Goal: Task Accomplishment & Management: Manage account settings

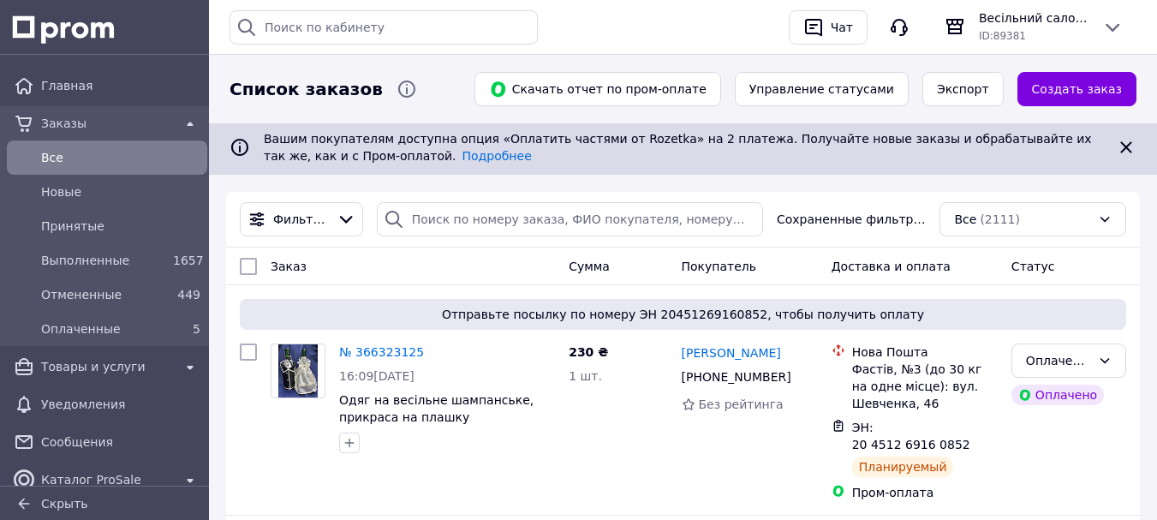
scroll to position [86, 0]
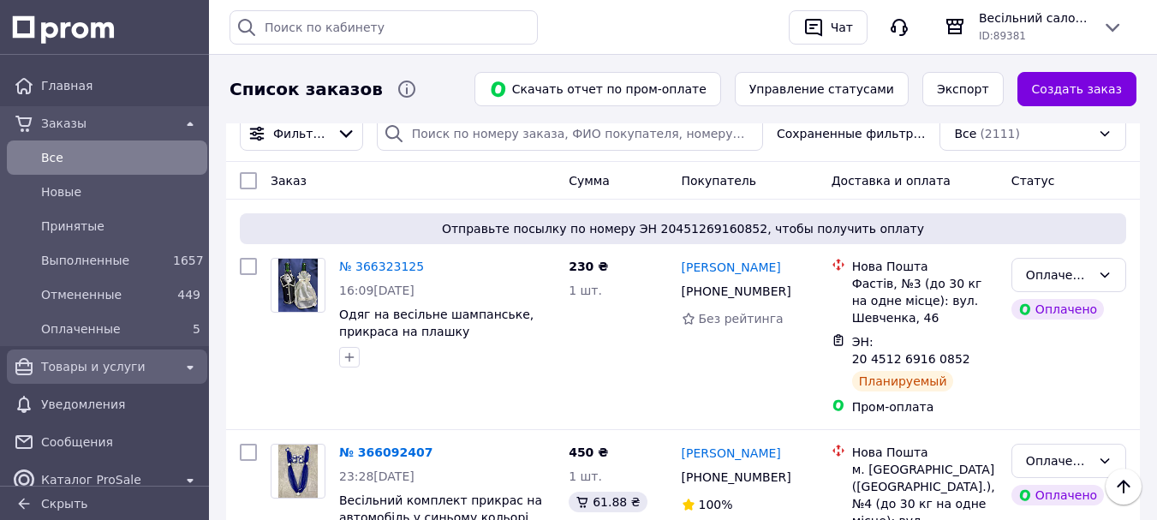
drag, startPoint x: 178, startPoint y: 329, endPoint x: 154, endPoint y: 368, distance: 45.4
click at [178, 329] on div "5" at bounding box center [186, 328] width 27 height 17
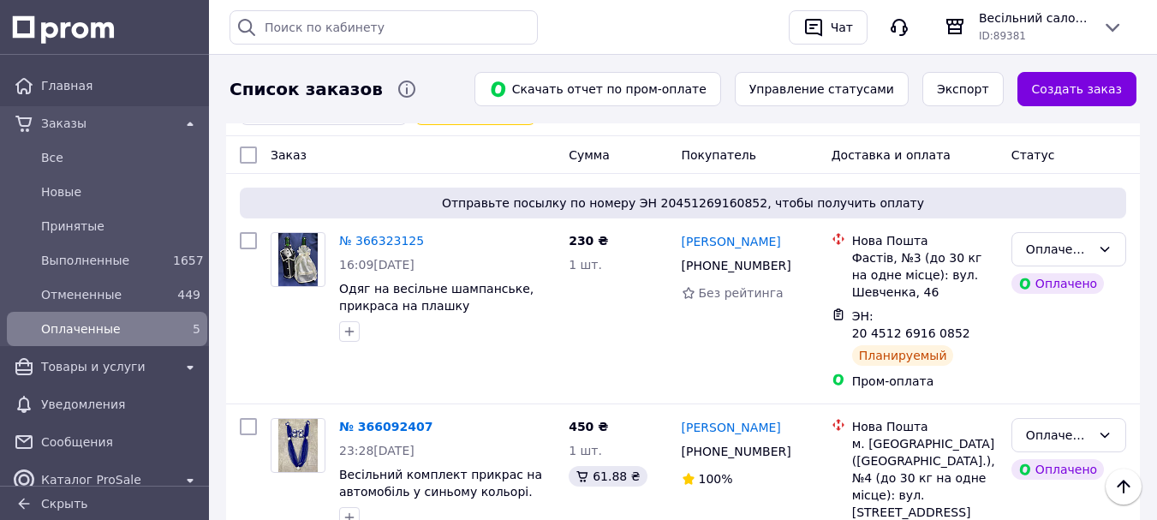
scroll to position [144, 0]
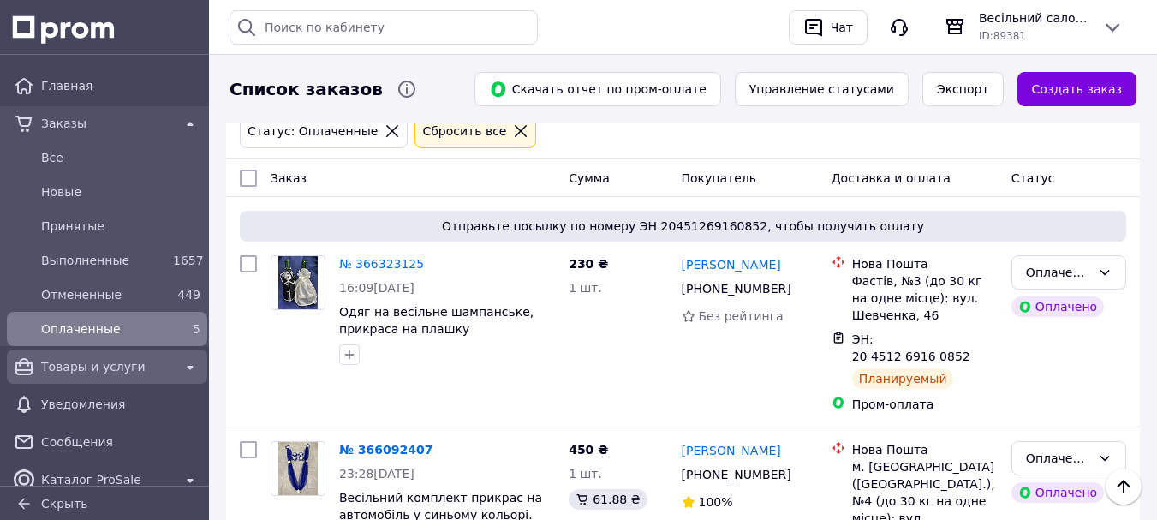
click at [141, 365] on span "Товары и услуги" at bounding box center [107, 366] width 132 height 17
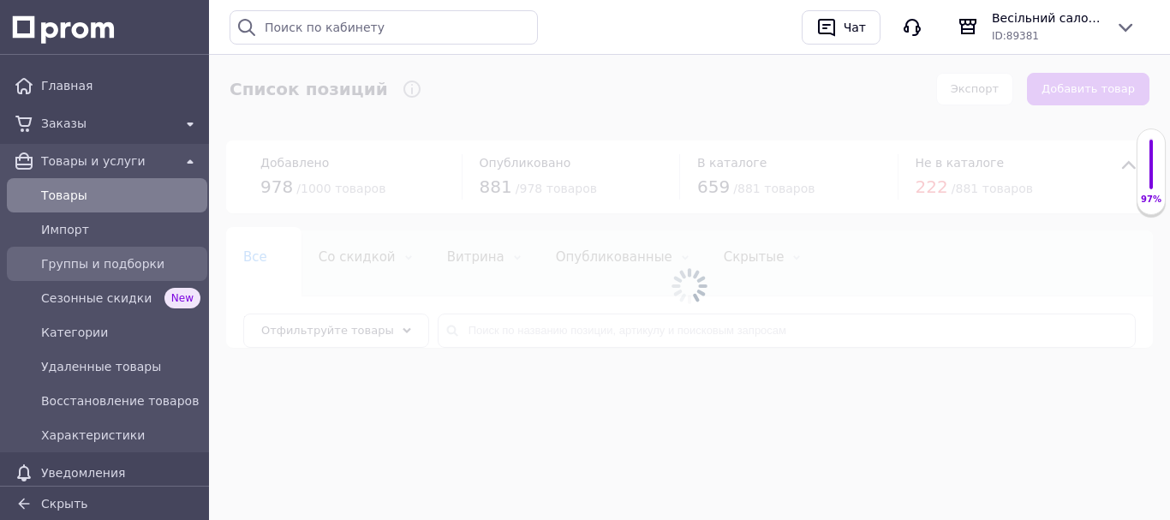
click at [111, 260] on span "Группы и подборки" at bounding box center [120, 263] width 159 height 17
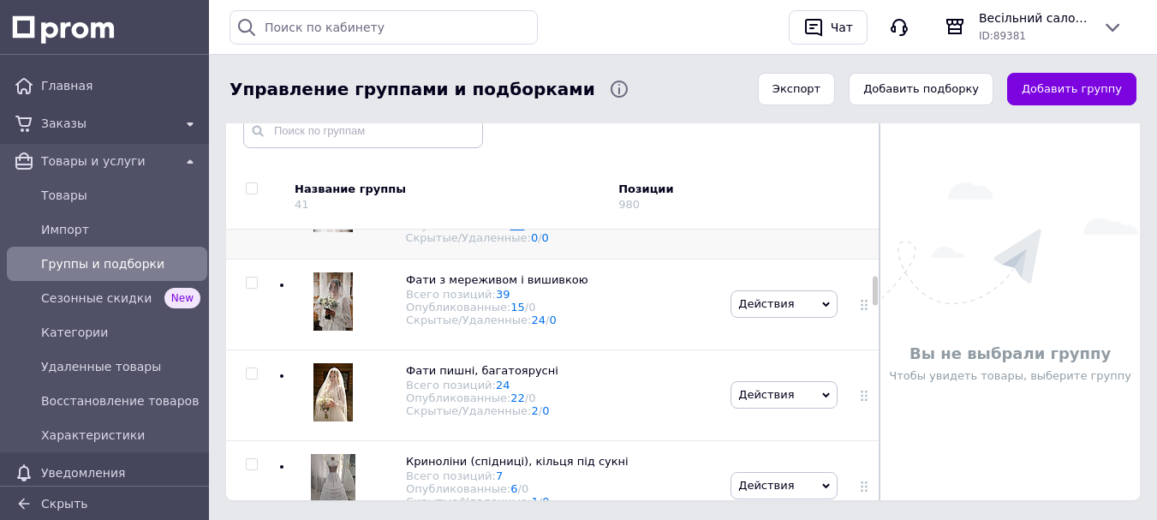
scroll to position [428, 0]
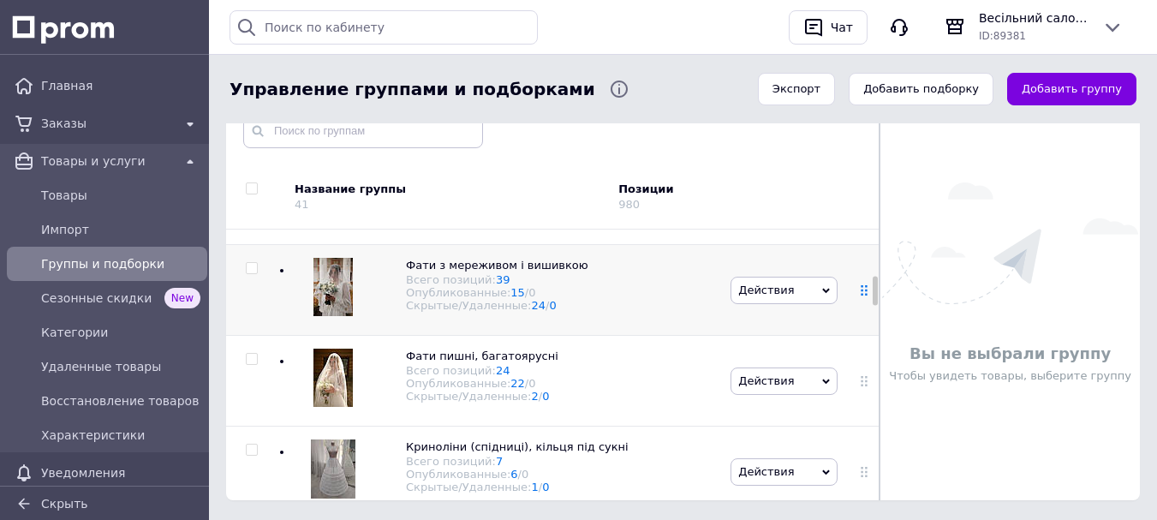
click at [861, 296] on icon at bounding box center [864, 290] width 10 height 10
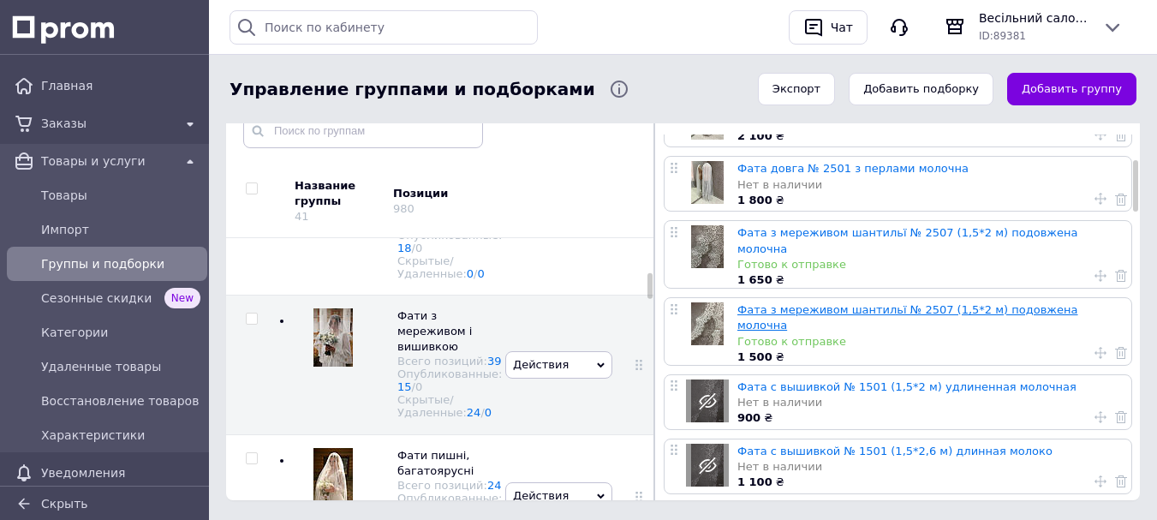
scroll to position [257, 0]
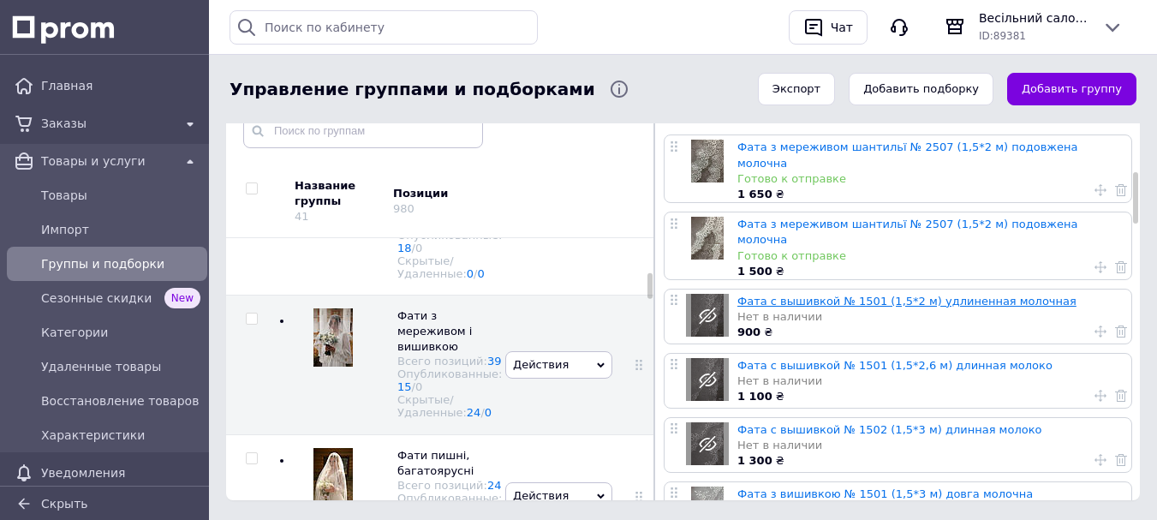
click at [879, 295] on link "Фата с вышивкой № 1501 (1,5*2 м) удлиненная молочная" at bounding box center [907, 301] width 339 height 13
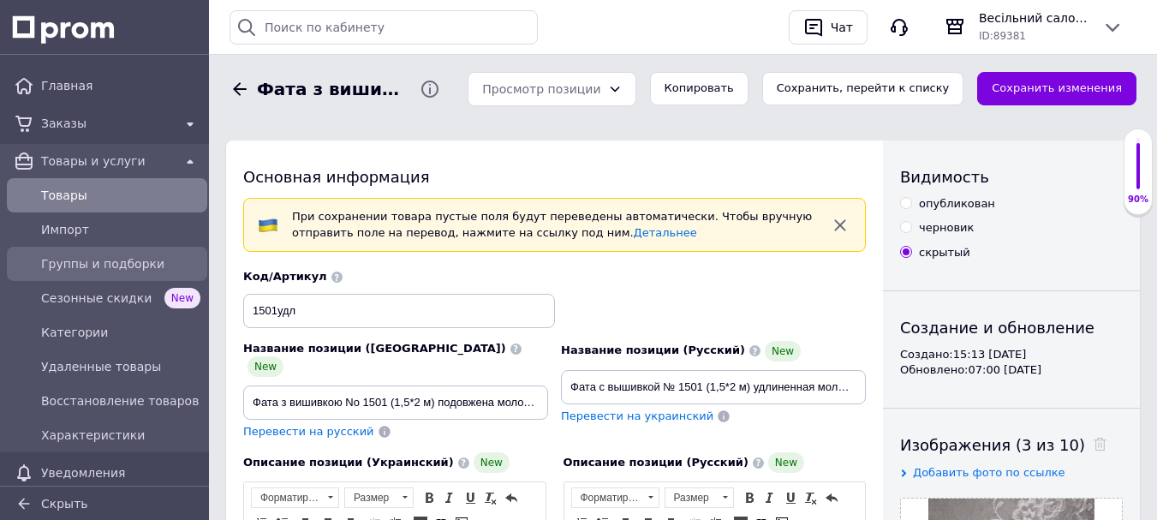
click at [120, 260] on span "Группы и подборки" at bounding box center [120, 263] width 159 height 17
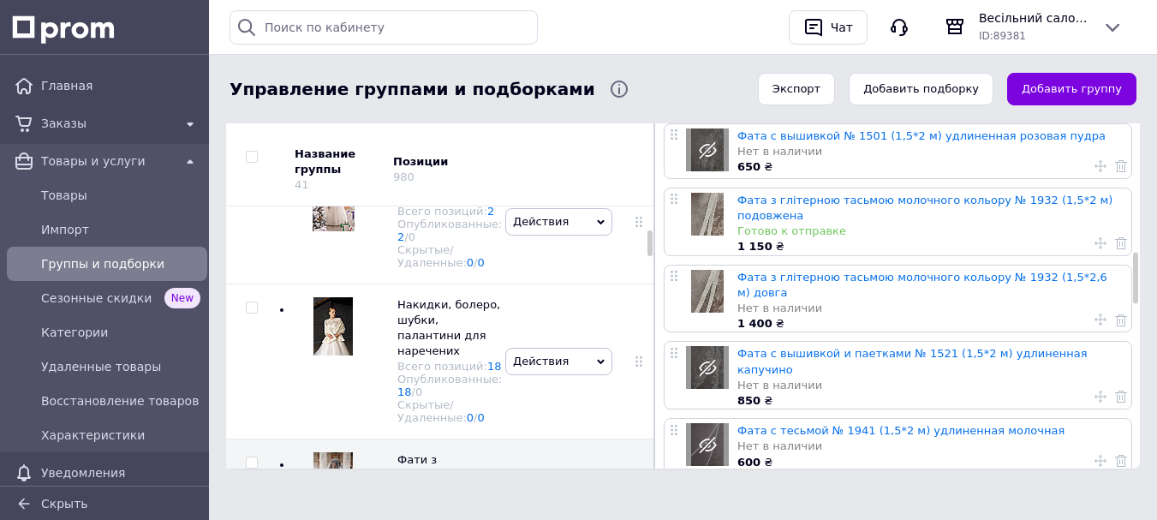
scroll to position [1285, 0]
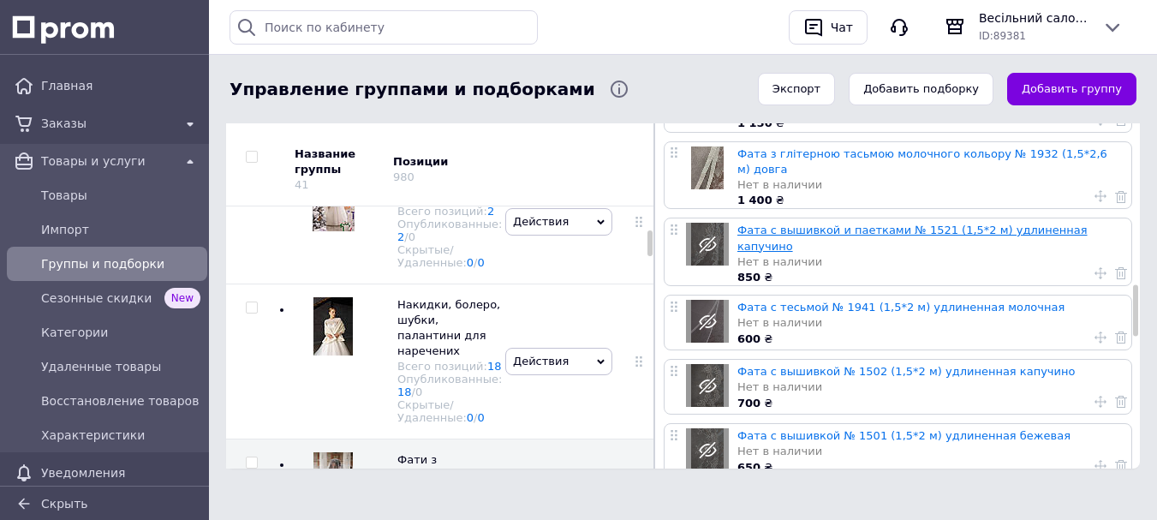
click at [909, 224] on link "Фата с вышивкой и паетками № 1521 (1,5*2 м) удлиненная капучино" at bounding box center [913, 238] width 350 height 28
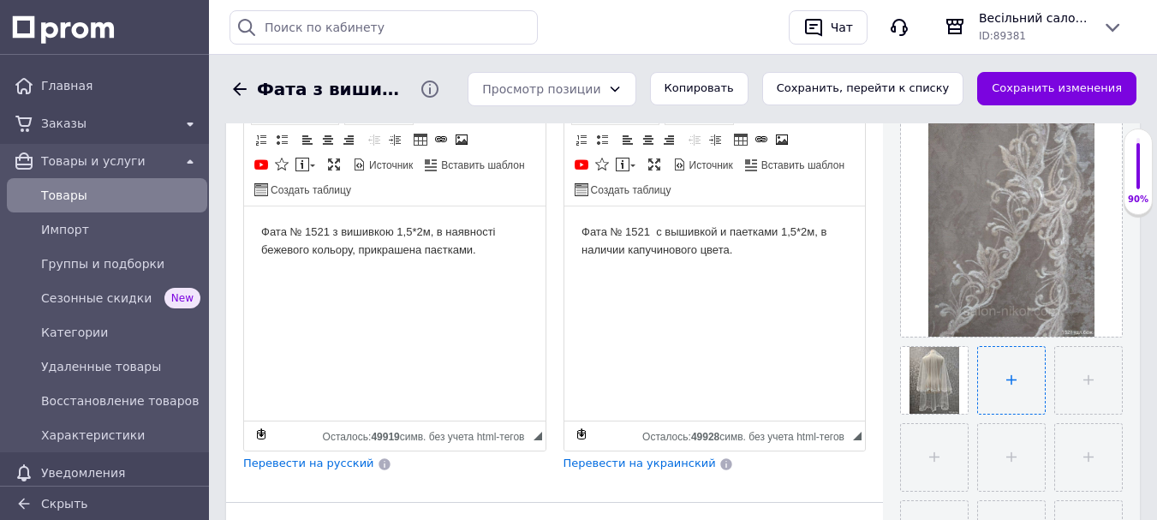
scroll to position [343, 0]
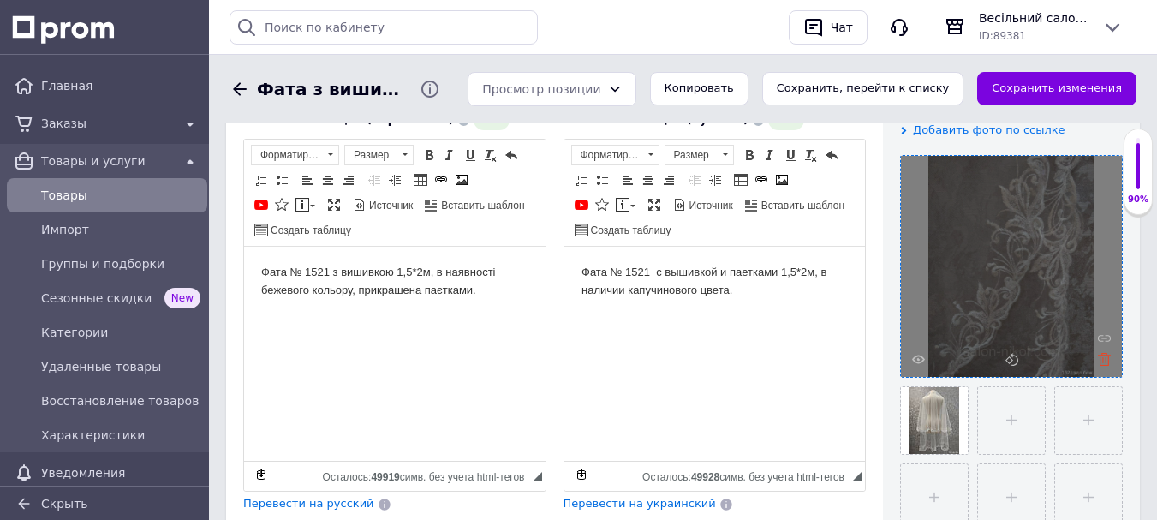
click at [1107, 361] on icon at bounding box center [1104, 359] width 13 height 13
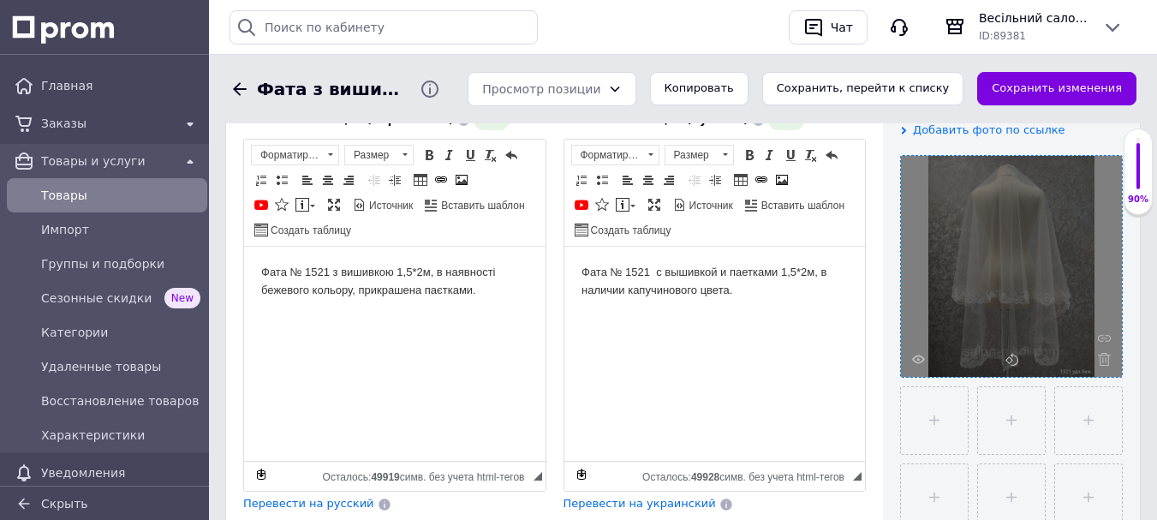
click at [1105, 359] on icon at bounding box center [1104, 359] width 13 height 13
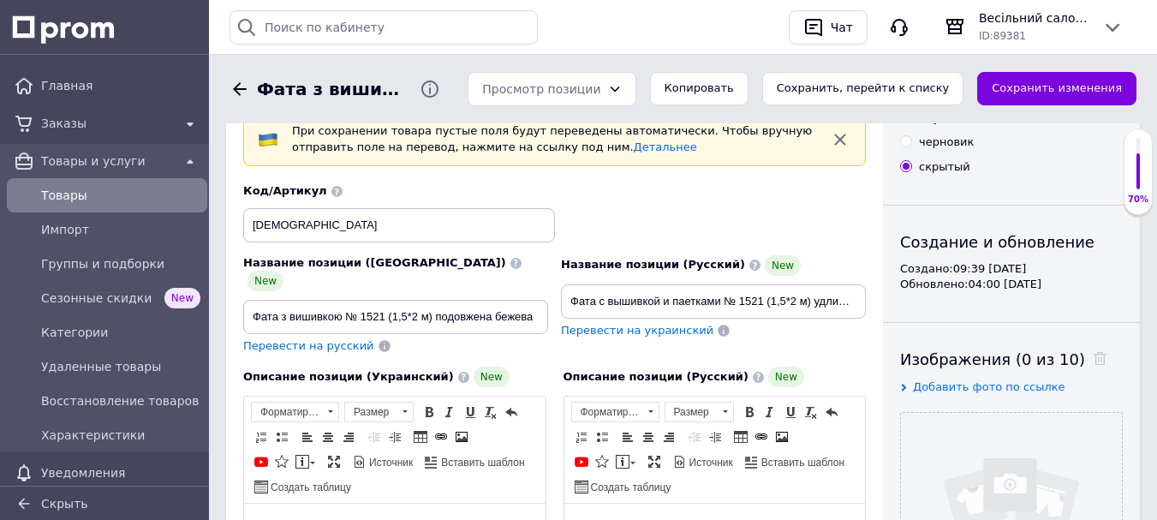
scroll to position [0, 0]
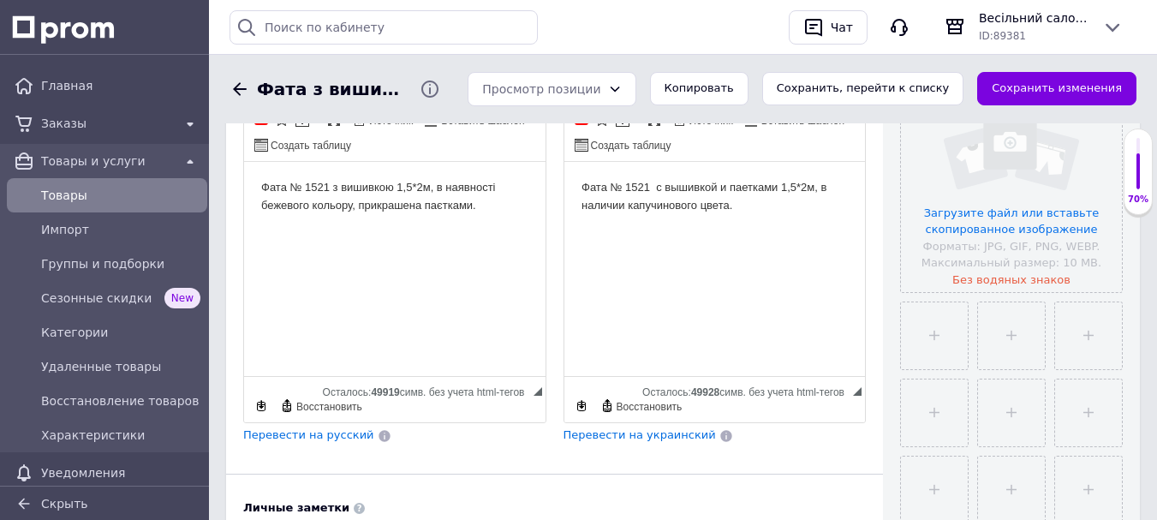
scroll to position [428, 0]
click at [1001, 213] on input "file" at bounding box center [1011, 180] width 221 height 221
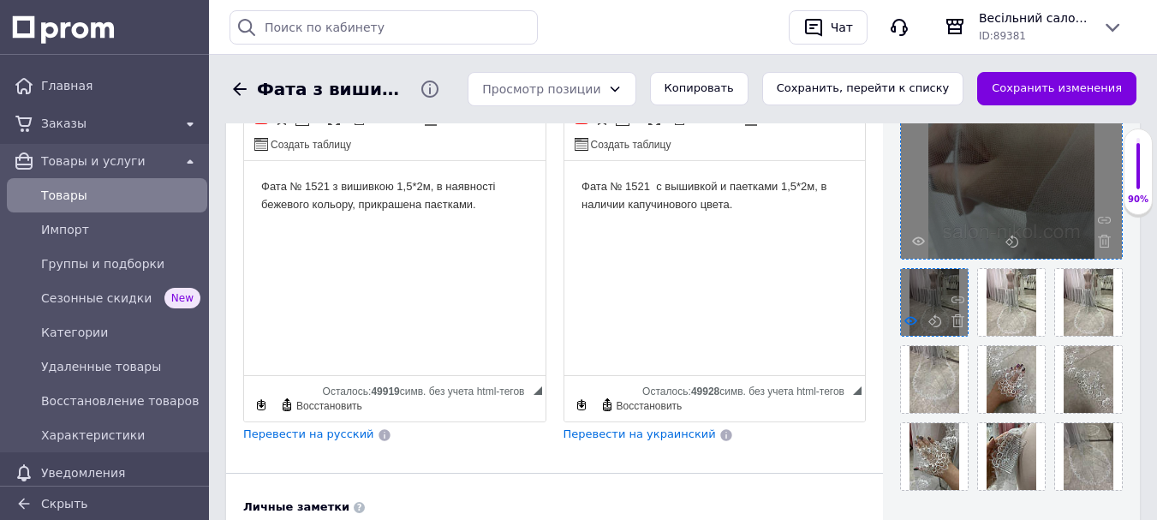
click at [912, 323] on icon at bounding box center [911, 320] width 13 height 13
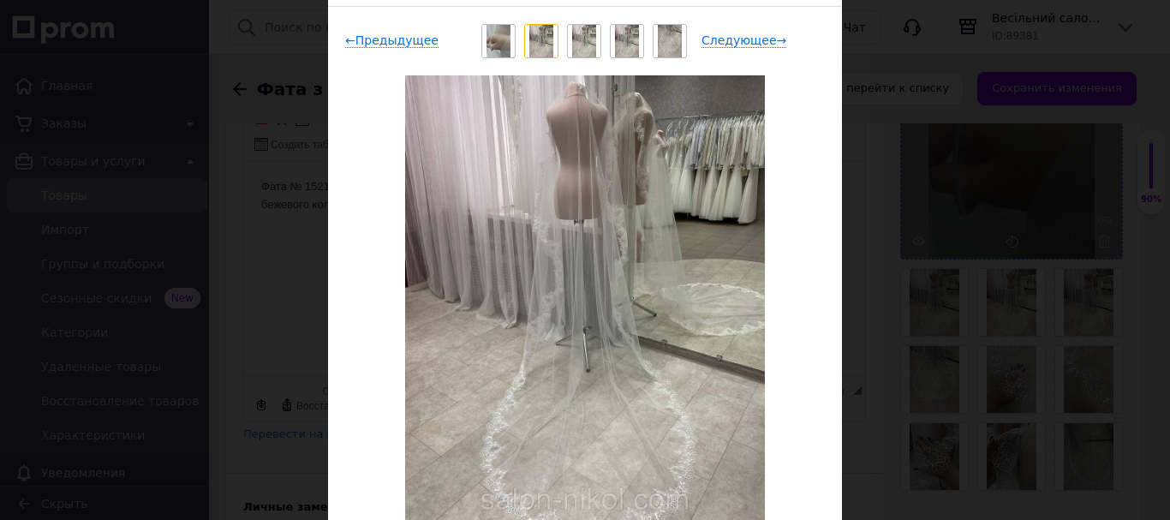
scroll to position [86, 0]
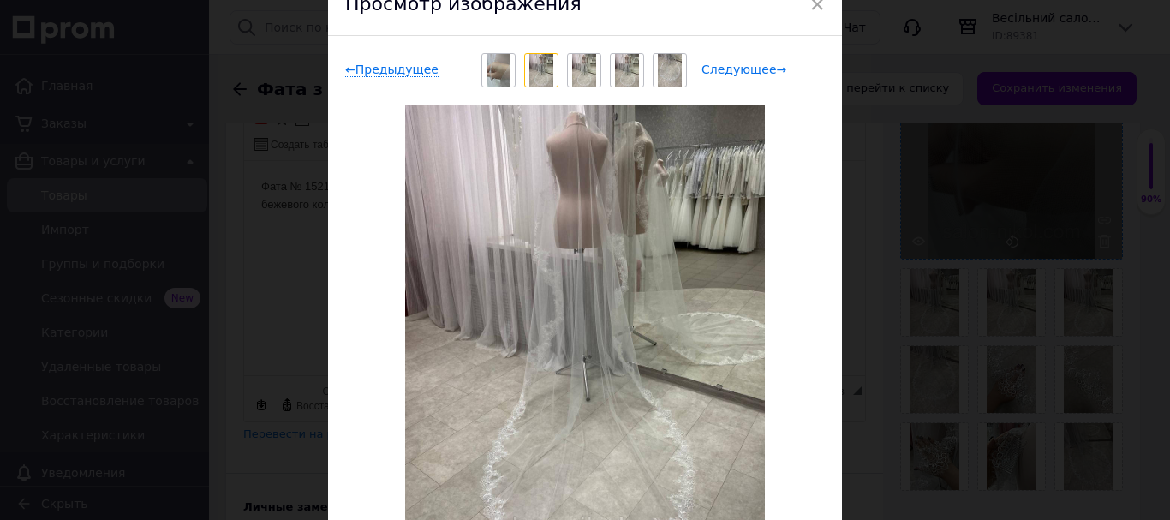
click at [754, 71] on span "Следующее →" at bounding box center [744, 70] width 85 height 15
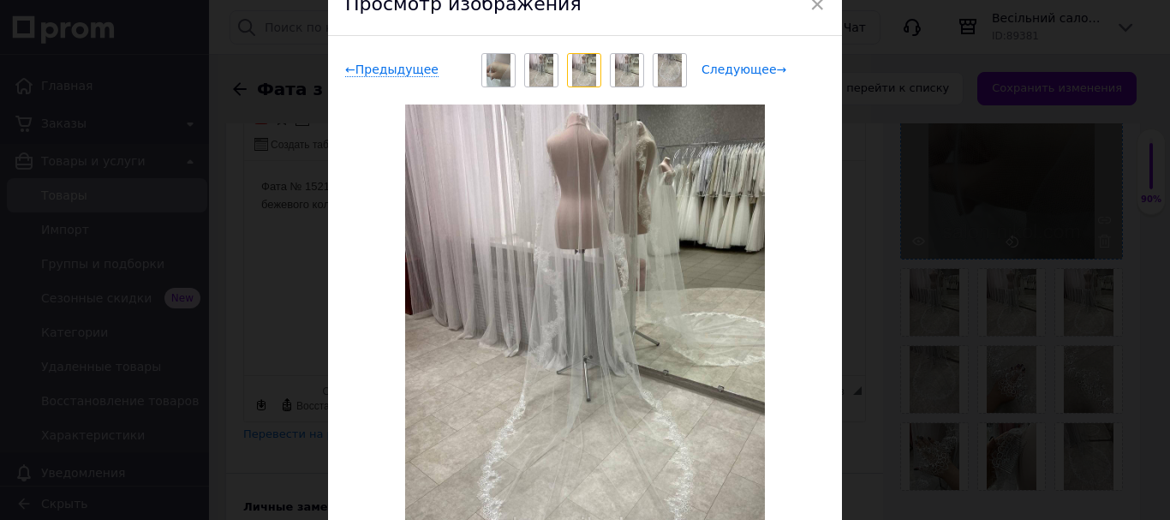
click at [754, 71] on span "Следующее →" at bounding box center [744, 70] width 85 height 15
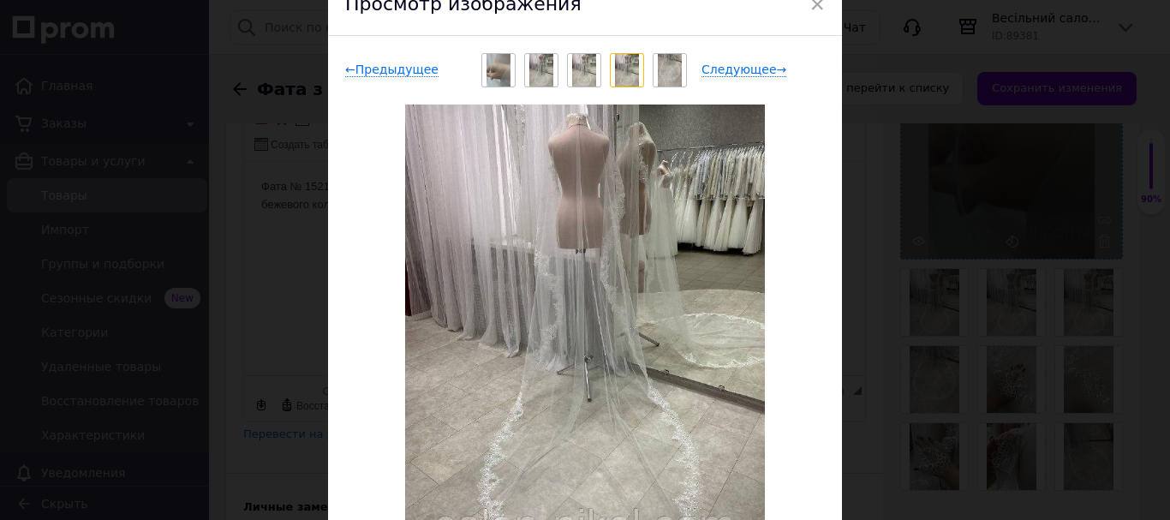
click at [541, 69] on img at bounding box center [541, 70] width 25 height 33
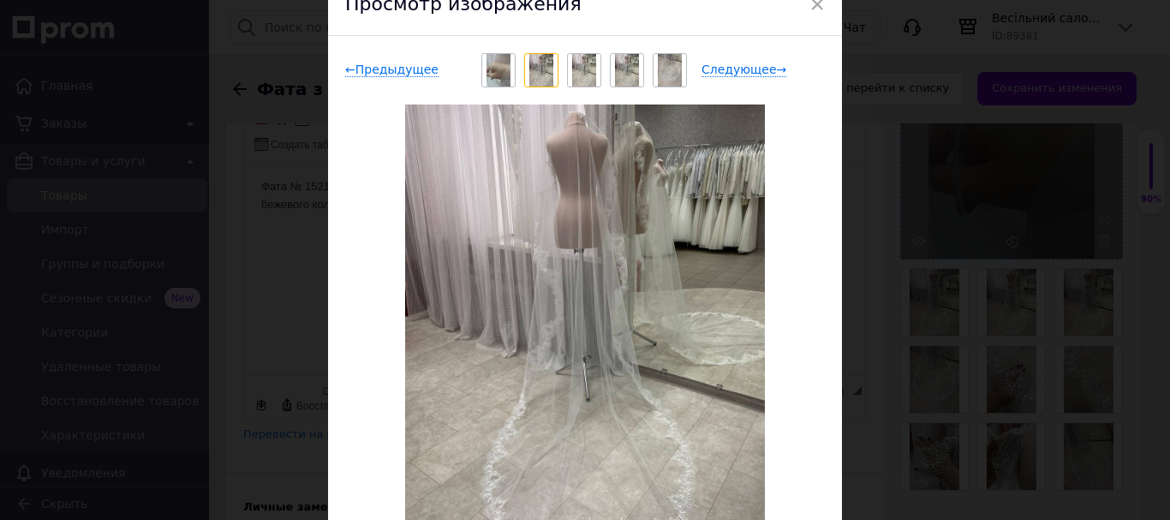
click at [582, 71] on img at bounding box center [584, 70] width 25 height 33
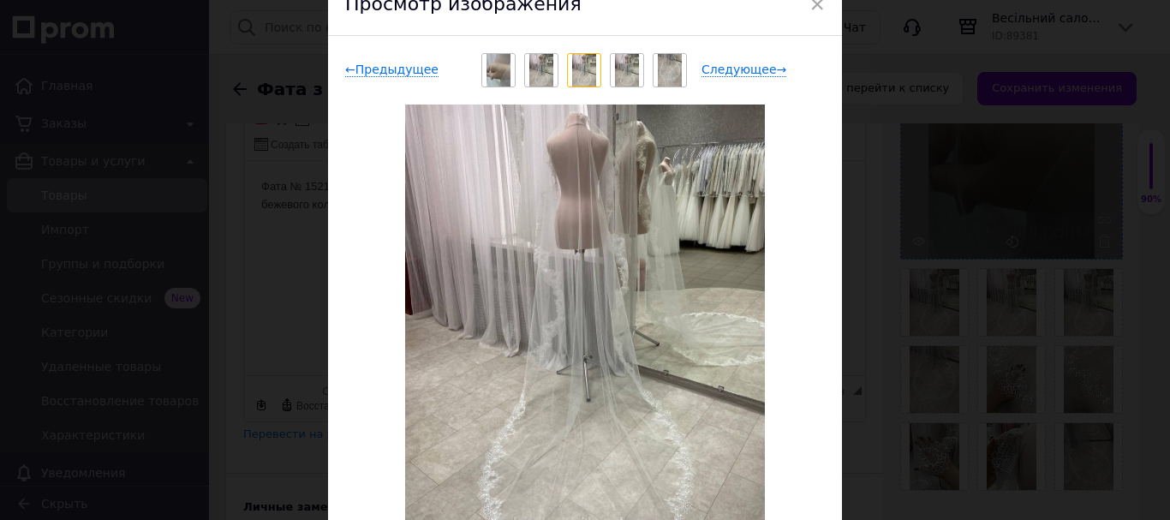
click at [542, 67] on img at bounding box center [541, 70] width 25 height 33
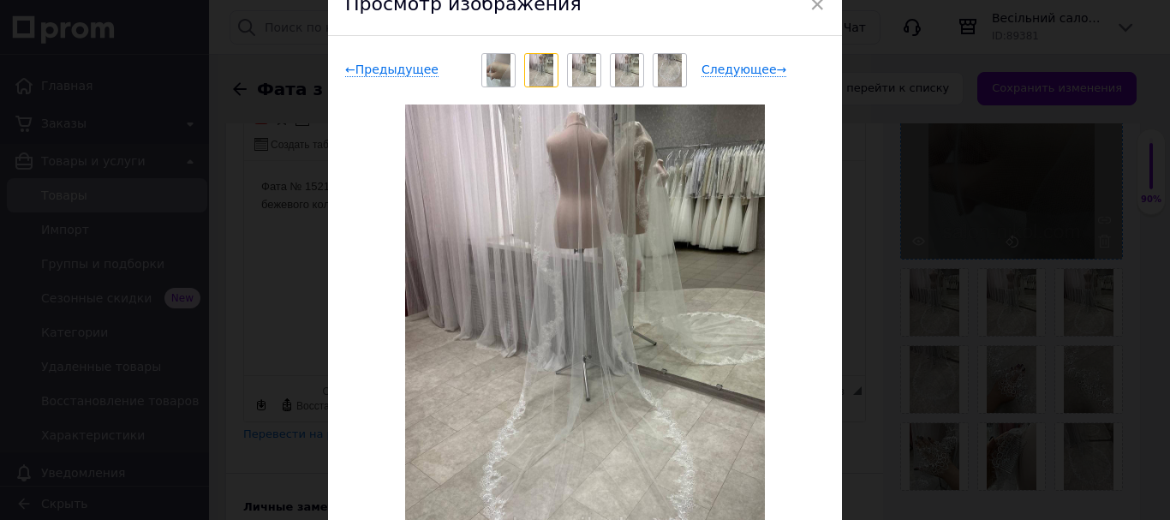
click at [577, 73] on img at bounding box center [584, 70] width 25 height 33
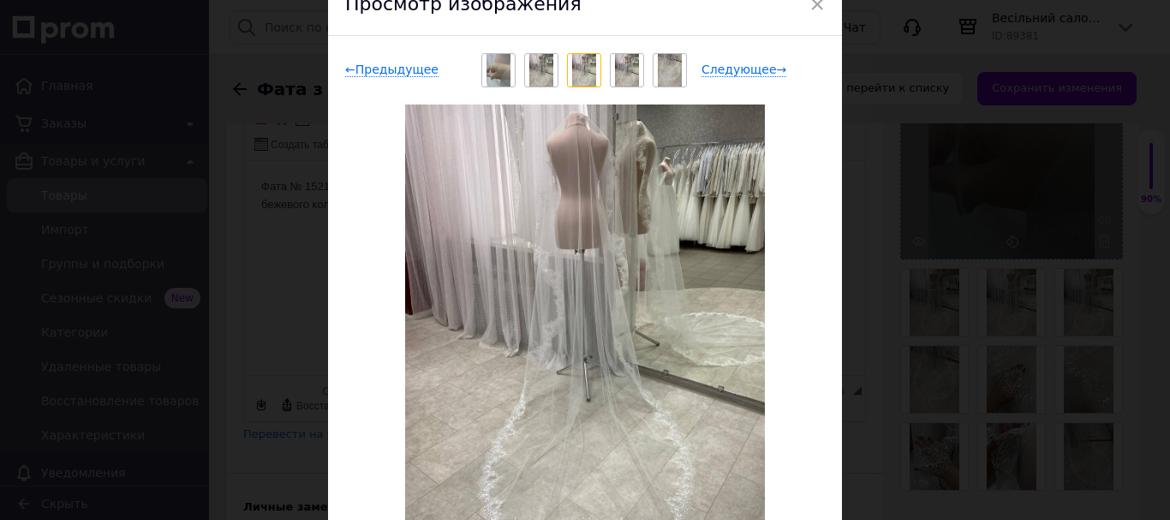
click at [621, 73] on img at bounding box center [627, 70] width 25 height 33
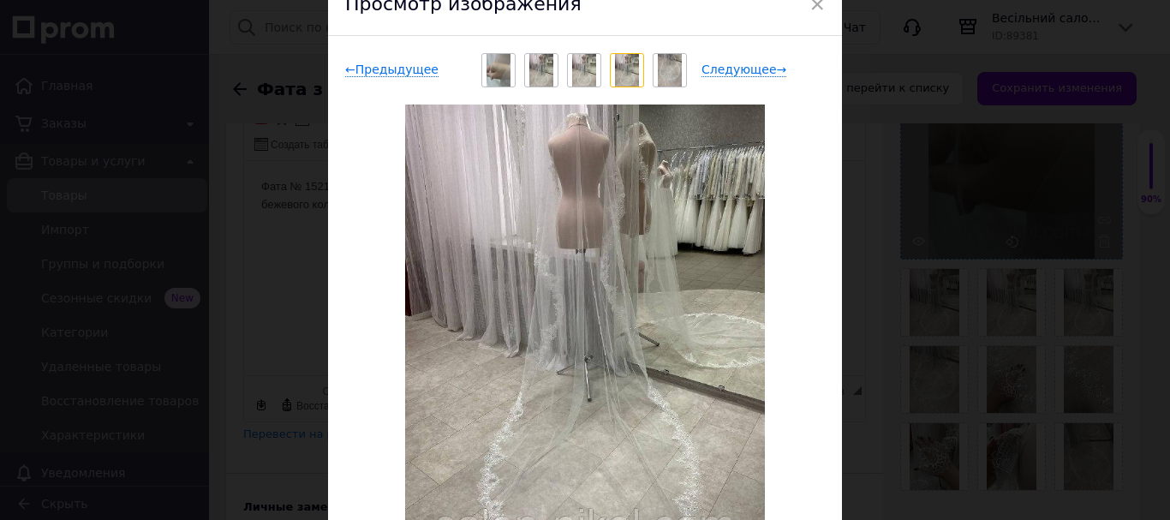
click at [583, 64] on img at bounding box center [584, 70] width 25 height 33
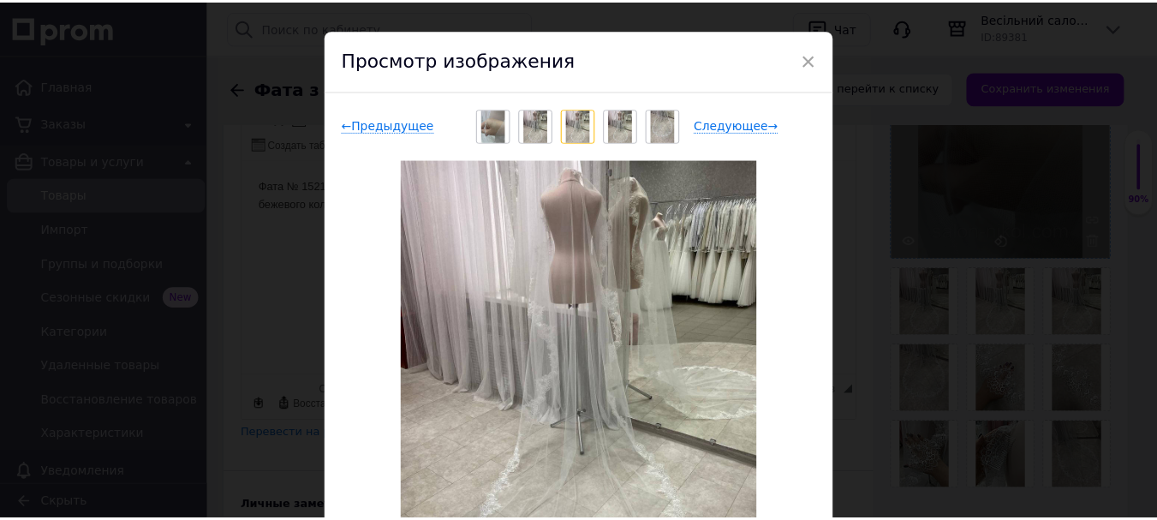
scroll to position [0, 0]
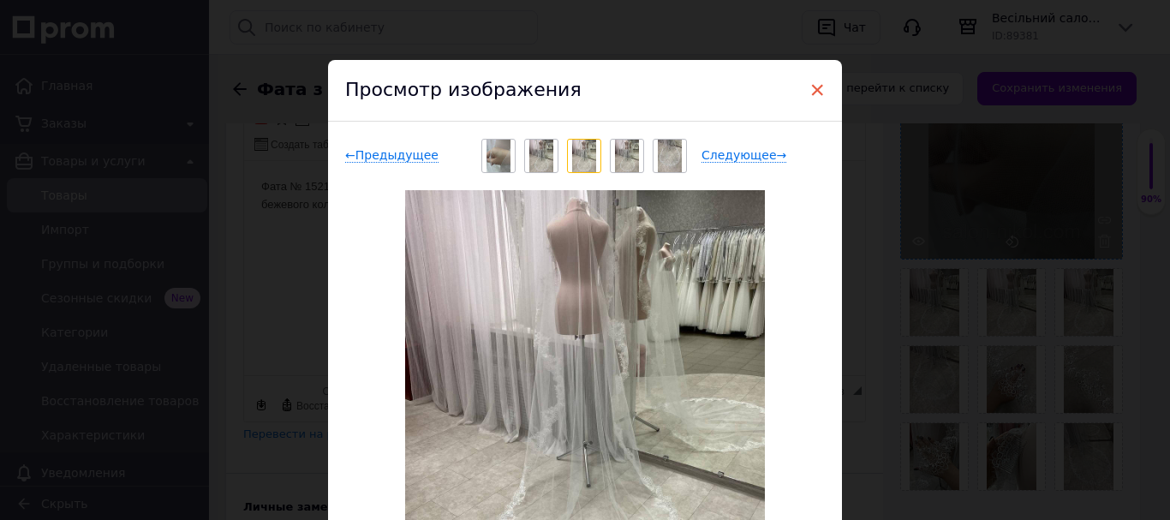
click at [820, 87] on span "×" at bounding box center [817, 89] width 15 height 29
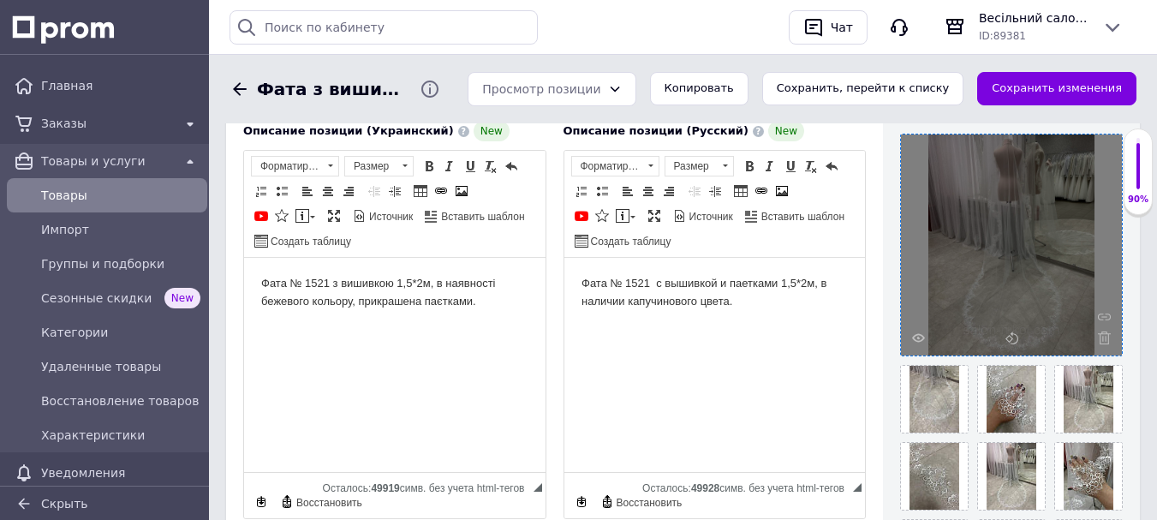
scroll to position [343, 0]
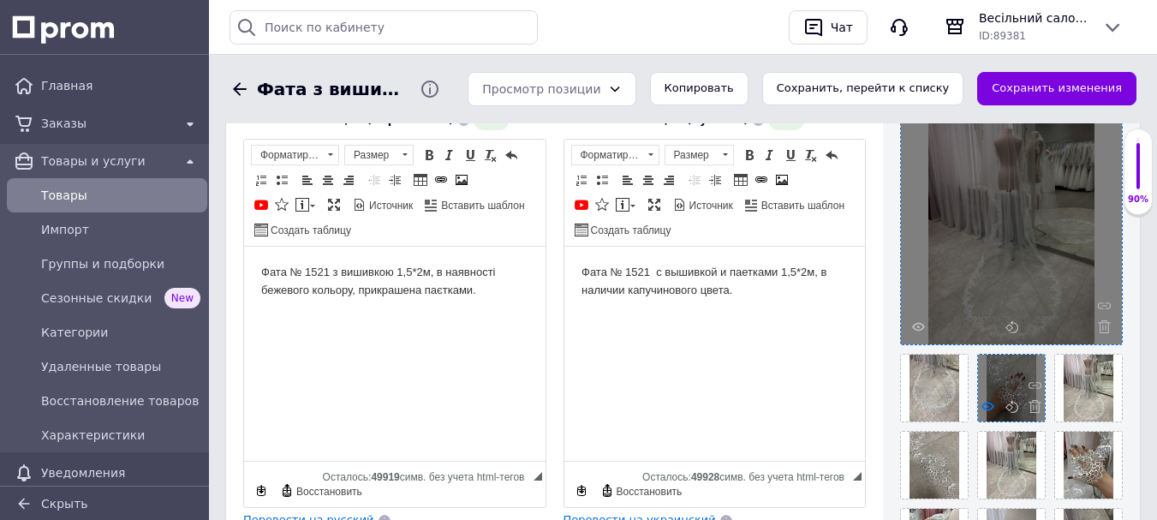
click at [989, 410] on icon at bounding box center [988, 406] width 13 height 13
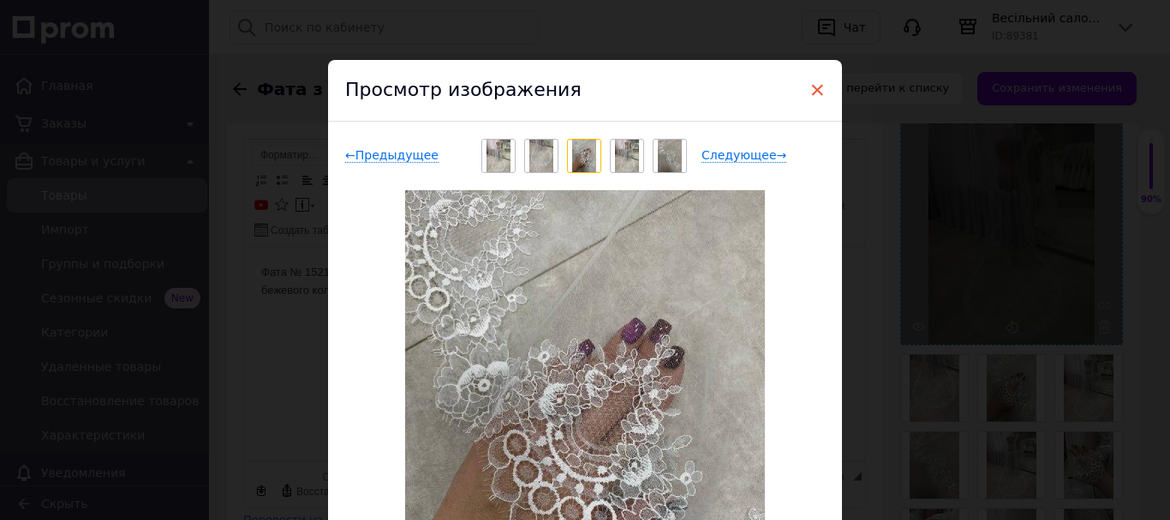
click at [810, 91] on span "×" at bounding box center [817, 89] width 15 height 29
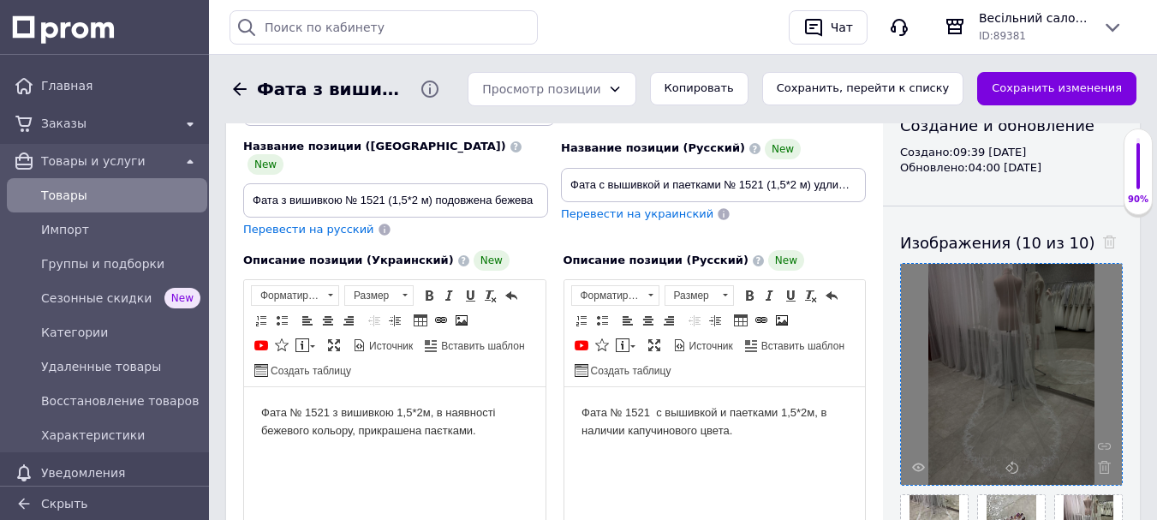
scroll to position [171, 0]
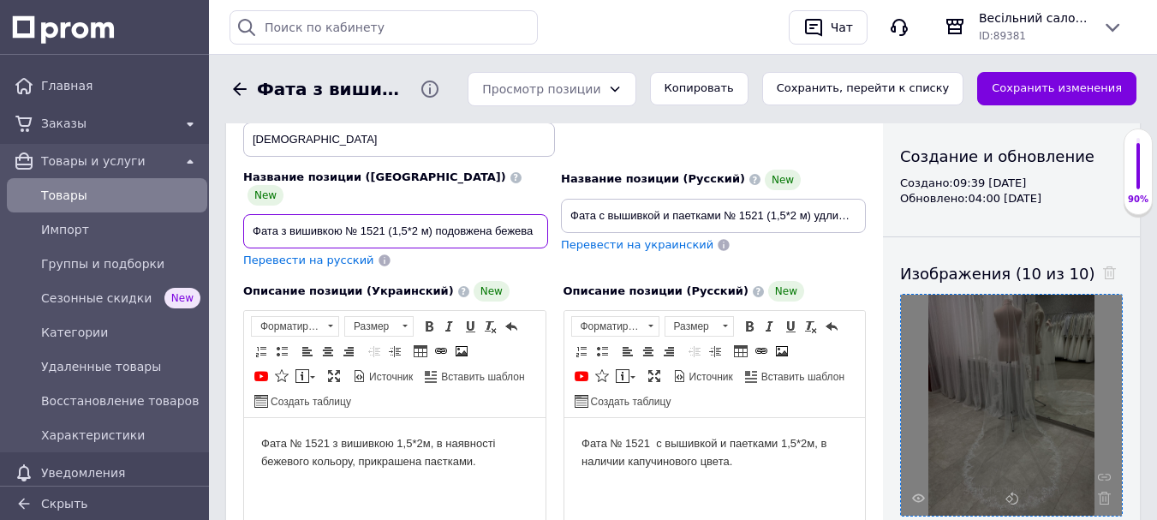
drag, startPoint x: 252, startPoint y: 212, endPoint x: 537, endPoint y: 214, distance: 285.3
click at [537, 214] on input "Фата з вишивкою № 1521 (1,5*2 м) подовжена бежева" at bounding box center [395, 231] width 305 height 34
paste input "ереживом шантильї № 2507 (1,5*2 м) подовжена молочна Детальніше: [URL][DOMAIN_N…"
click at [276, 214] on input "Фата з мереживом шантильї № 2507 (1,5*2 м) подовжена молочна Детальніше: [URL][…" at bounding box center [395, 231] width 305 height 34
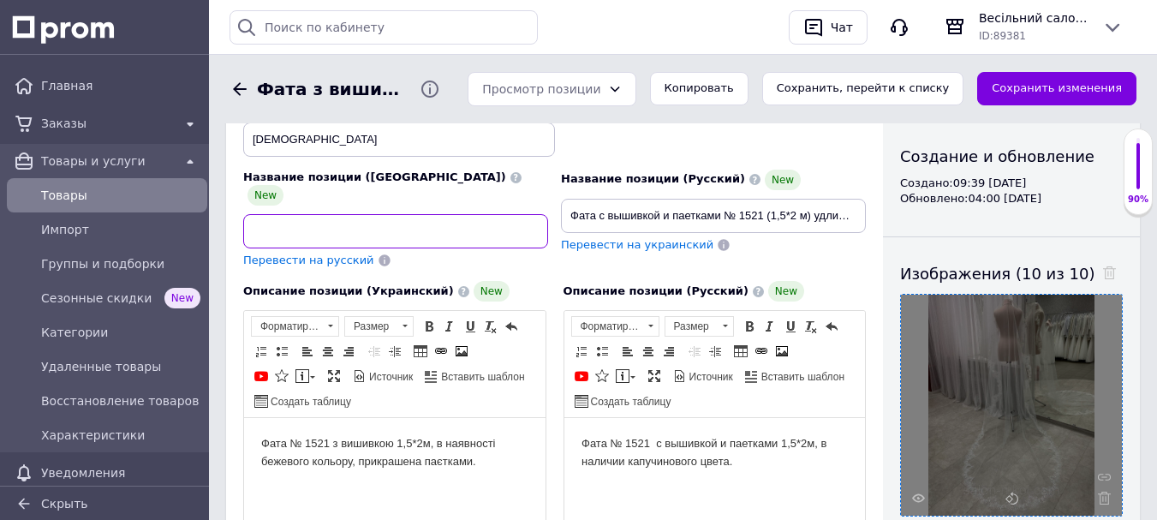
scroll to position [0, 430]
drag, startPoint x: 361, startPoint y: 217, endPoint x: 548, endPoint y: 212, distance: 187.7
click at [558, 212] on div "Название позиции (Украинский) New Фата з мереживом шантильї № 2507 (1,5*2 м) по…" at bounding box center [555, 183] width 636 height 183
drag, startPoint x: 487, startPoint y: 218, endPoint x: 432, endPoint y: 212, distance: 55.1
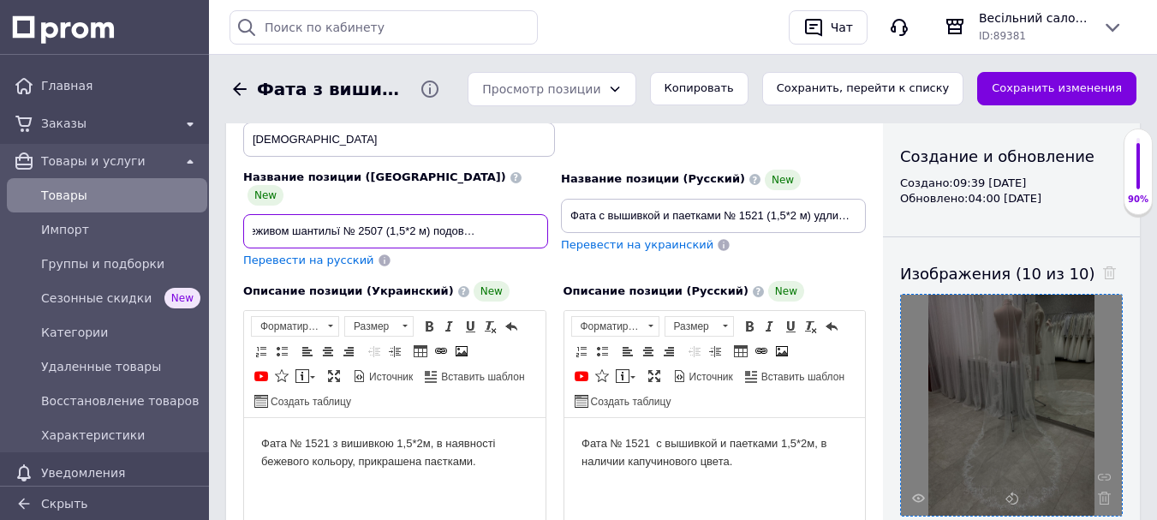
click at [432, 214] on input "Фата з мереживом шантильї № 2507 (1,5*2 м) подовжена молочна" at bounding box center [395, 231] width 305 height 34
click at [427, 216] on input "Фата з мереживом шантильї № 2507 (1,5*2 м) довга молочна" at bounding box center [395, 231] width 305 height 34
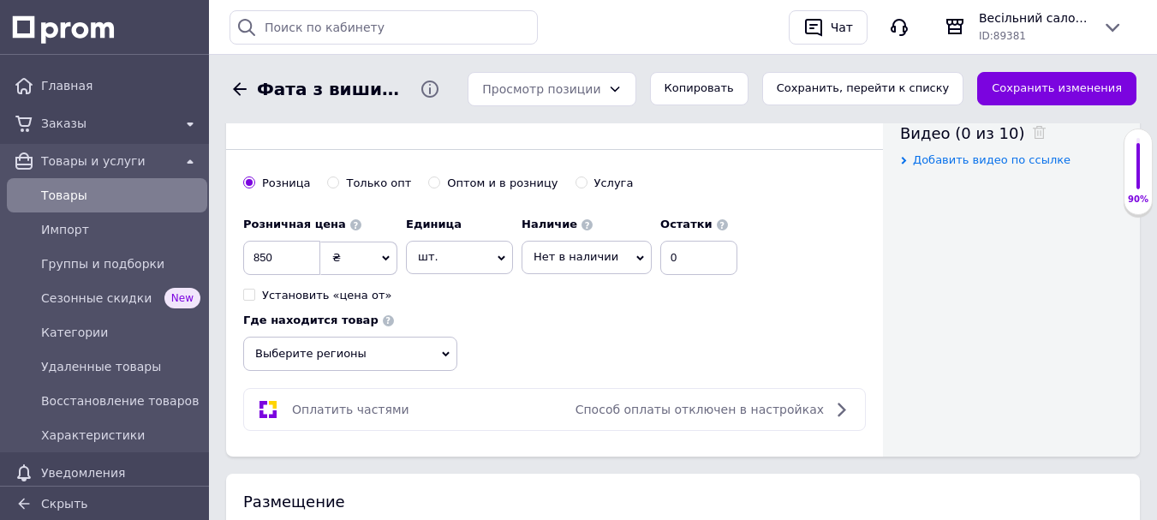
scroll to position [857, 0]
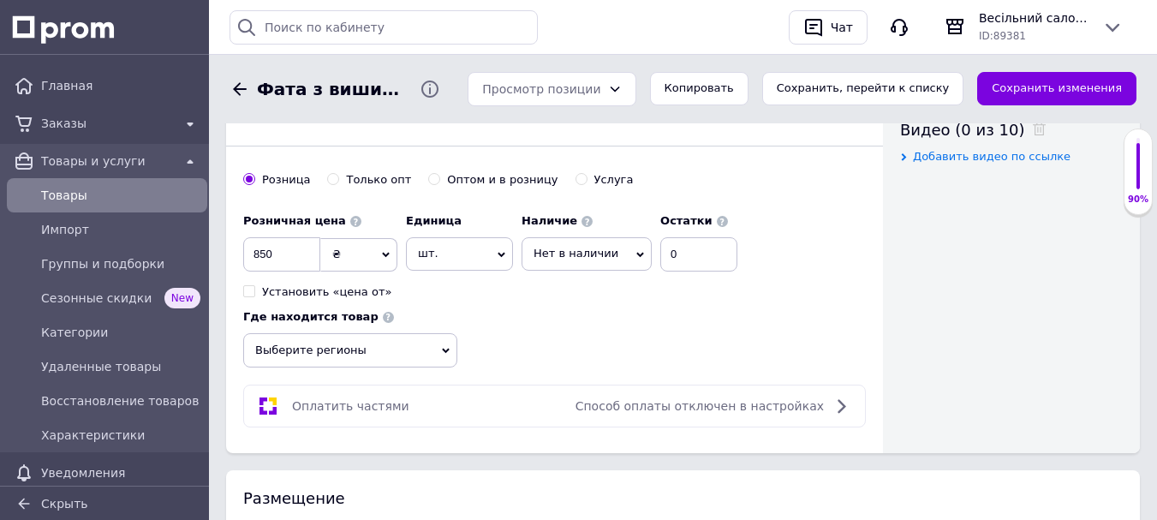
type input "Фата з мереживом шантильї № 2506 (1,5*2 м) довга молочна"
drag, startPoint x: 272, startPoint y: 243, endPoint x: 241, endPoint y: 236, distance: 31.8
type input "2850"
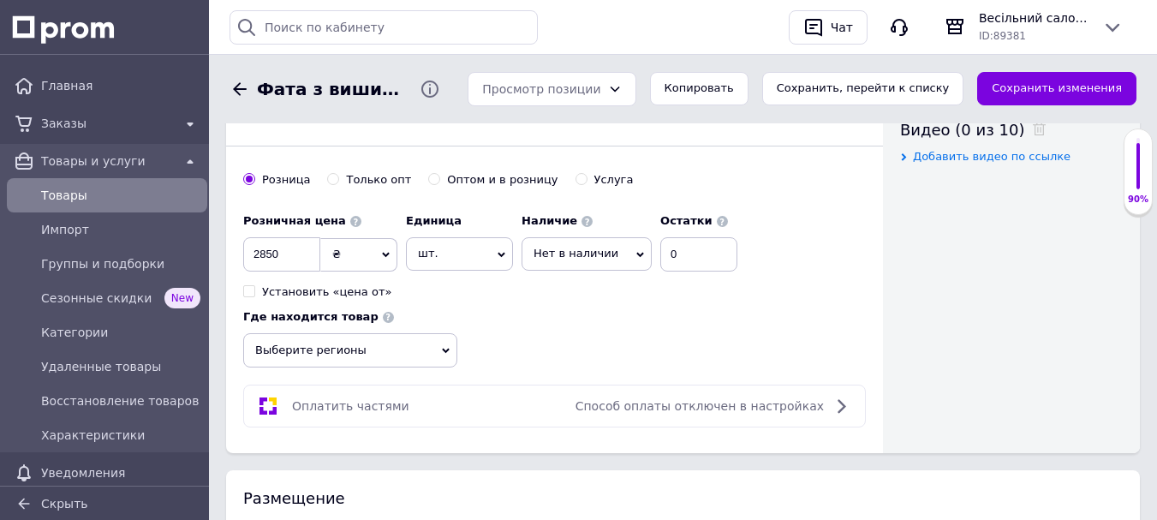
click at [612, 242] on span "Нет в наличии" at bounding box center [587, 253] width 130 height 33
click at [595, 326] on li "Готово к отправке" at bounding box center [587, 338] width 129 height 24
drag, startPoint x: 686, startPoint y: 246, endPoint x: 678, endPoint y: 240, distance: 10.5
click at [685, 242] on input "0" at bounding box center [723, 254] width 77 height 34
type input "1"
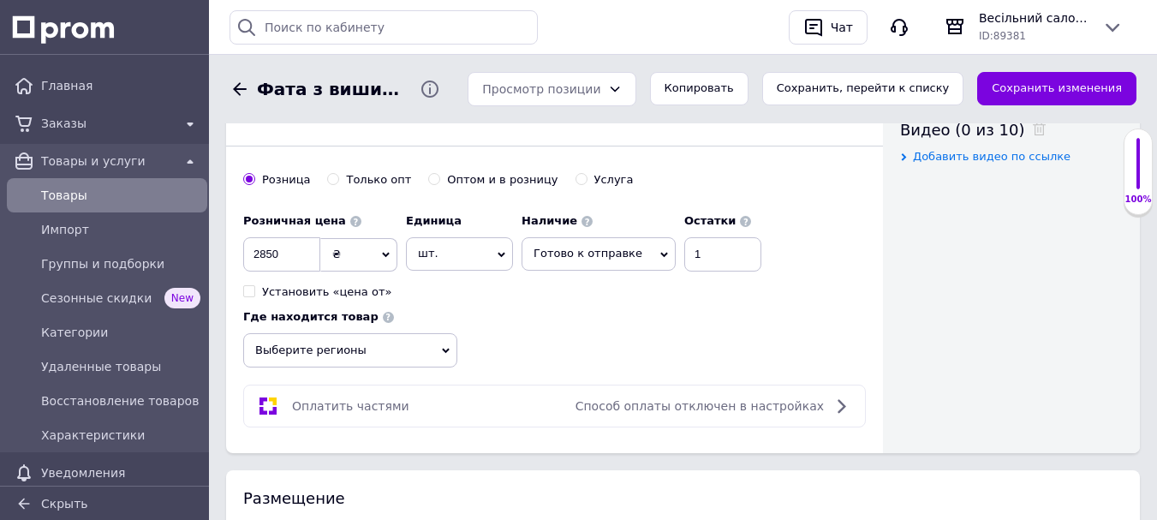
drag, startPoint x: 368, startPoint y: 327, endPoint x: 356, endPoint y: 332, distance: 13.0
click at [368, 333] on span "Выберите регионы" at bounding box center [350, 350] width 214 height 34
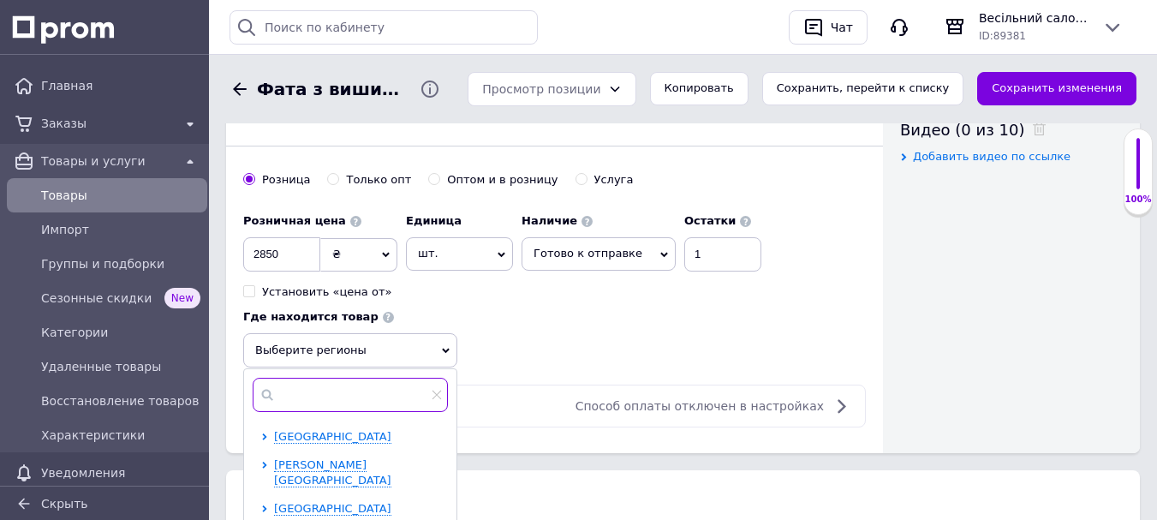
click at [334, 386] on input "text" at bounding box center [350, 395] width 195 height 34
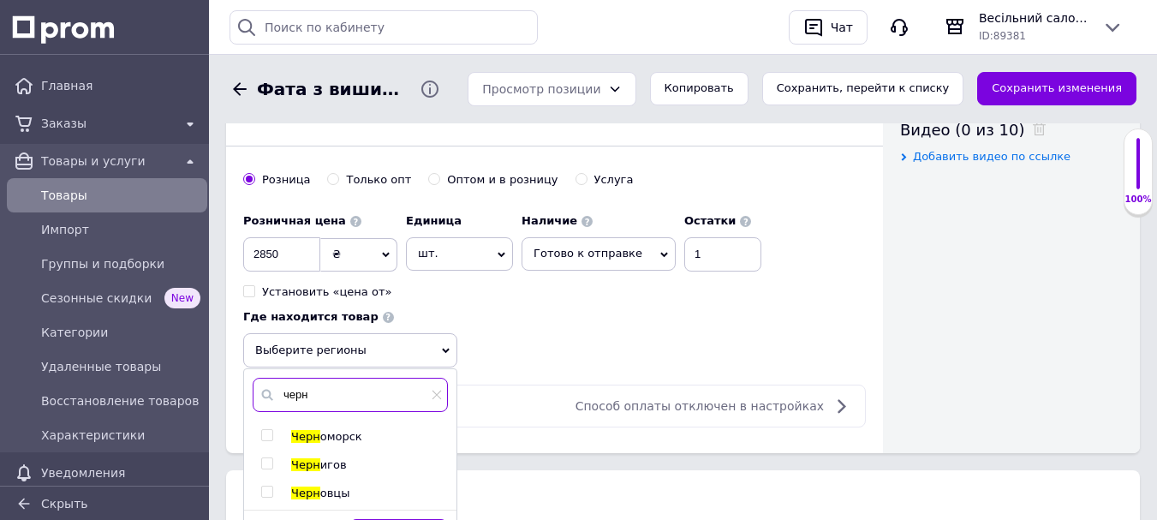
type input "черн"
click at [270, 458] on input "checkbox" at bounding box center [266, 463] width 11 height 11
checkbox input "true"
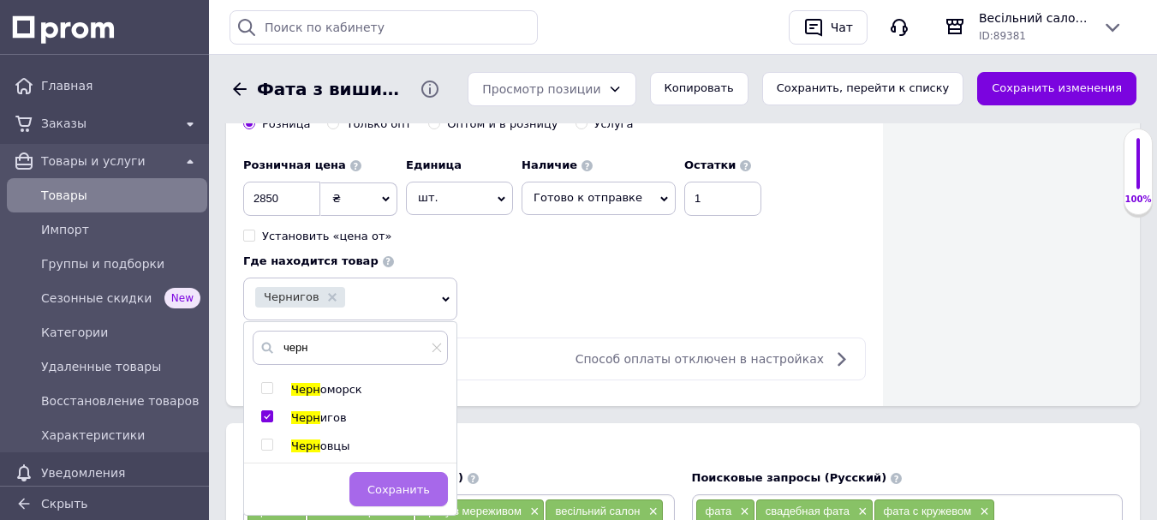
scroll to position [942, 0]
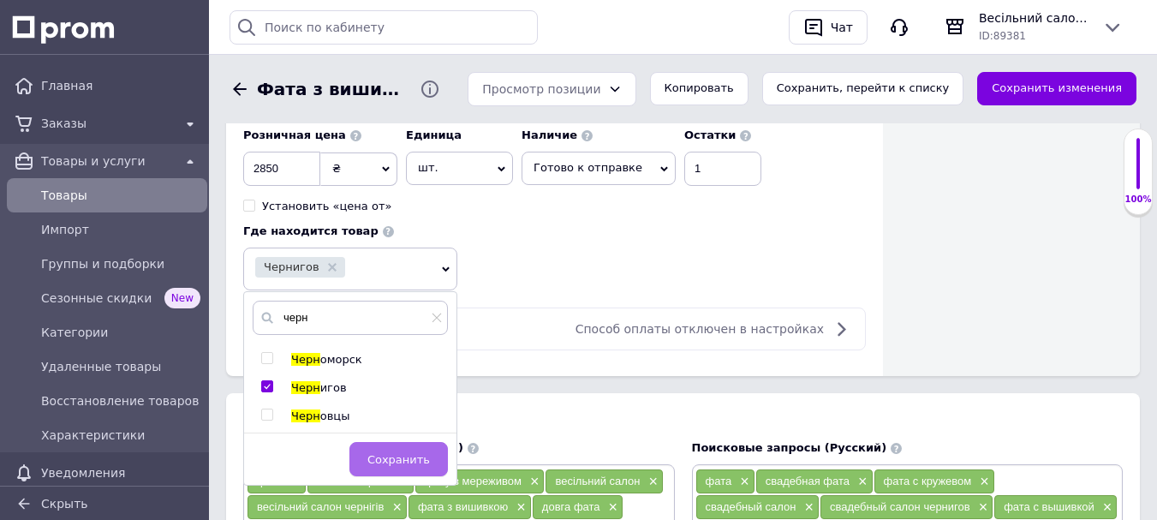
click at [413, 453] on span "Сохранить" at bounding box center [399, 459] width 63 height 13
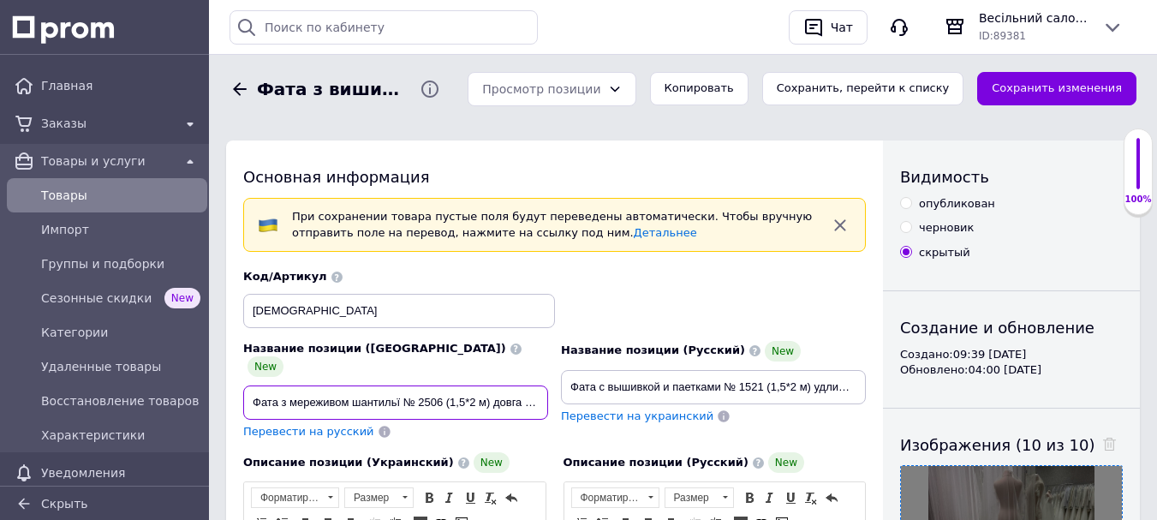
scroll to position [0, 35]
drag, startPoint x: 247, startPoint y: 384, endPoint x: 550, endPoint y: 386, distance: 303.3
click at [550, 387] on div "Название позиции (Украинский) New Фата з мереживом шантильї № 2506 (1,5*2 м) до…" at bounding box center [396, 390] width 318 height 112
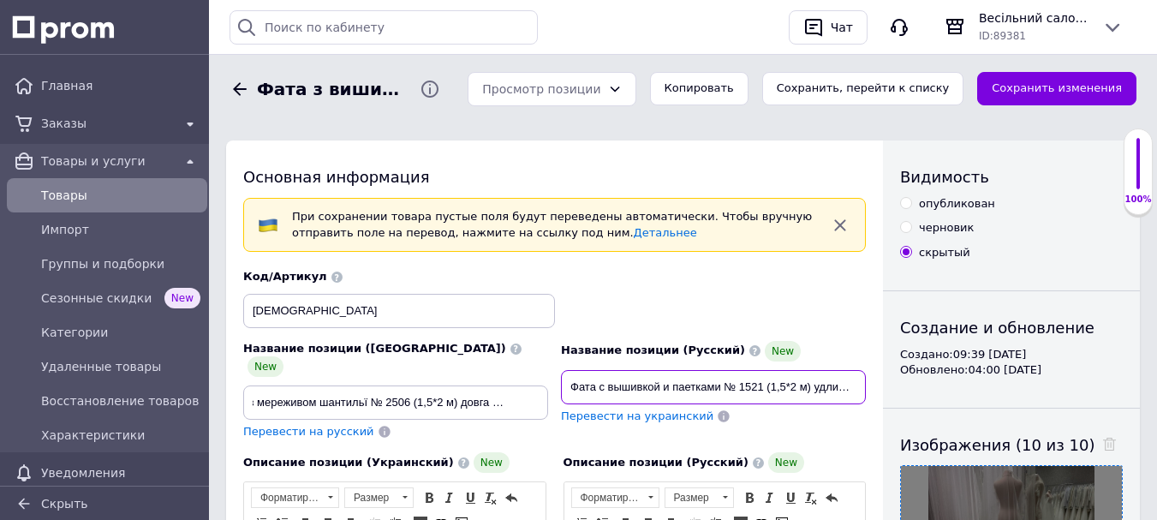
click at [575, 385] on input "Фата с вышивкой и паетками № 1521 (1,5*2 м) удлиненная капучино" at bounding box center [713, 387] width 305 height 34
drag, startPoint x: 569, startPoint y: 383, endPoint x: 886, endPoint y: 390, distance: 317.1
paste input "з мереживом шантильї № 2506 (1,5*2 м) довга молочна"
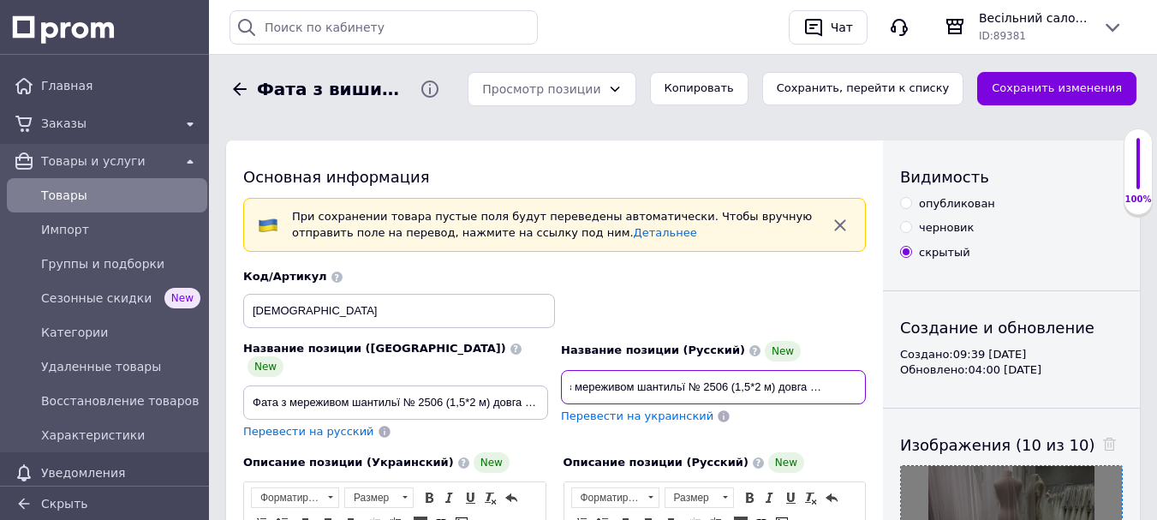
scroll to position [0, 35]
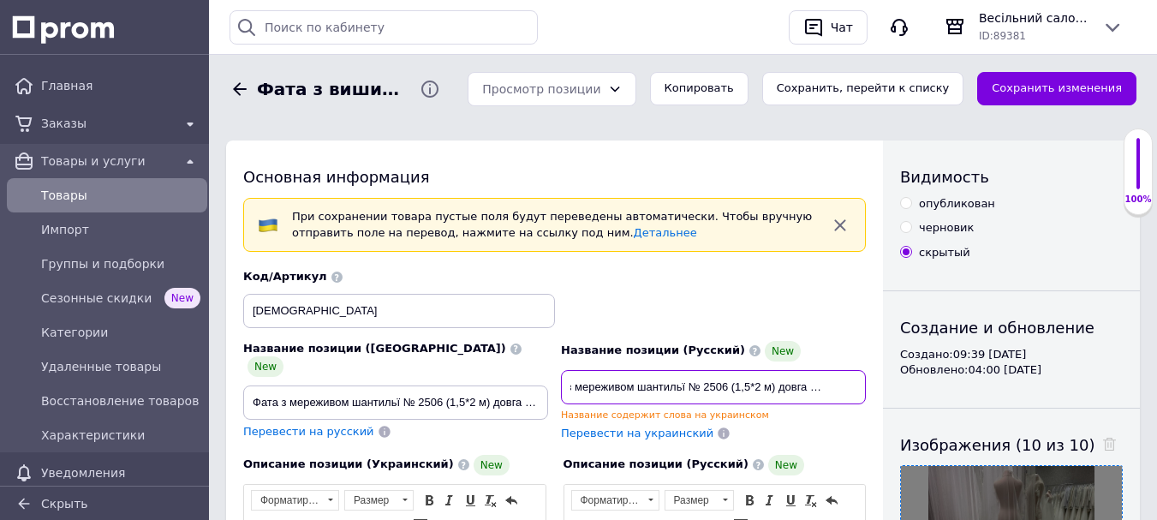
type input "Фата з мереживом шантильї № 2506 (1,5*2 м) довга молочна"
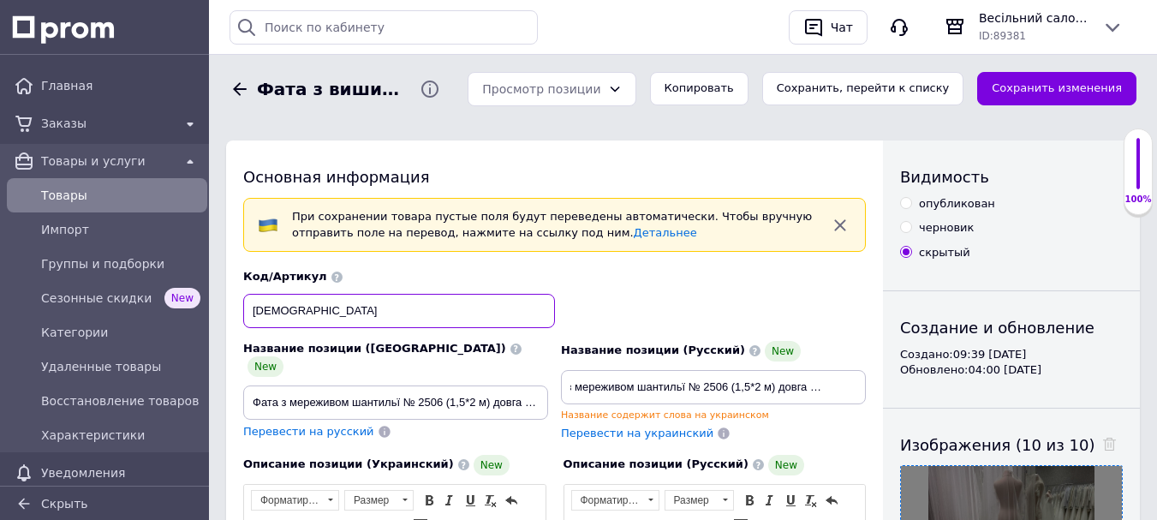
scroll to position [0, 0]
drag, startPoint x: 310, startPoint y: 312, endPoint x: 227, endPoint y: 310, distance: 83.1
type input "2506"
click at [906, 202] on input "опубликован" at bounding box center [905, 202] width 11 height 11
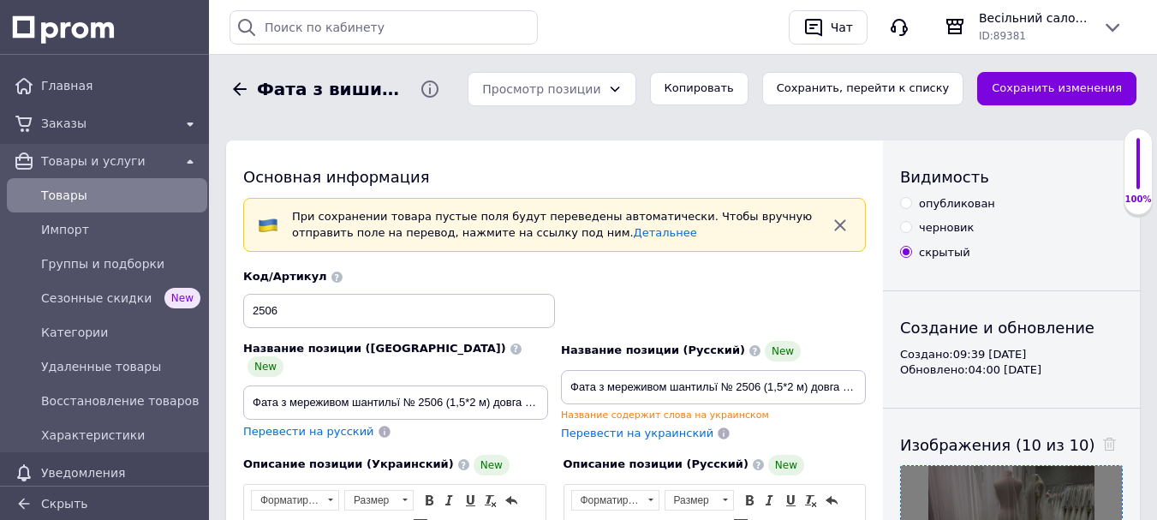
radio input "true"
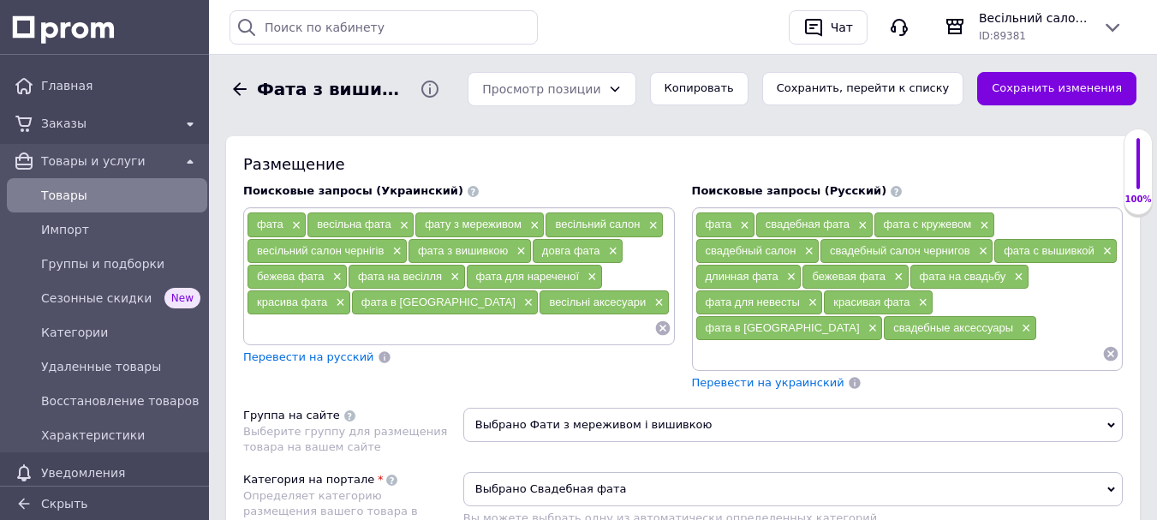
scroll to position [1199, 0]
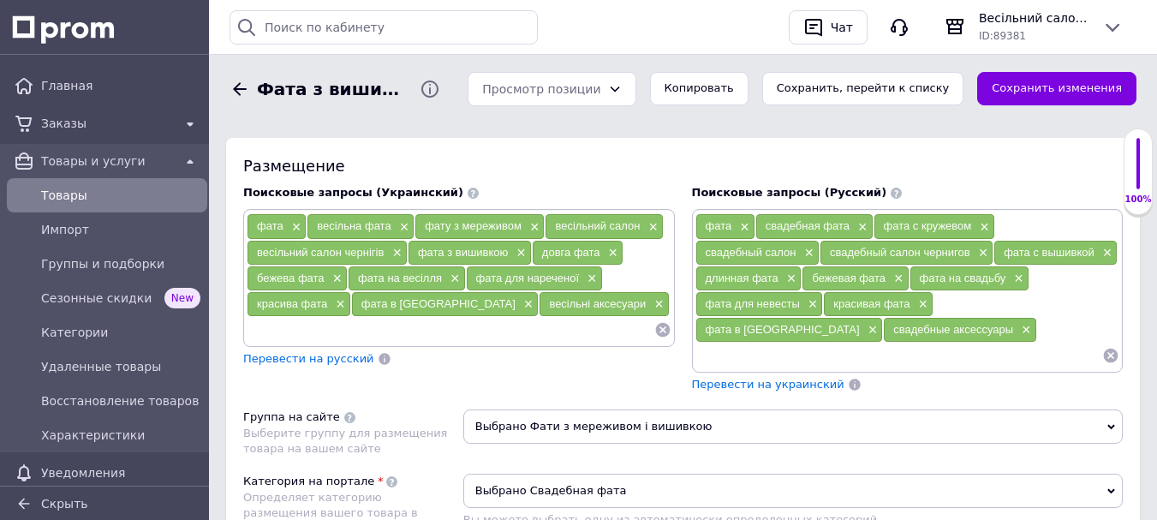
click at [421, 341] on input at bounding box center [451, 330] width 408 height 26
type input "[PERSON_NAME]"
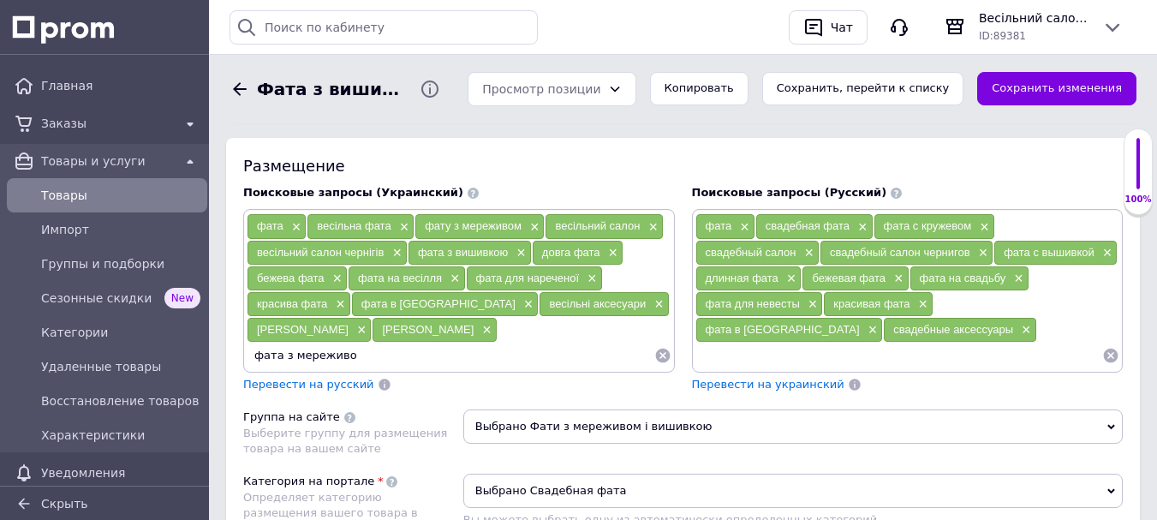
type input "фата з мереживом"
type input "фата з мереживом шантільї"
type input "фата з мереживом шантильї"
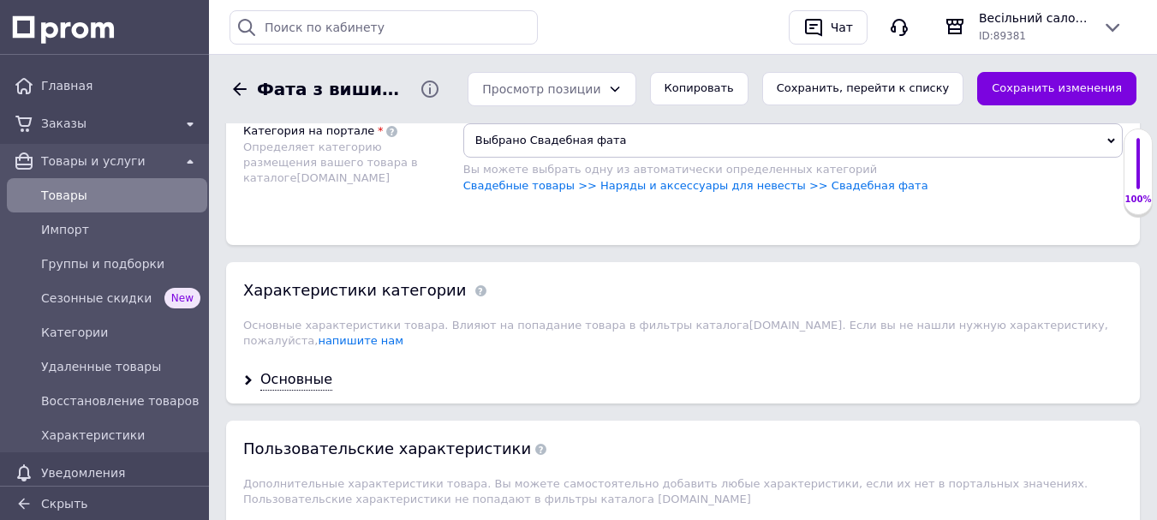
scroll to position [1799, 0]
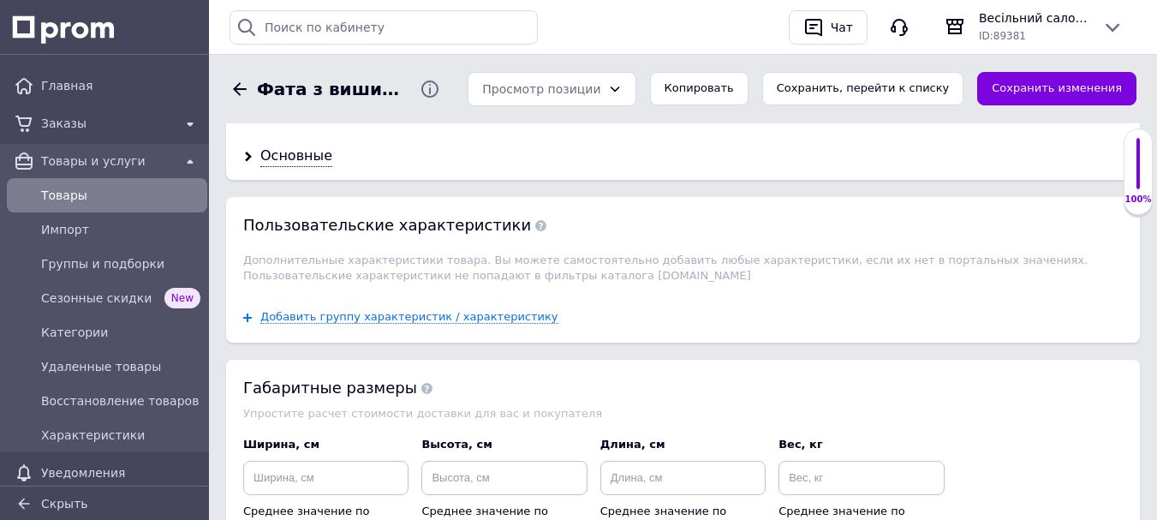
click at [315, 146] on div "Основные" at bounding box center [296, 156] width 72 height 20
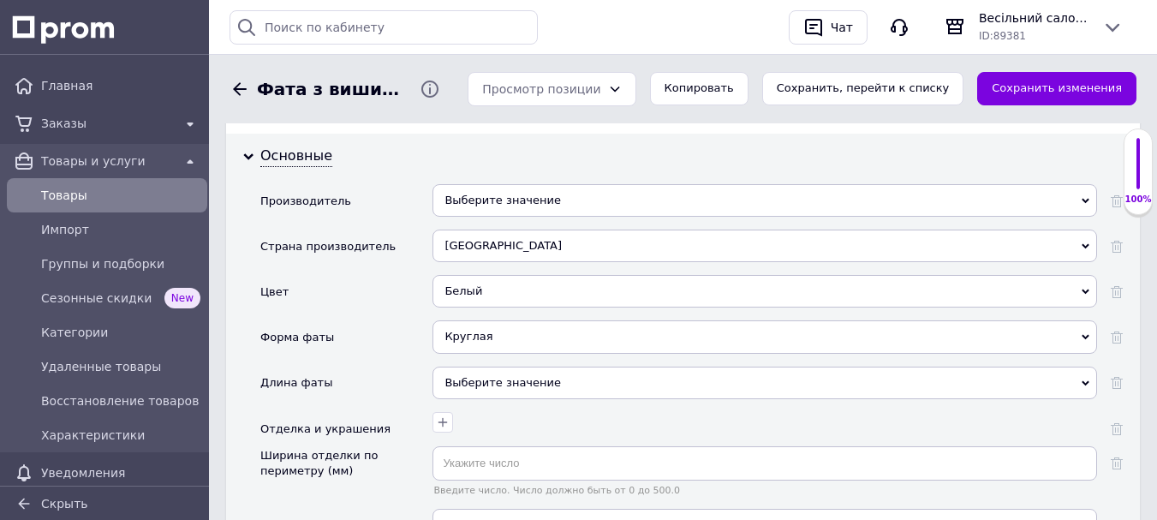
click at [469, 281] on div "Белый" at bounding box center [765, 291] width 665 height 33
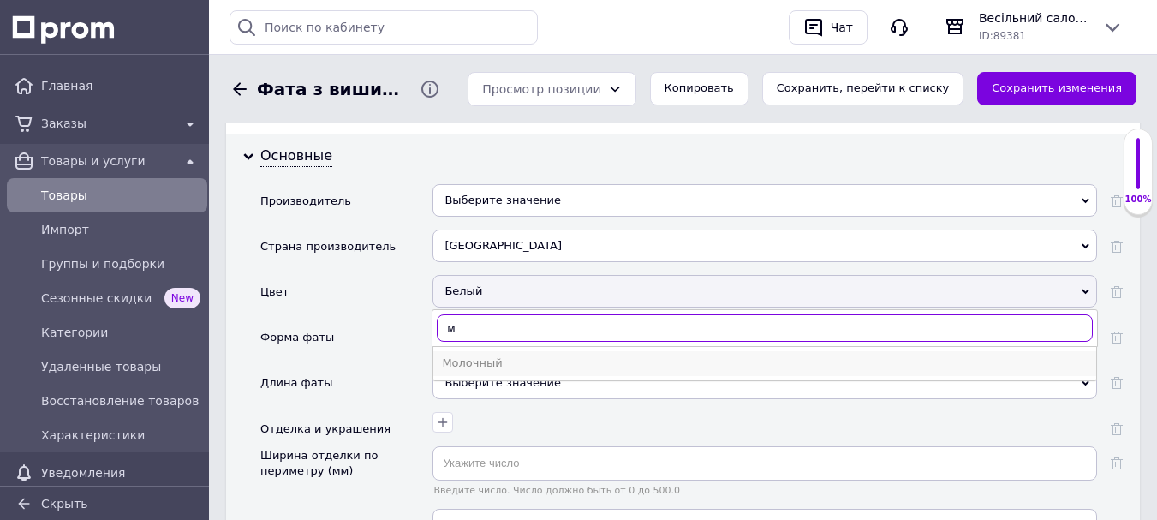
type input "м"
click at [472, 356] on div "Молочный" at bounding box center [765, 363] width 646 height 15
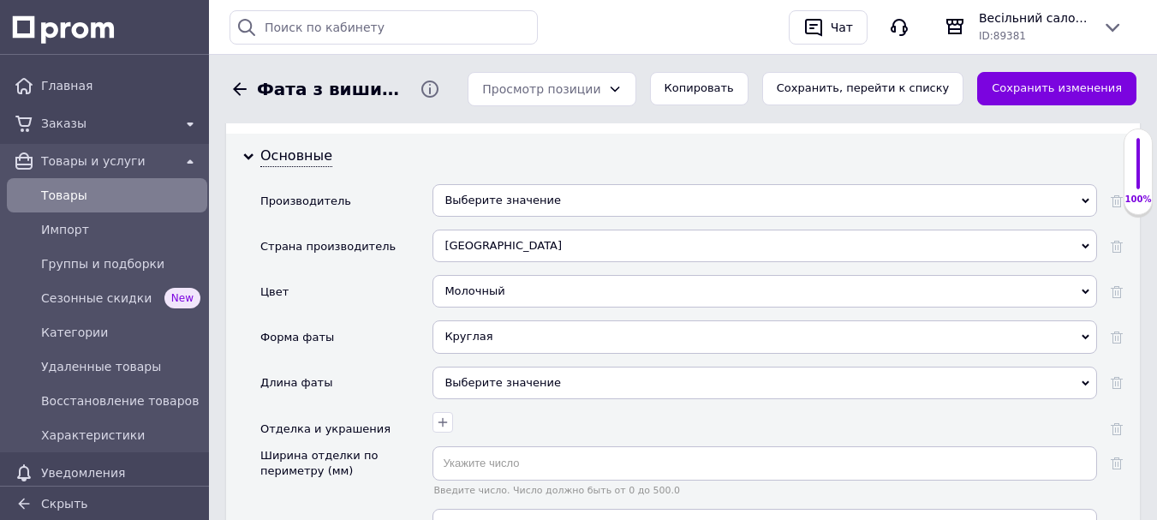
click at [498, 322] on div "Круглая" at bounding box center [765, 336] width 665 height 33
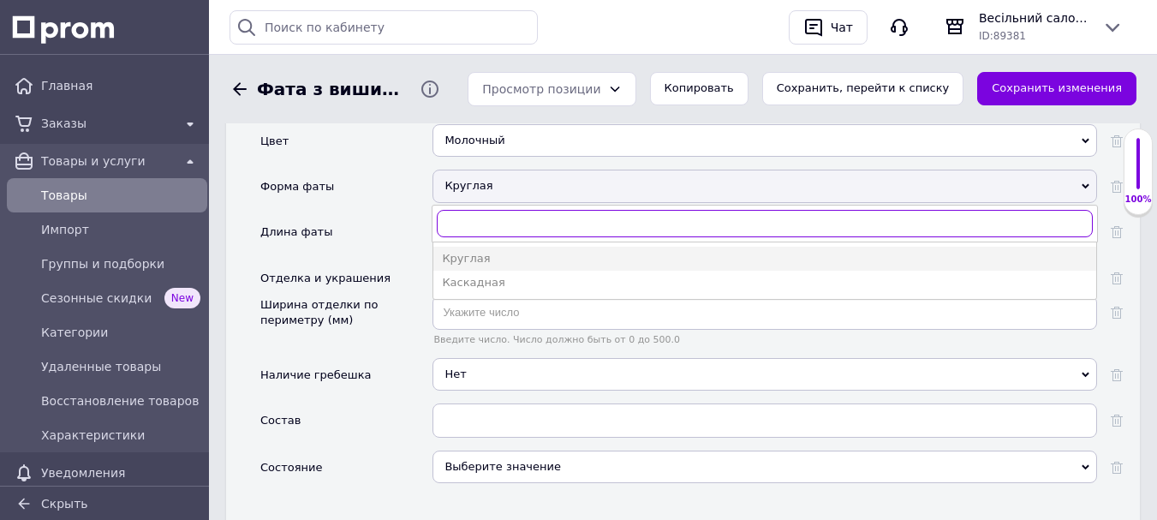
scroll to position [1970, 0]
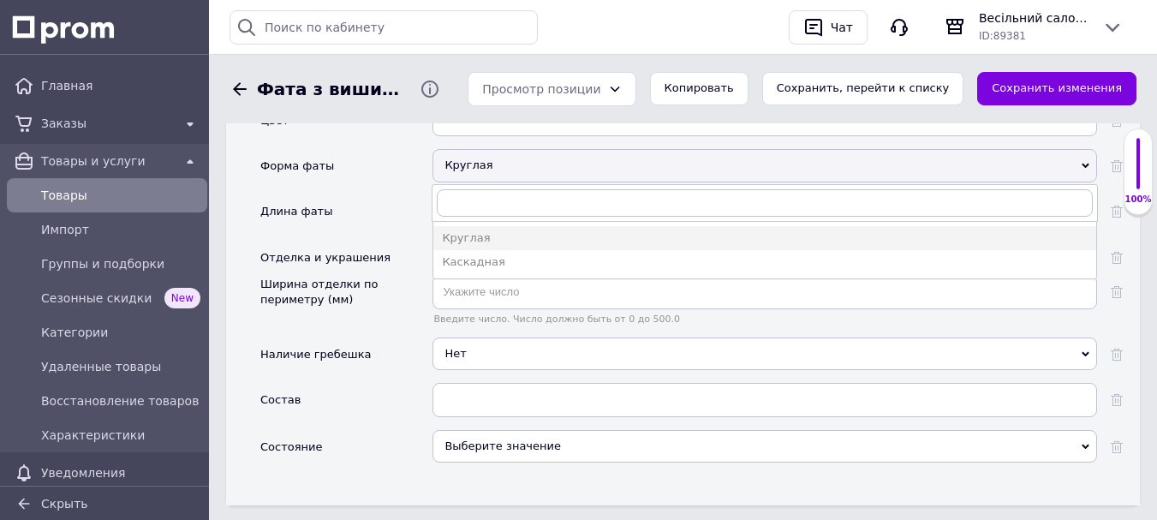
click at [405, 338] on div "Наличие гребешка" at bounding box center [346, 360] width 172 height 45
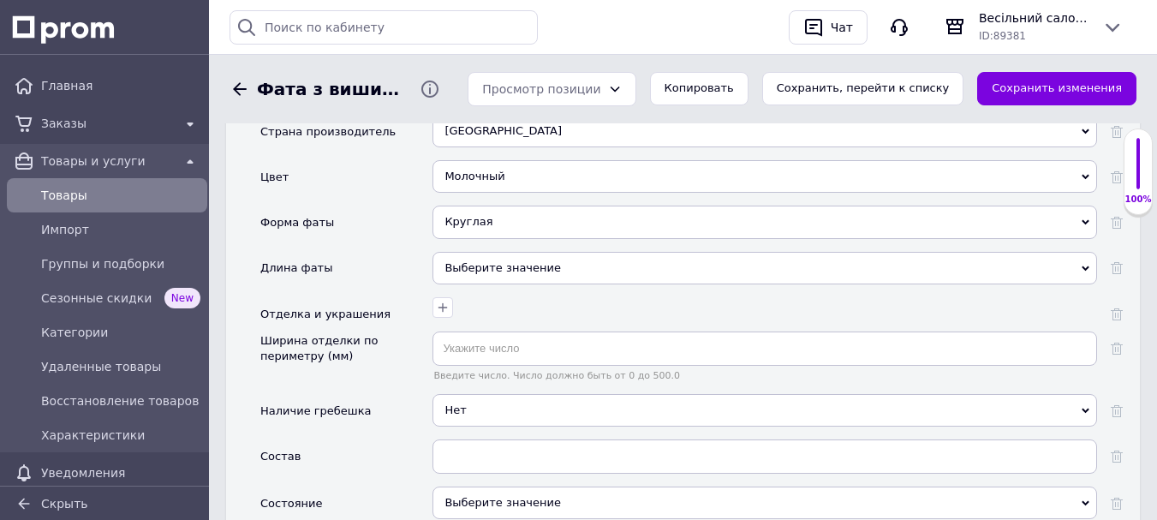
scroll to position [1885, 0]
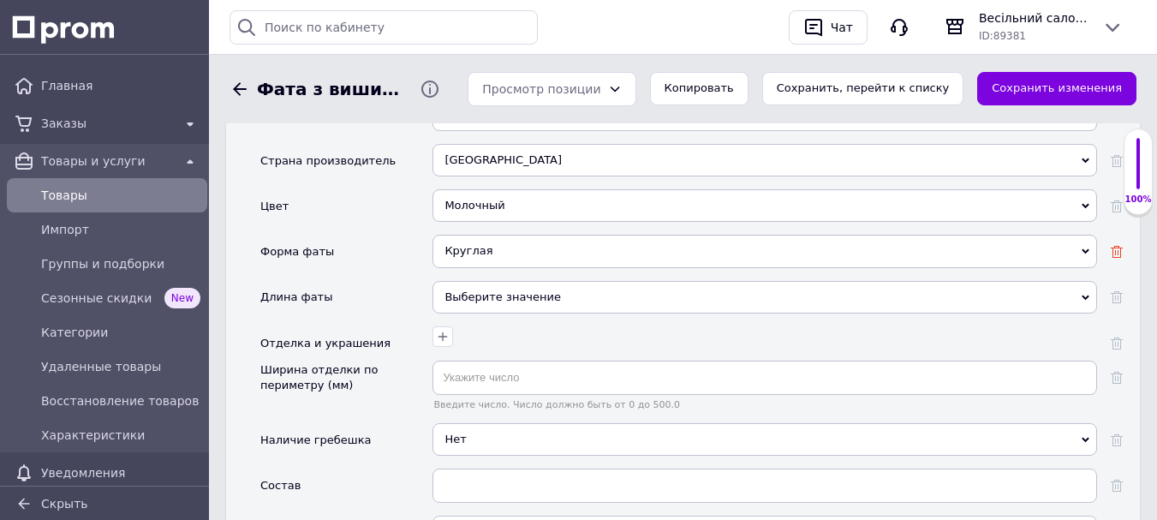
click at [1115, 246] on icon at bounding box center [1117, 252] width 12 height 12
click at [526, 281] on div "Выберите значение" at bounding box center [765, 297] width 665 height 33
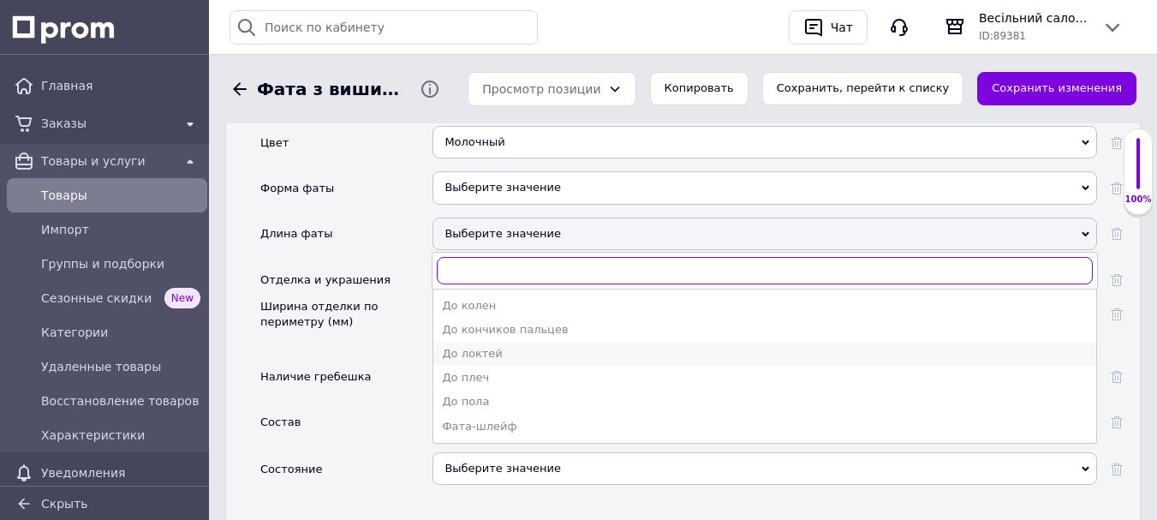
scroll to position [2056, 0]
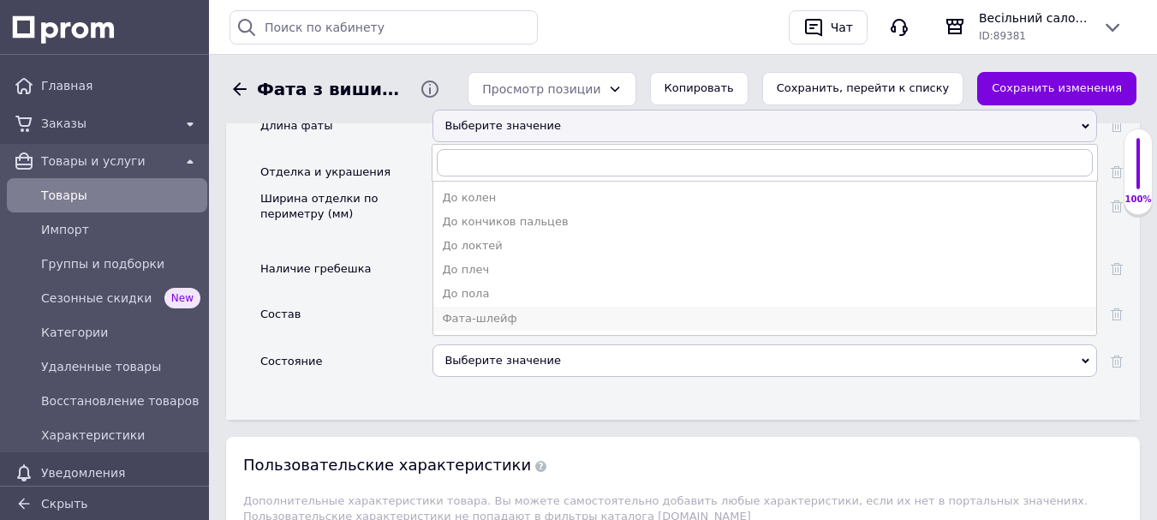
click at [494, 311] on div "Фата-шлейф" at bounding box center [765, 318] width 646 height 15
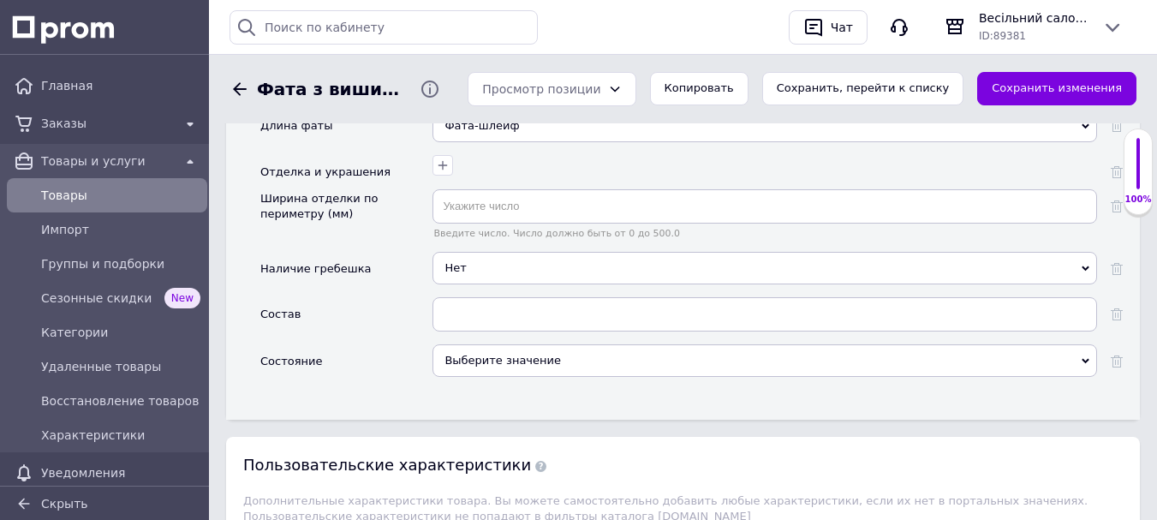
scroll to position [1970, 0]
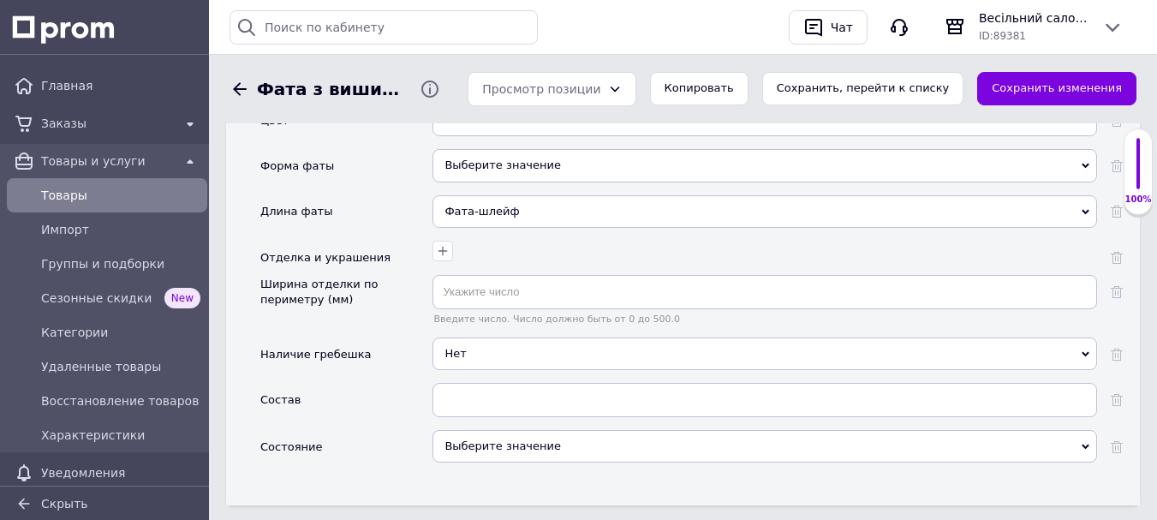
click at [464, 347] on span "Нет" at bounding box center [765, 354] width 665 height 33
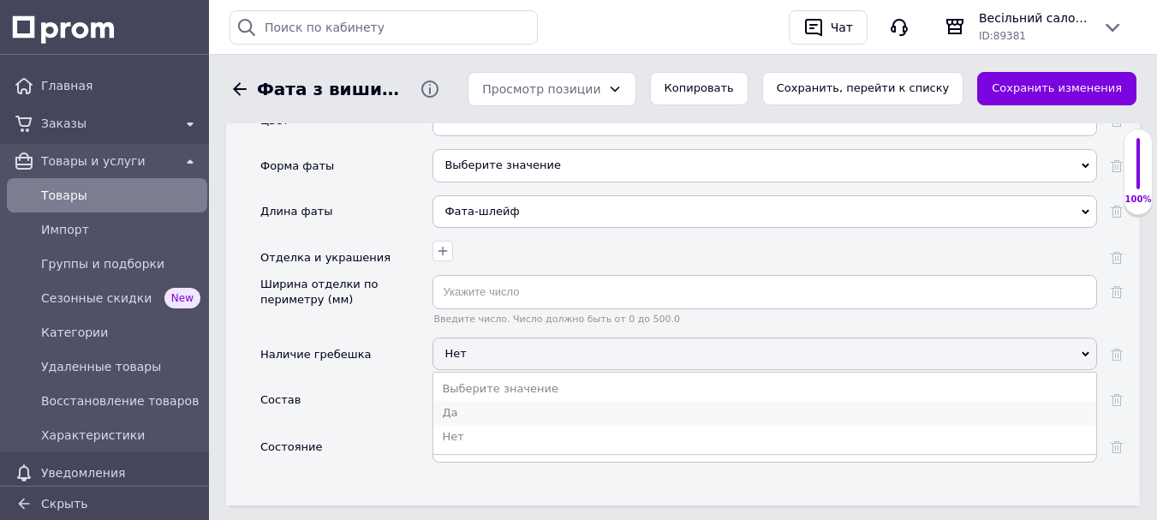
click at [463, 401] on li "Да" at bounding box center [764, 413] width 663 height 24
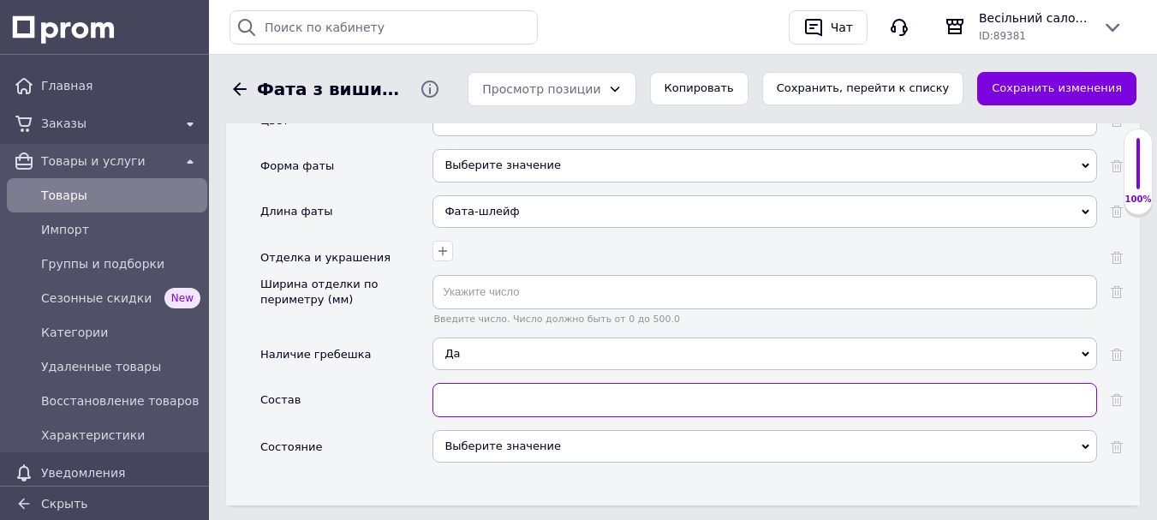
click at [452, 393] on input "text" at bounding box center [765, 400] width 665 height 34
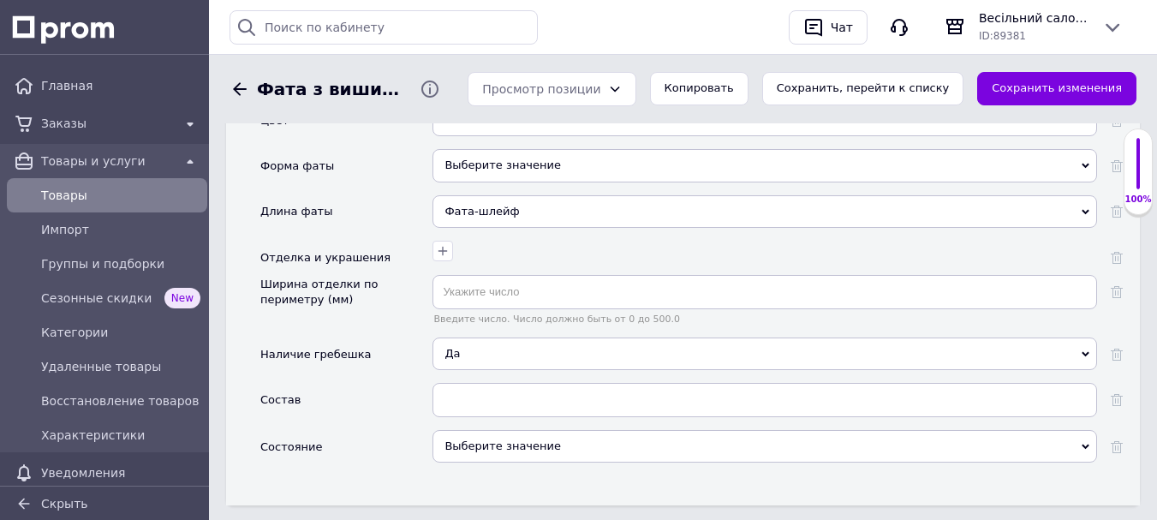
click at [407, 395] on div "Состав" at bounding box center [346, 406] width 172 height 47
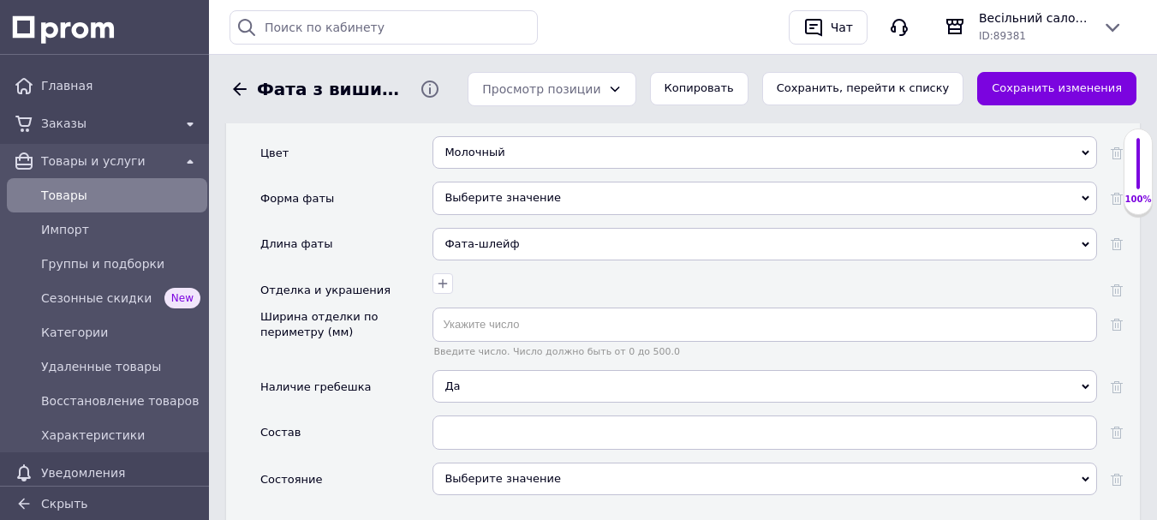
scroll to position [2142, 0]
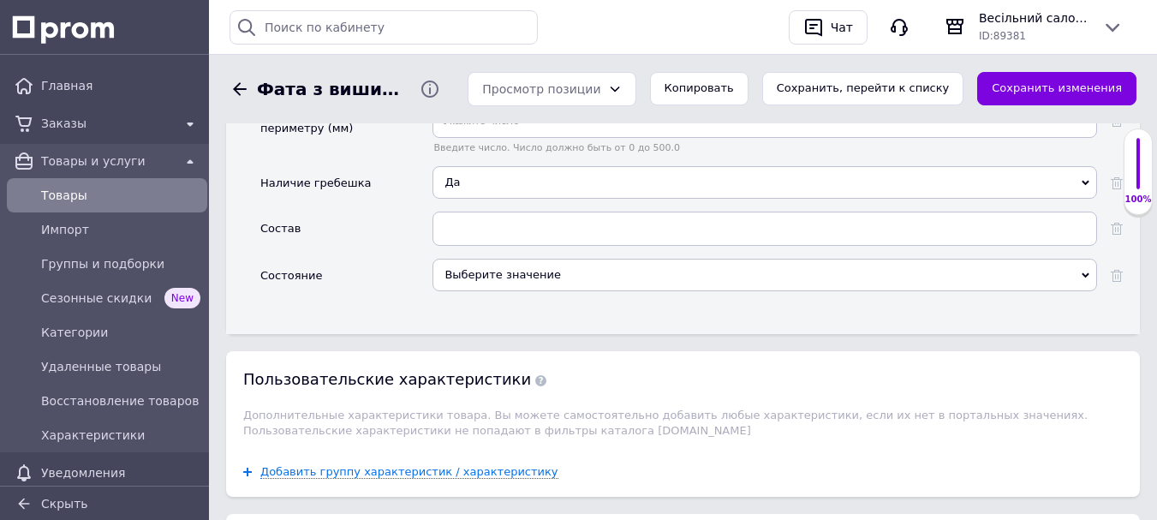
click at [491, 268] on div "Выберите значение" at bounding box center [765, 275] width 665 height 33
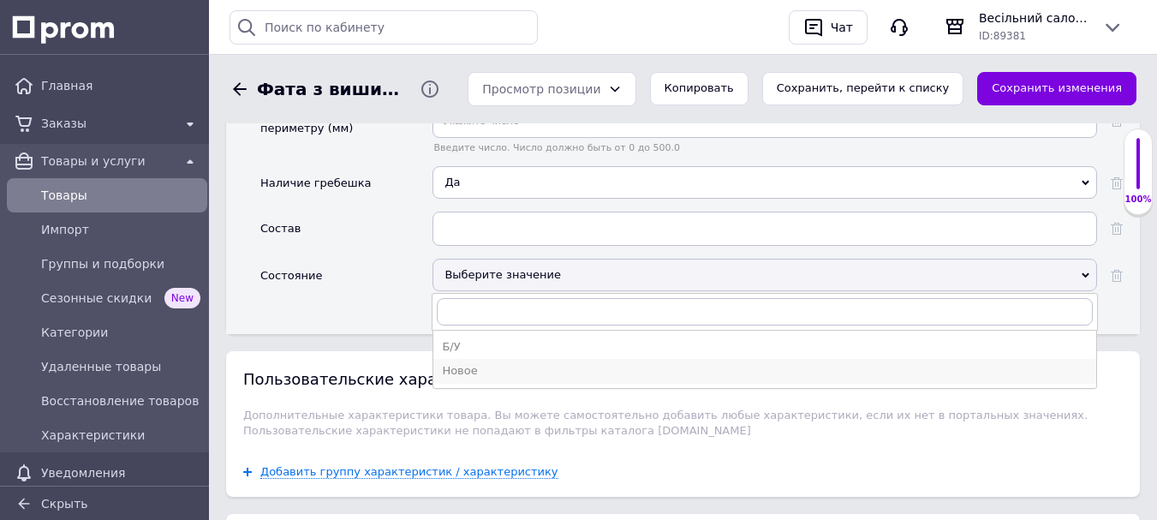
click at [475, 359] on li "Новое" at bounding box center [764, 371] width 663 height 24
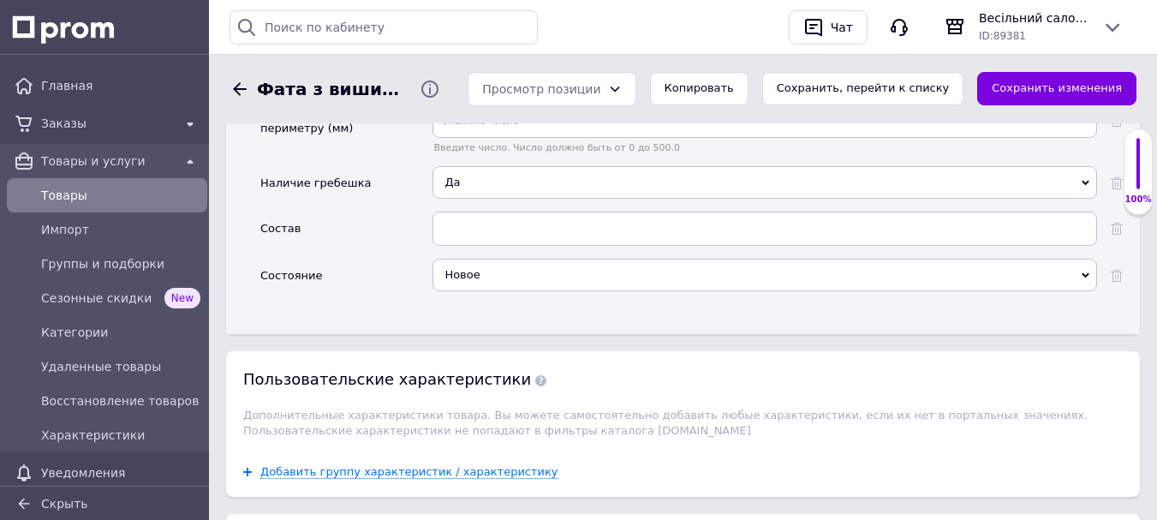
scroll to position [2056, 0]
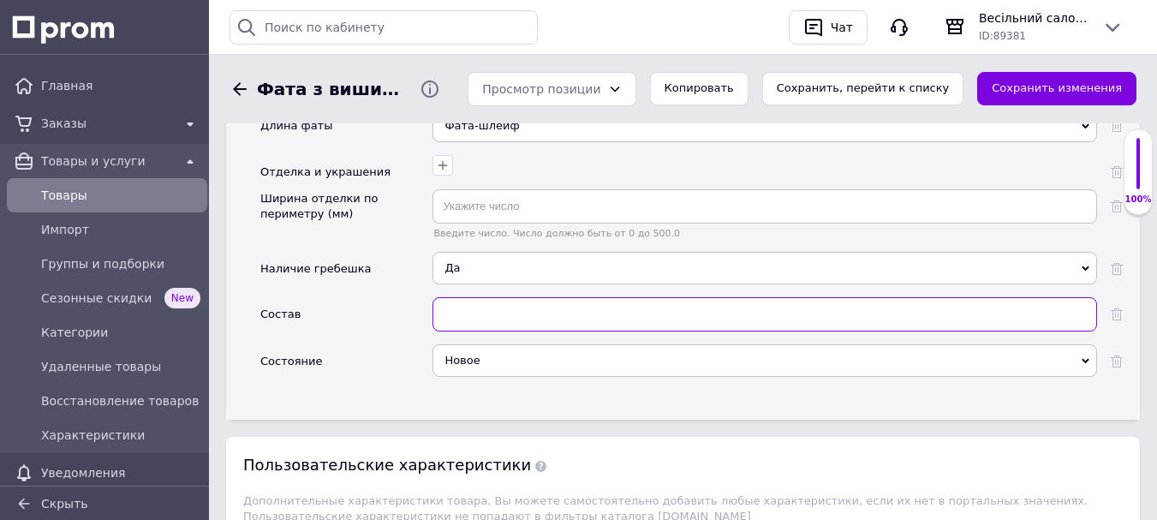
click at [463, 298] on input "text" at bounding box center [765, 314] width 665 height 34
paste input "єврофатин, мереживо шантильї Детальніше: [URL][DOMAIN_NAME][PERSON_NAME]"
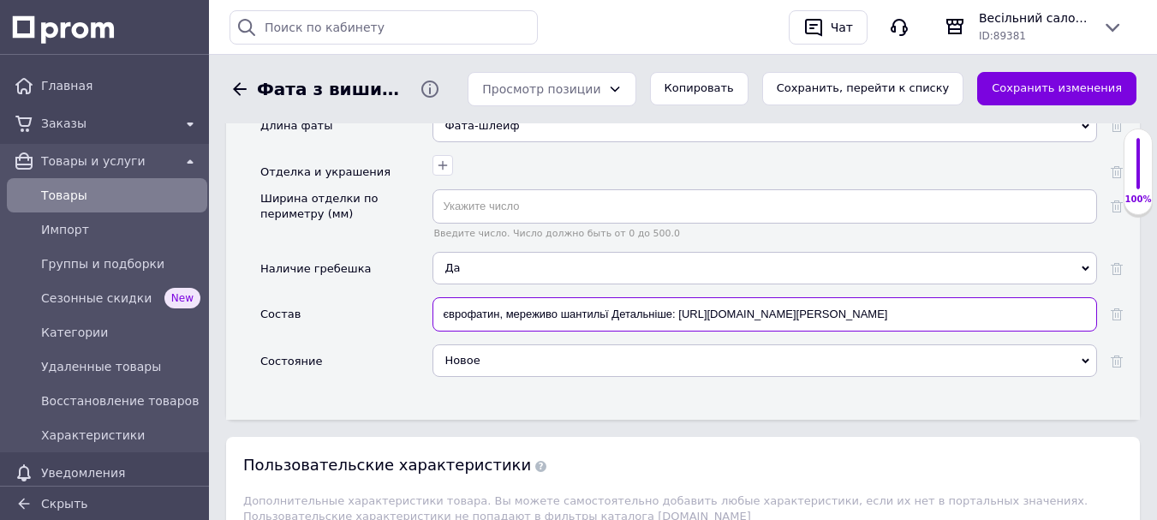
drag, startPoint x: 609, startPoint y: 300, endPoint x: 623, endPoint y: 299, distance: 13.7
click at [623, 299] on input "єврофатин, мереживо шантильї Детальніше: [URL][DOMAIN_NAME][PERSON_NAME]" at bounding box center [765, 314] width 665 height 34
click at [612, 299] on input "єврофатин, мереживо шантильї Детальніше: [URL][DOMAIN_NAME][PERSON_NAME]" at bounding box center [765, 314] width 665 height 34
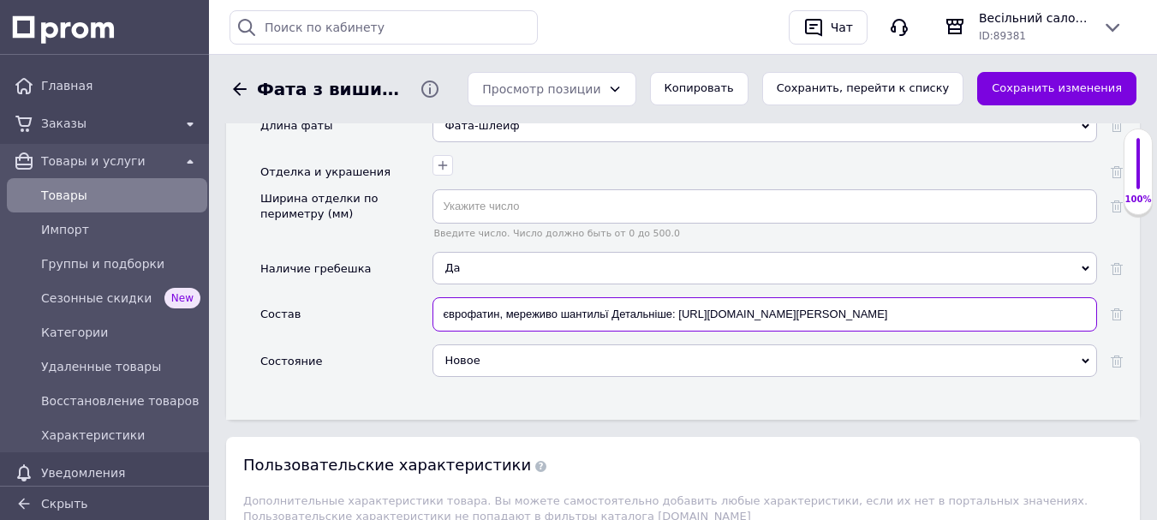
drag, startPoint x: 612, startPoint y: 299, endPoint x: 1052, endPoint y: 299, distance: 440.3
click at [1052, 299] on input "єврофатин, мереживо шантильї Детальніше: [URL][DOMAIN_NAME][PERSON_NAME]" at bounding box center [765, 314] width 665 height 34
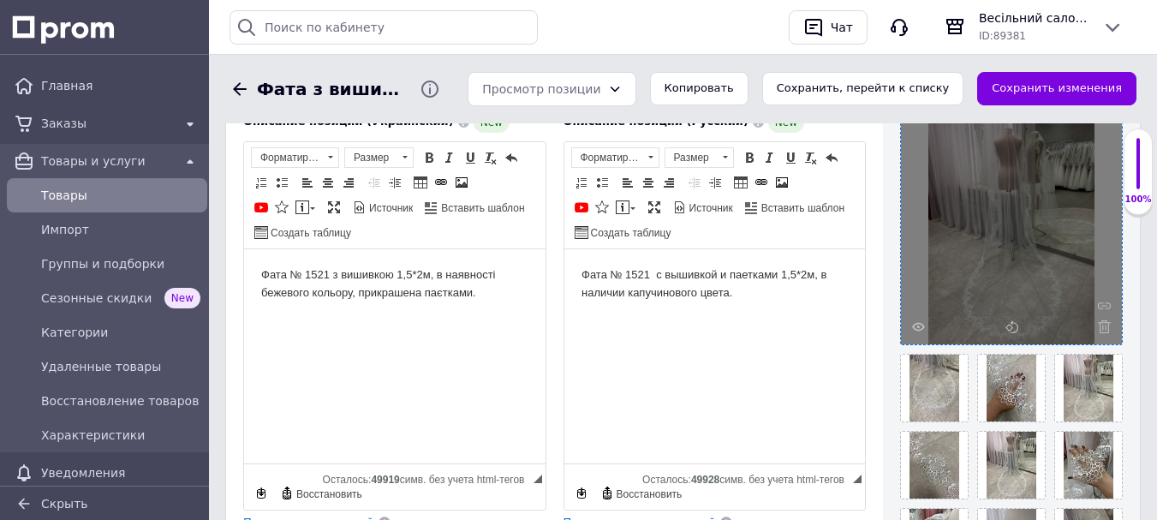
scroll to position [257, 0]
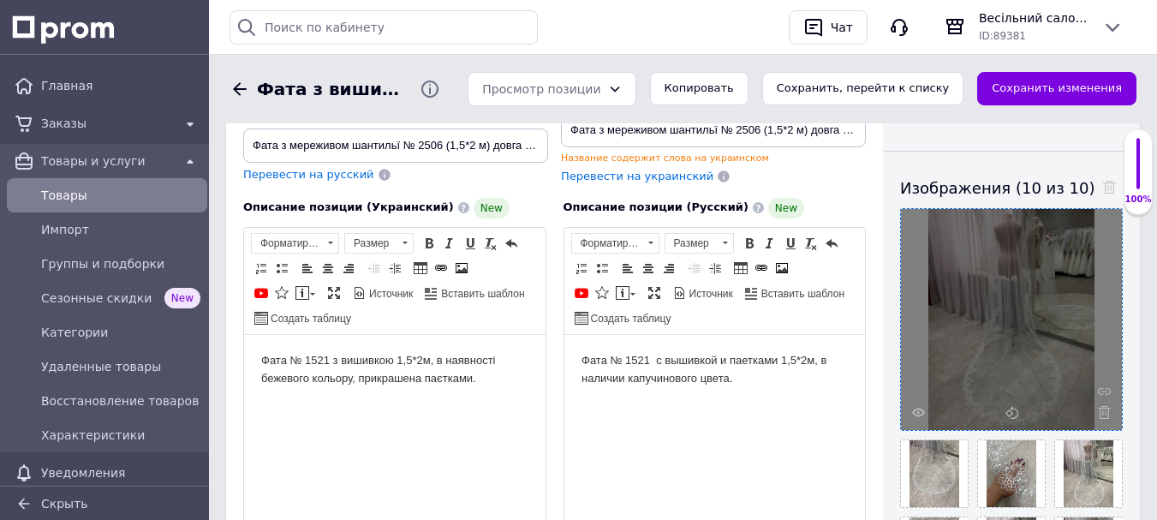
type input "єврофатин, [PERSON_NAME]"
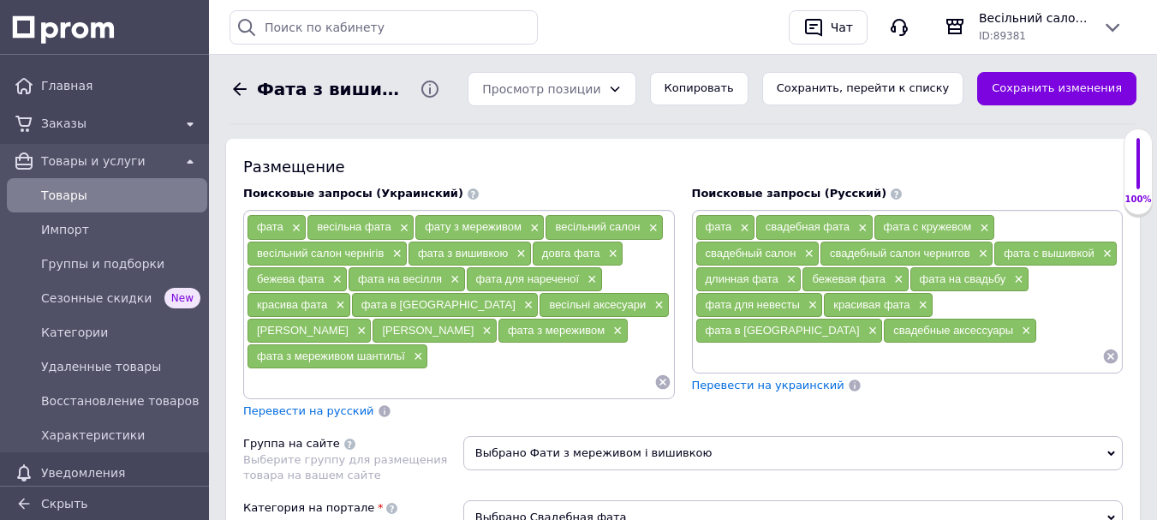
scroll to position [1199, 0]
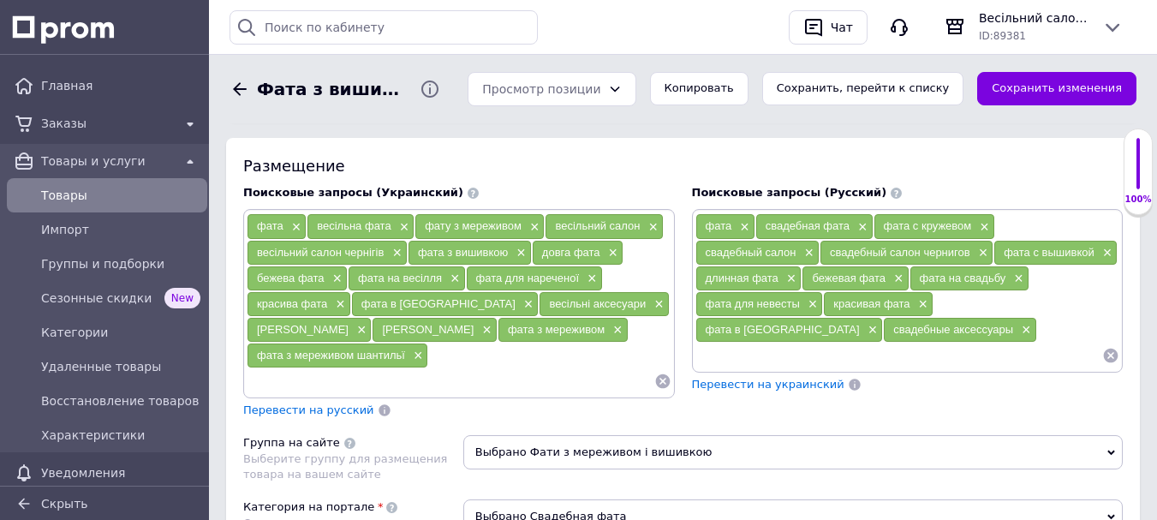
click at [336, 388] on input at bounding box center [451, 381] width 408 height 26
type input "фата шлейф"
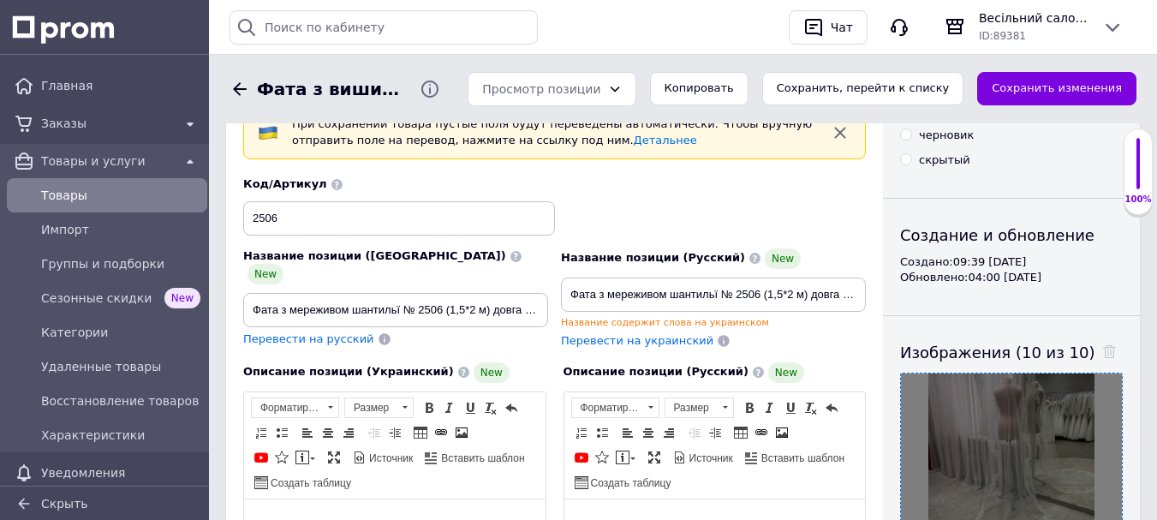
scroll to position [86, 0]
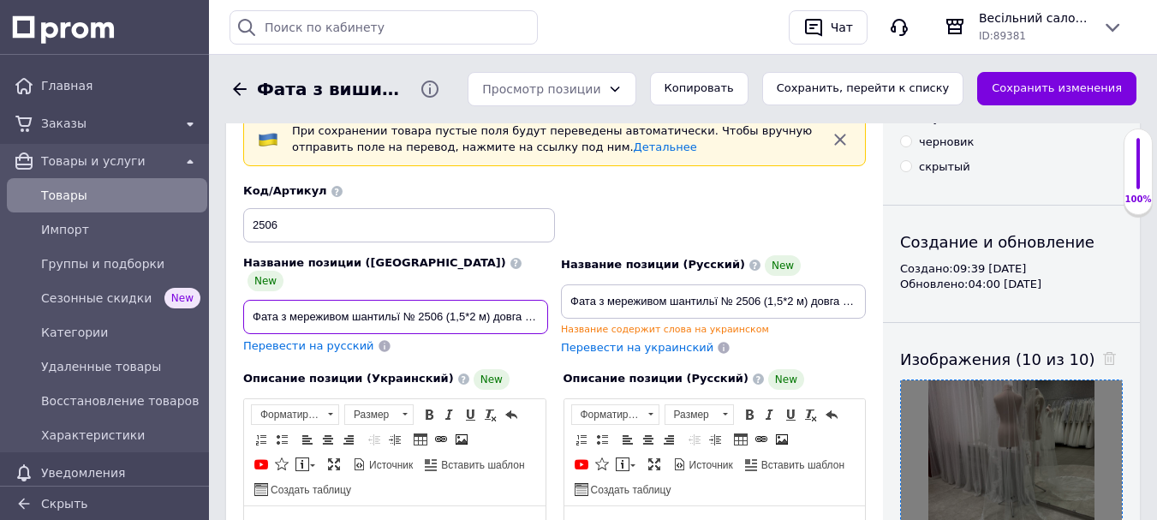
click at [279, 303] on input "Фата з мереживом шантильї № 2506 (1,5*2 м) довга молочна" at bounding box center [395, 317] width 305 height 34
click at [517, 303] on input "Фата-шлейф з мереживом шантильї № 2506 (1,5*2 м) довга молочна" at bounding box center [395, 317] width 305 height 34
type input "Фата-шлейф з мереживом шантильї № 2506 (1,5*2,6 м) довга молочна"
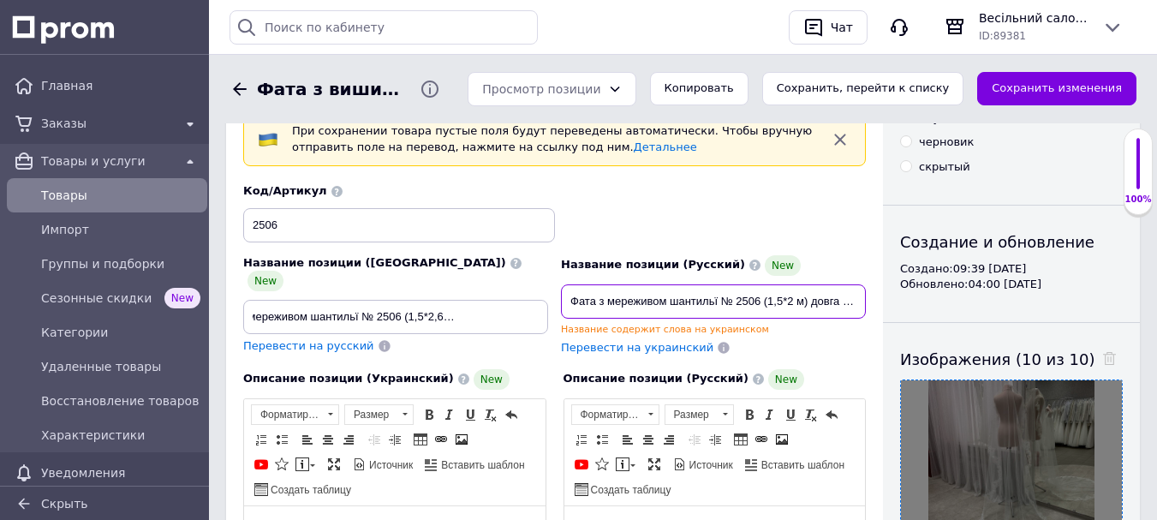
click at [792, 303] on input "Фата з мереживом шантильї № 2506 (1,5*2 м) довга молочна" at bounding box center [713, 301] width 305 height 34
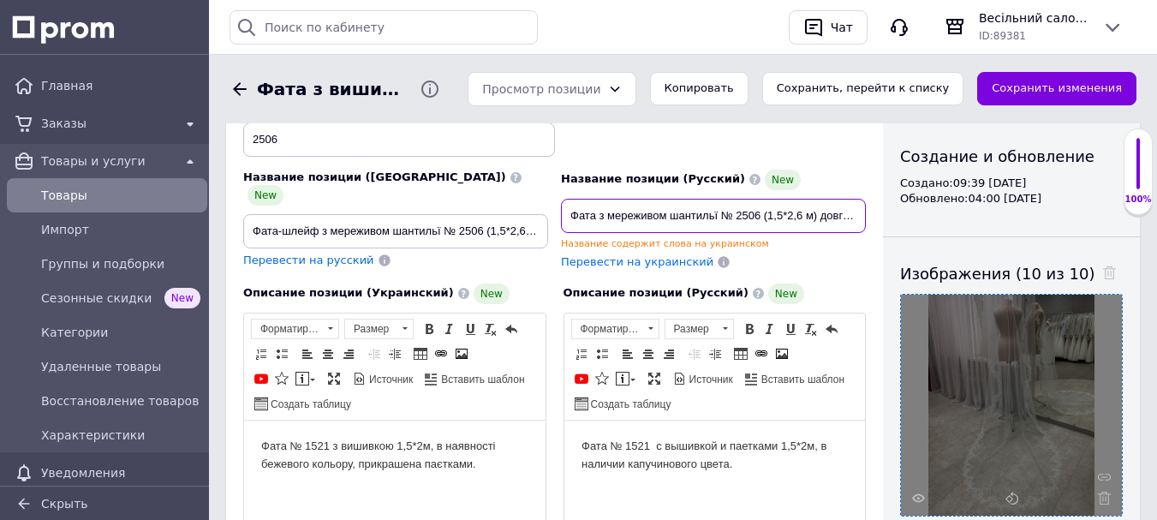
scroll to position [257, 0]
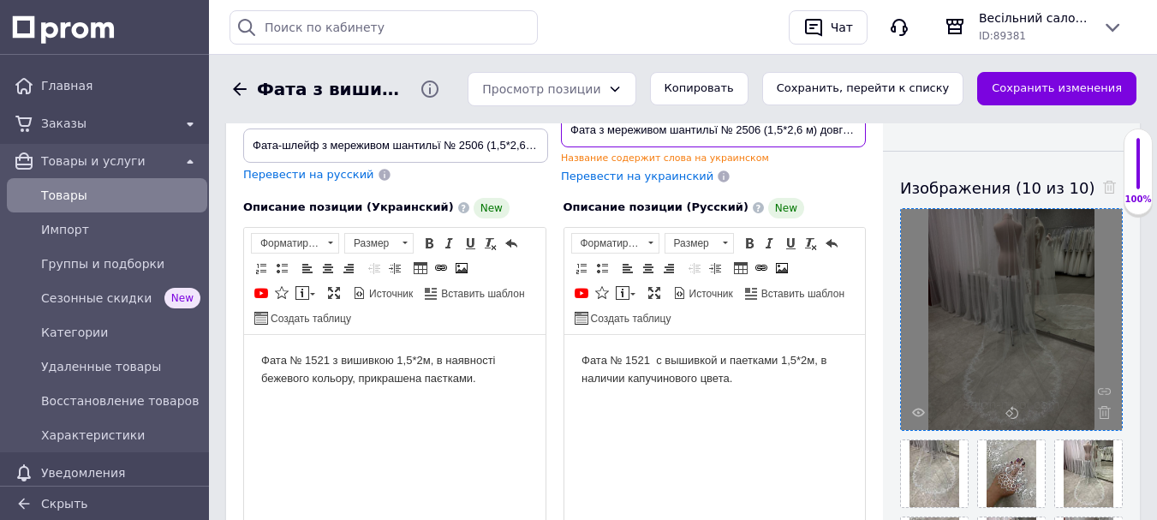
type input "Фата з мереживом шантильї № 2506 (1,5*2,6 м) довга молочна"
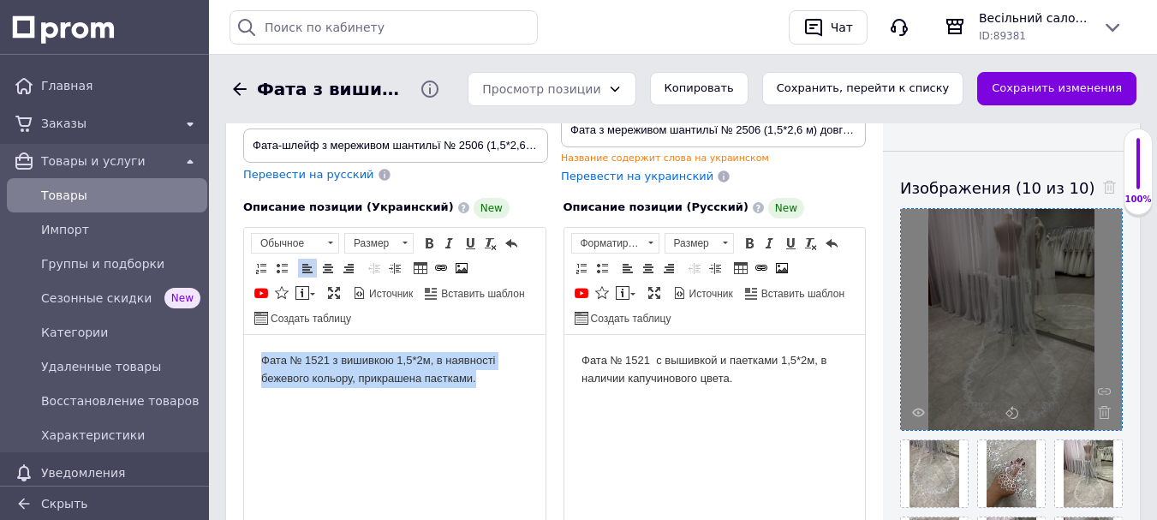
drag, startPoint x: 500, startPoint y: 386, endPoint x: 237, endPoint y: 347, distance: 265.8
click at [244, 347] on html "Фата № 1521 з вишивкою 1,5*2м, в наявності бежевого кольору, прикрашена паєткам…" at bounding box center [395, 369] width 302 height 70
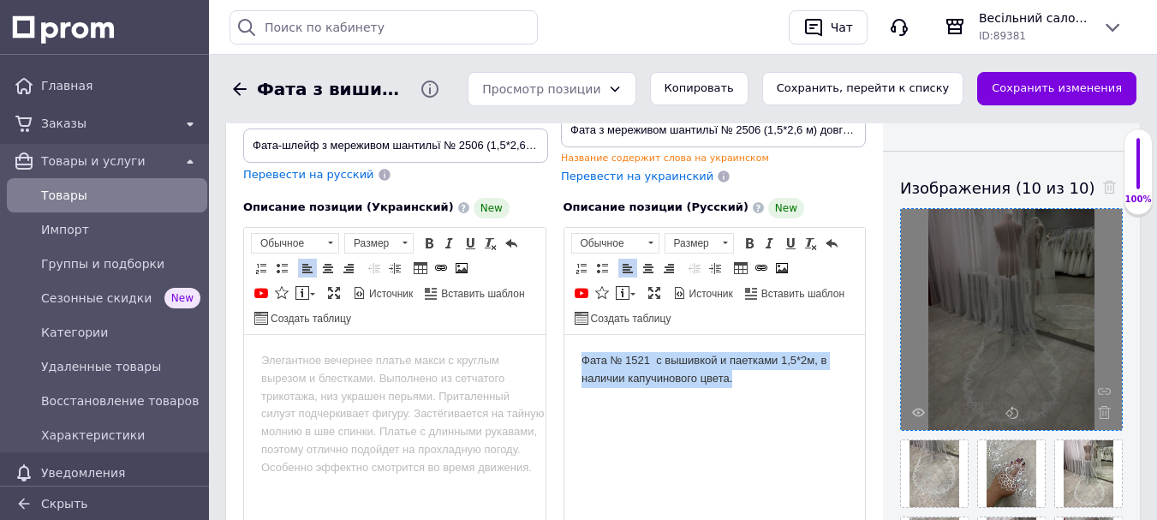
drag, startPoint x: 747, startPoint y: 401, endPoint x: 567, endPoint y: 344, distance: 188.8
click at [565, 344] on html "Фата № 1521 с вышивкой и паетками 1,5*2м, в наличии капучинового цвета." at bounding box center [715, 369] width 302 height 70
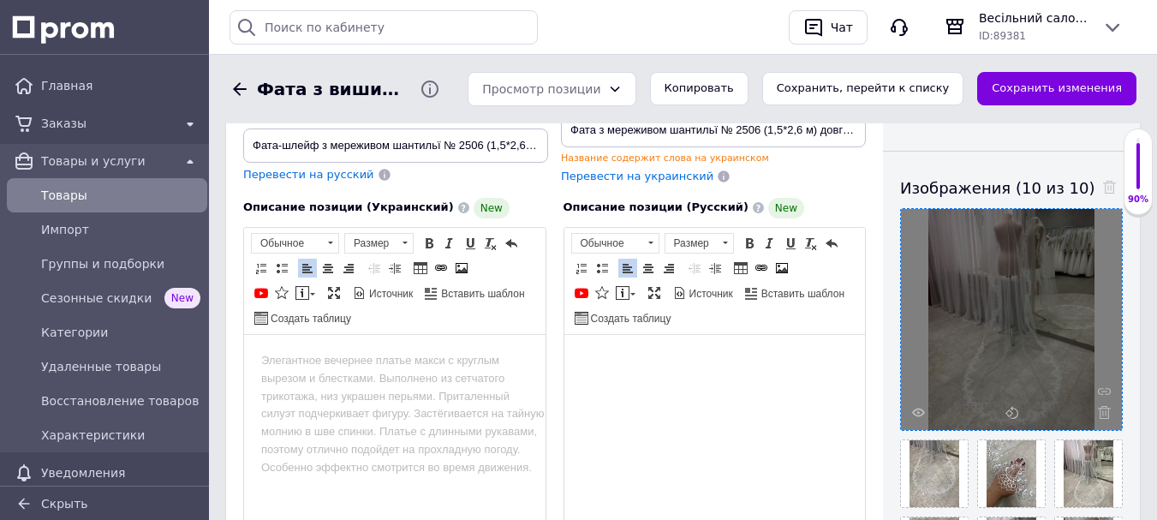
scroll to position [343, 0]
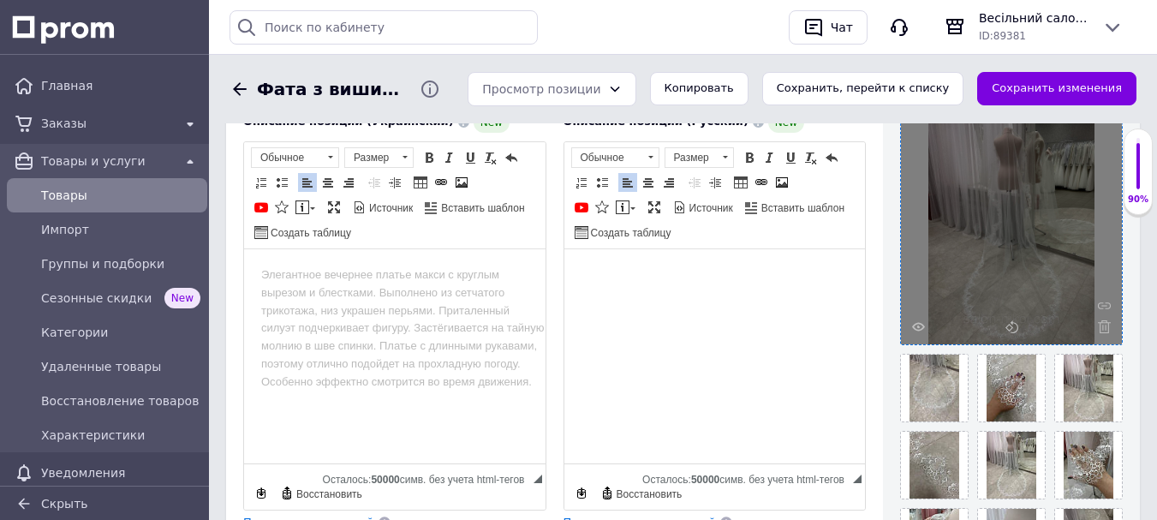
click at [416, 301] on html at bounding box center [395, 274] width 302 height 52
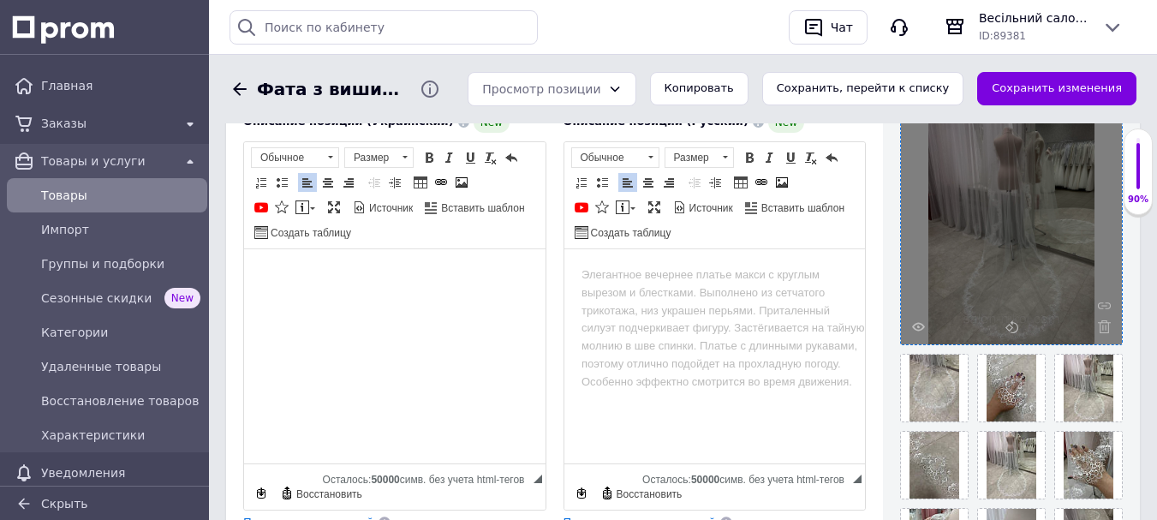
click at [424, 301] on html at bounding box center [395, 274] width 302 height 52
click at [613, 301] on html at bounding box center [715, 274] width 302 height 52
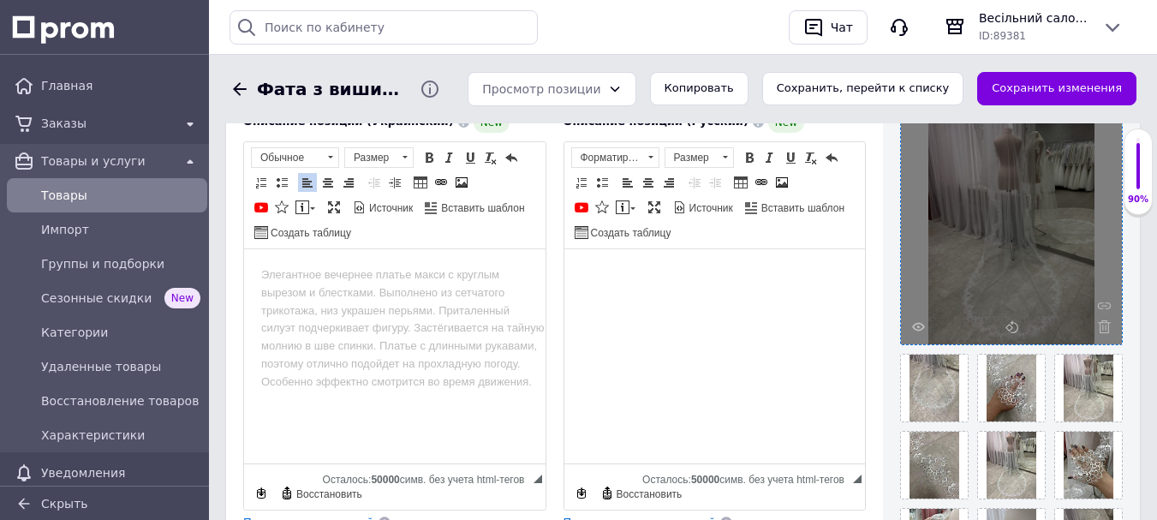
click at [478, 301] on html at bounding box center [395, 274] width 302 height 52
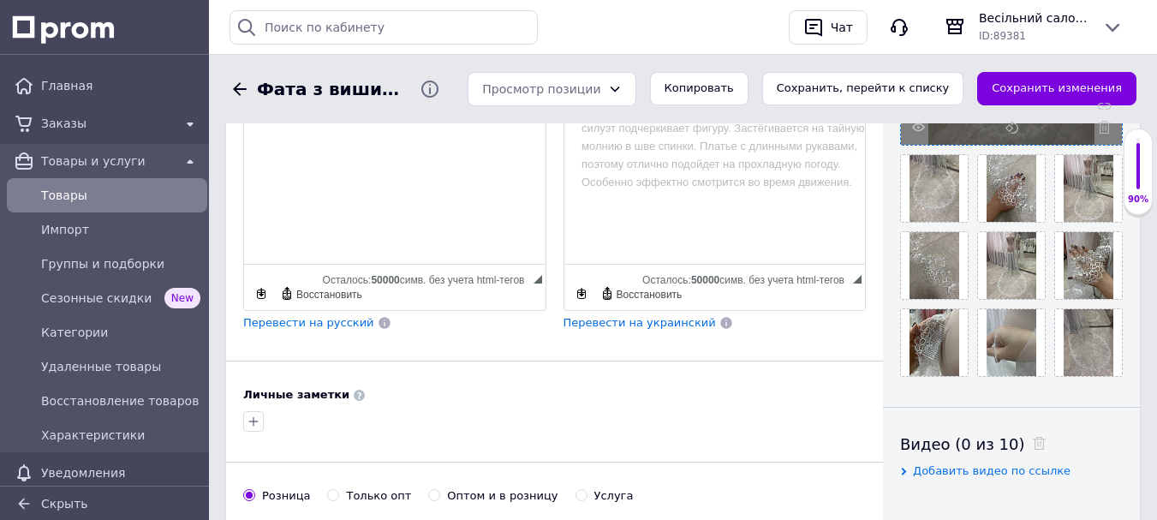
scroll to position [428, 0]
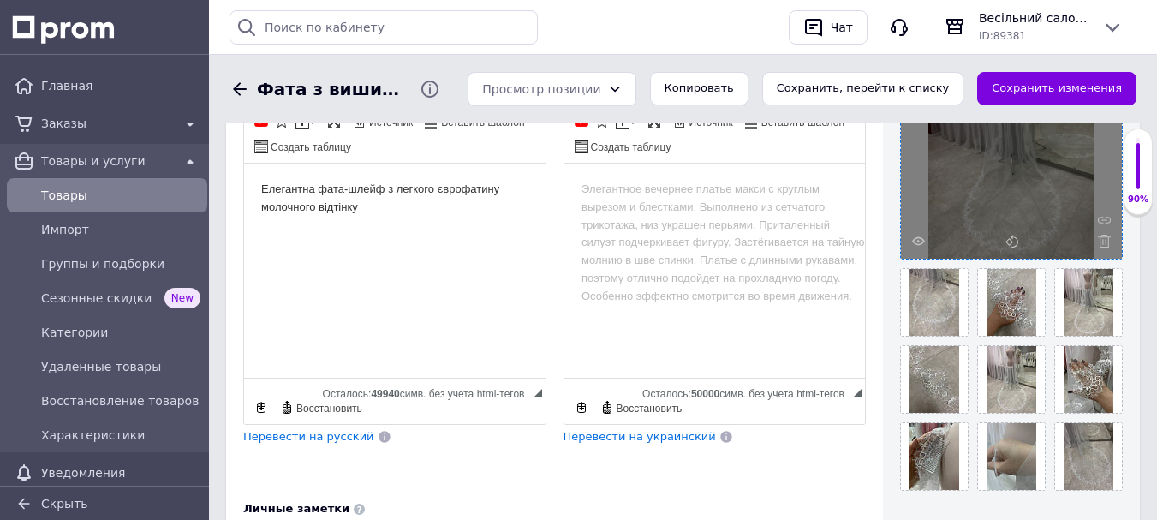
click at [317, 189] on p "Елегантна фата-шлейф з легкого єврофатину молочного відтінку" at bounding box center [394, 198] width 267 height 36
click at [402, 224] on html "Елегантна фата-шлейф з легкого єврофатину молочного відтінку" at bounding box center [395, 198] width 302 height 70
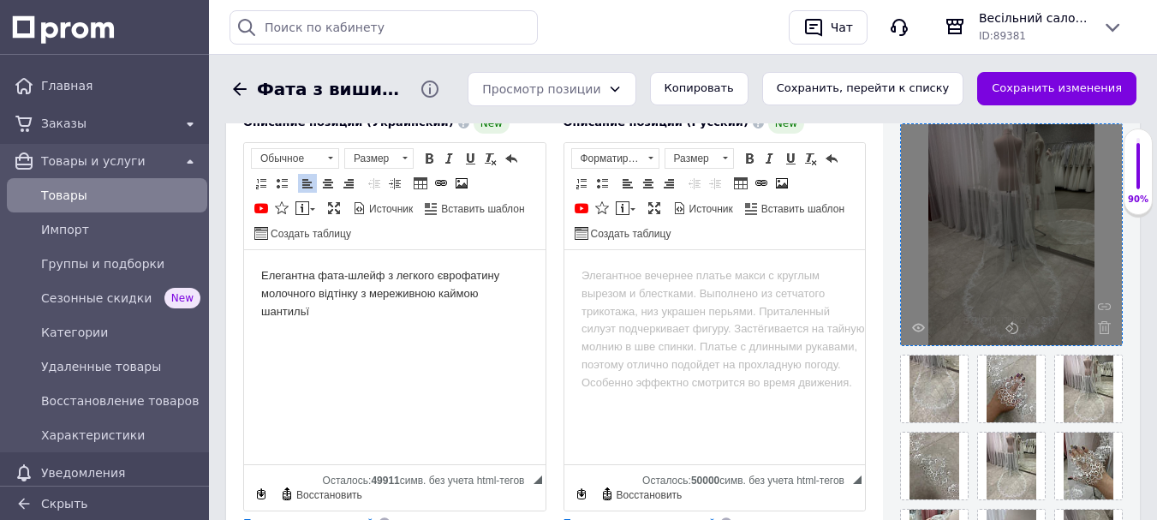
scroll to position [343, 0]
click at [268, 340] on p "створює ніжний" at bounding box center [394, 339] width 267 height 18
click at [419, 344] on p "Створює ніжний" at bounding box center [394, 339] width 267 height 18
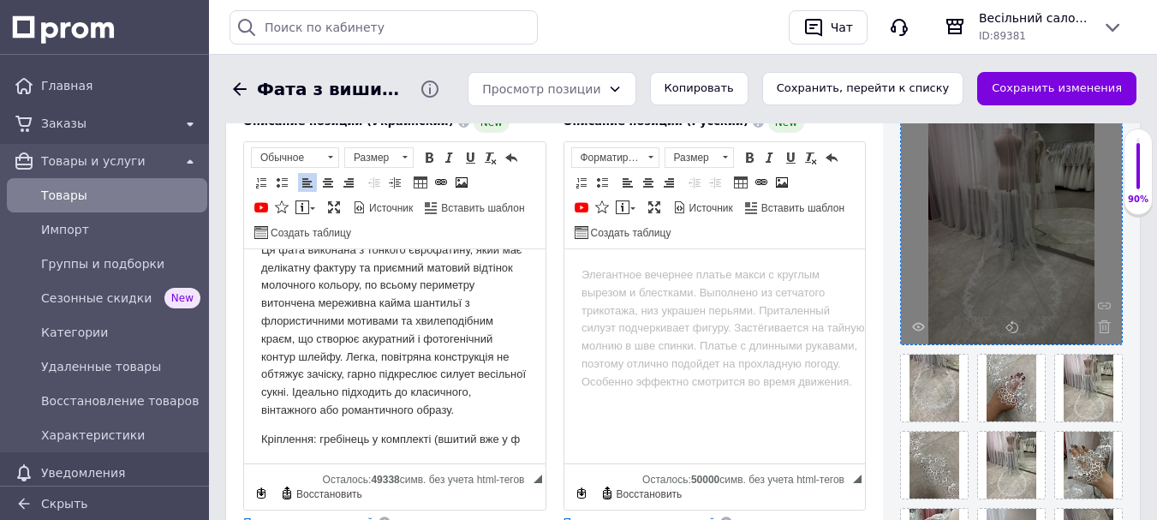
scroll to position [172, 0]
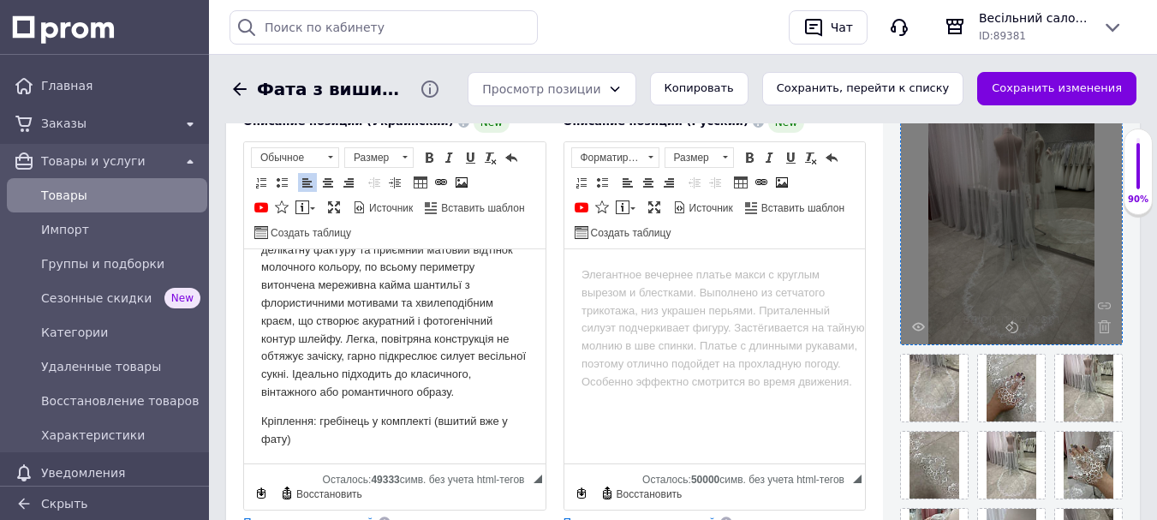
click at [336, 401] on p "Ця фата виконана з тонкого єврофатину, який має делікатну фактуру та приємний м…" at bounding box center [394, 312] width 267 height 178
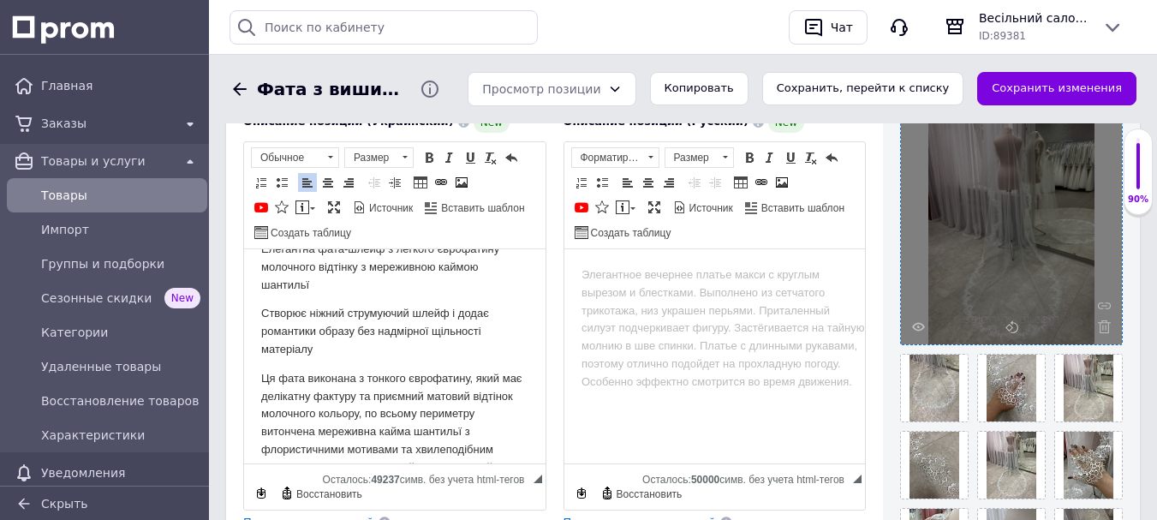
scroll to position [0, 0]
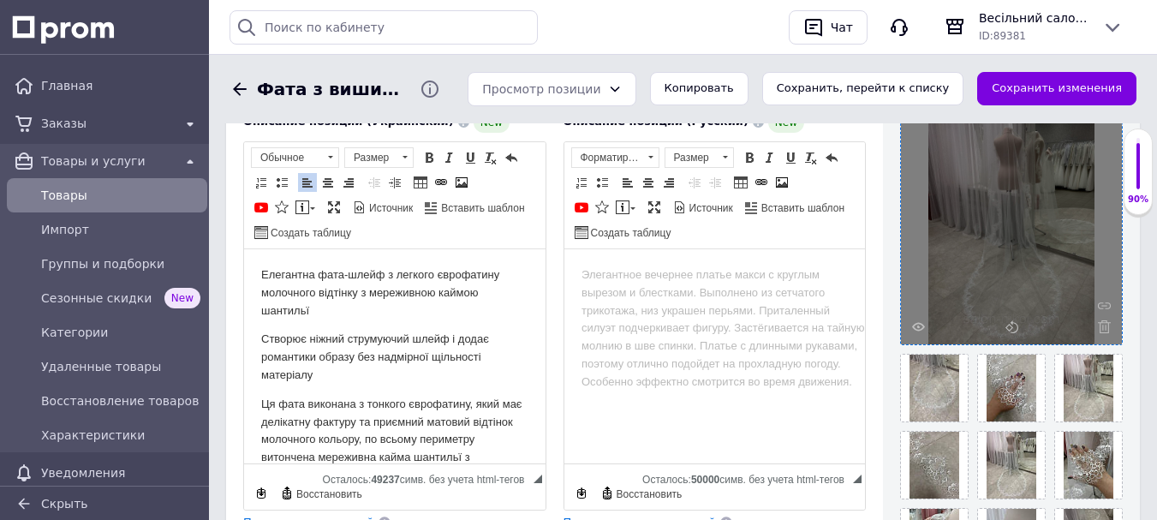
click at [386, 275] on p "Елегантна фата-шлейф з легкого єврофатину молочного відтінку з мереживною каймо…" at bounding box center [394, 292] width 267 height 53
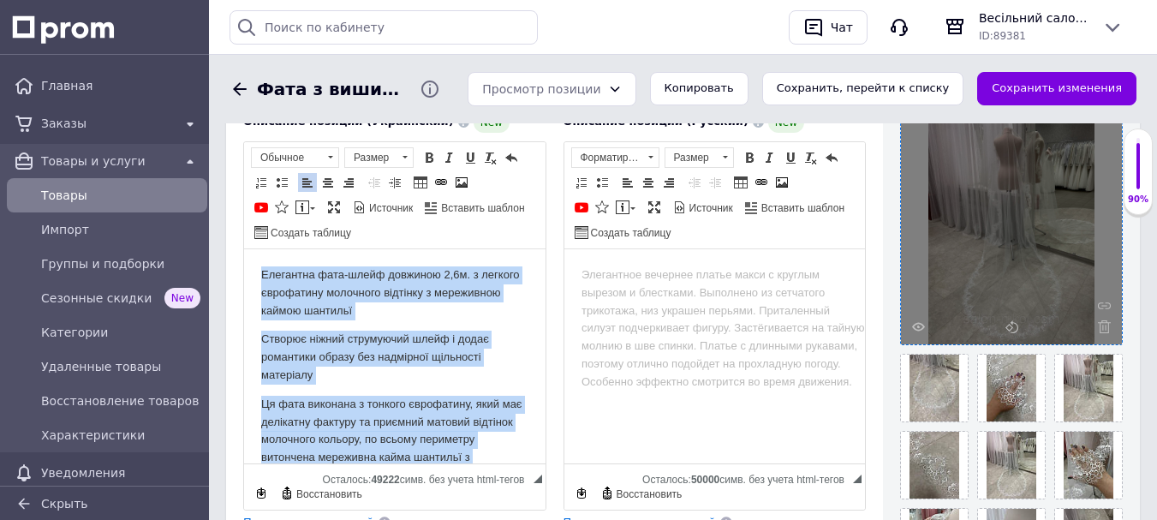
drag, startPoint x: 306, startPoint y: 446, endPoint x: 485, endPoint y: 513, distance: 191.1
click at [244, 248] on html "Елегантна фата-шлейф довжиною 2,6м. з легкого єврофатину молочного відтінку з м…" at bounding box center [395, 460] width 302 height 424
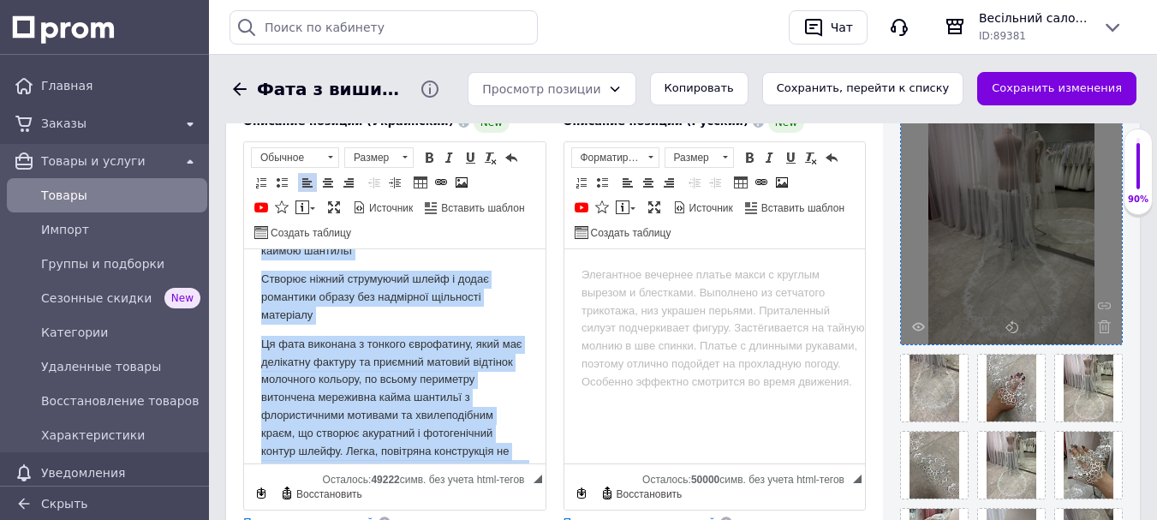
scroll to position [86, 0]
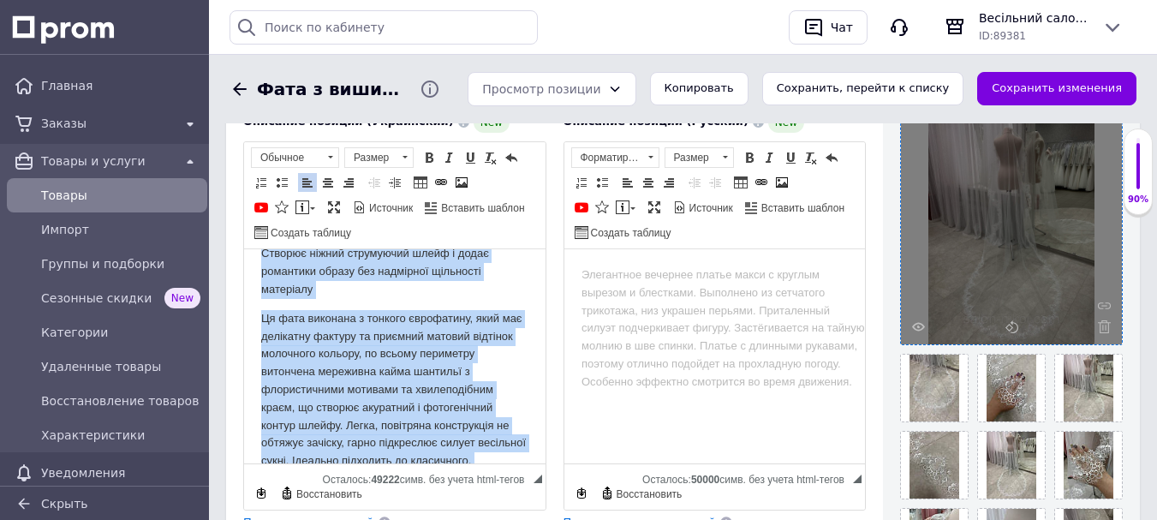
copy body "Loremipsu dolo-sitam consecte 1,8a. e seddoei temporinci utlaboree dolorema a e…"
click at [439, 296] on p "Створює ніжний струмуючий шлейф і додає романтики образу без надмірної щільност…" at bounding box center [394, 270] width 267 height 53
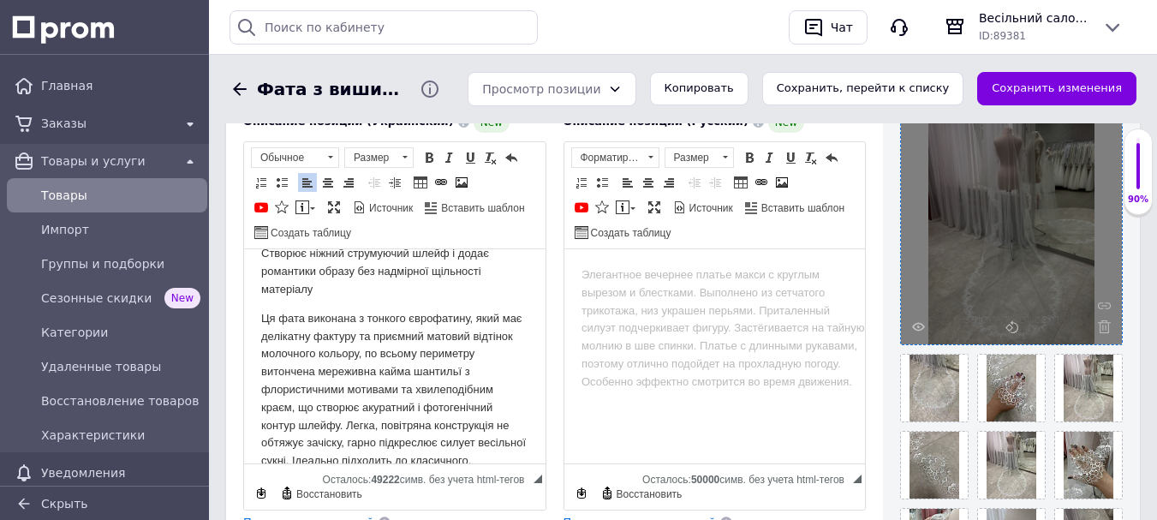
click at [594, 300] on html at bounding box center [715, 274] width 302 height 52
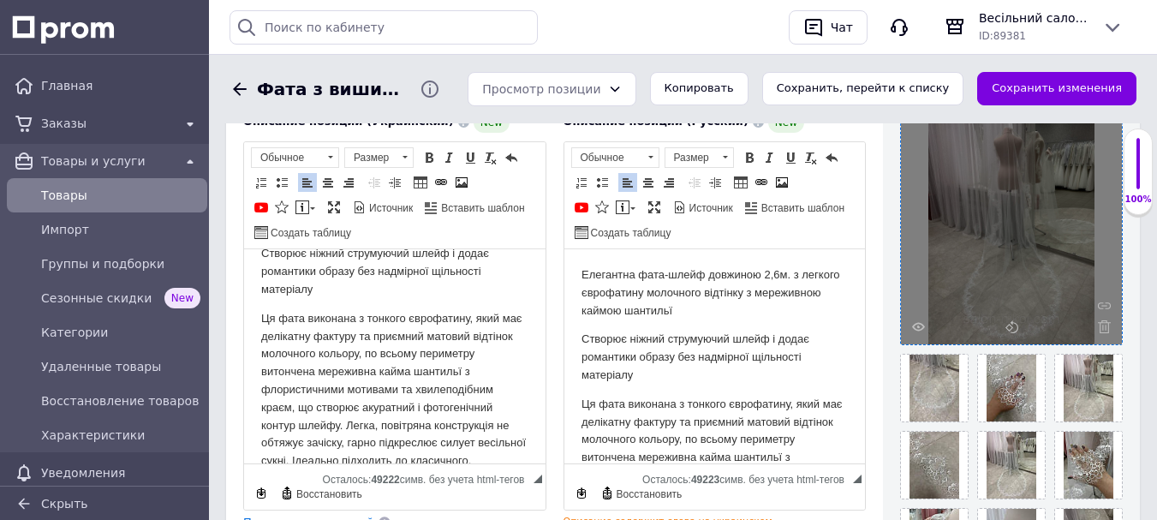
scroll to position [0, 0]
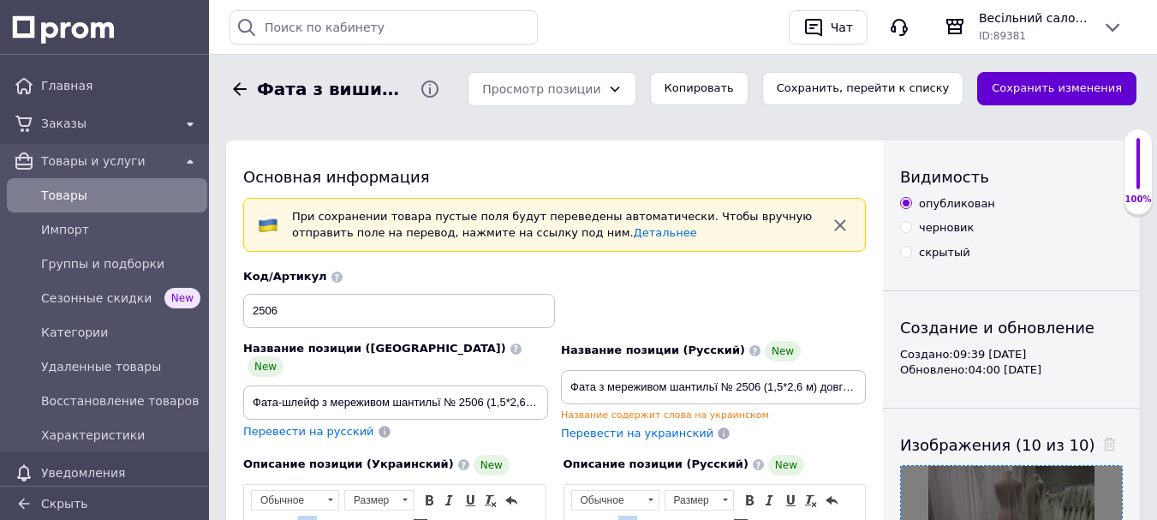
click at [1048, 97] on button "Сохранить изменения" at bounding box center [1056, 88] width 159 height 33
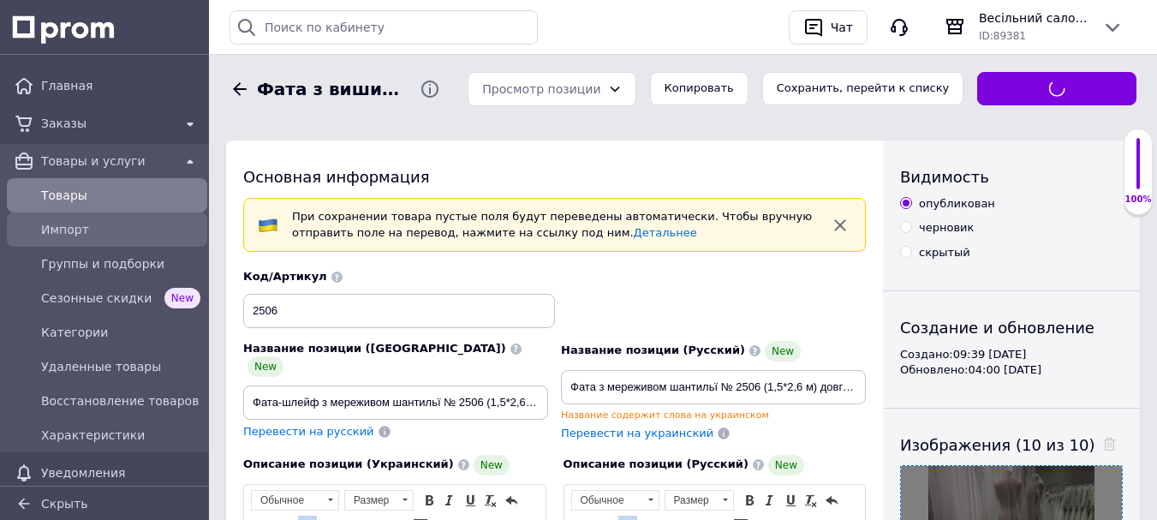
type input "Фата-шлейф з мереживом шантильї № 2506 (1,5*2,6 м) довга молочна"
type input "Фата з мереживом шантильї № 2506 (1,5*2,6 м) довга молочна"
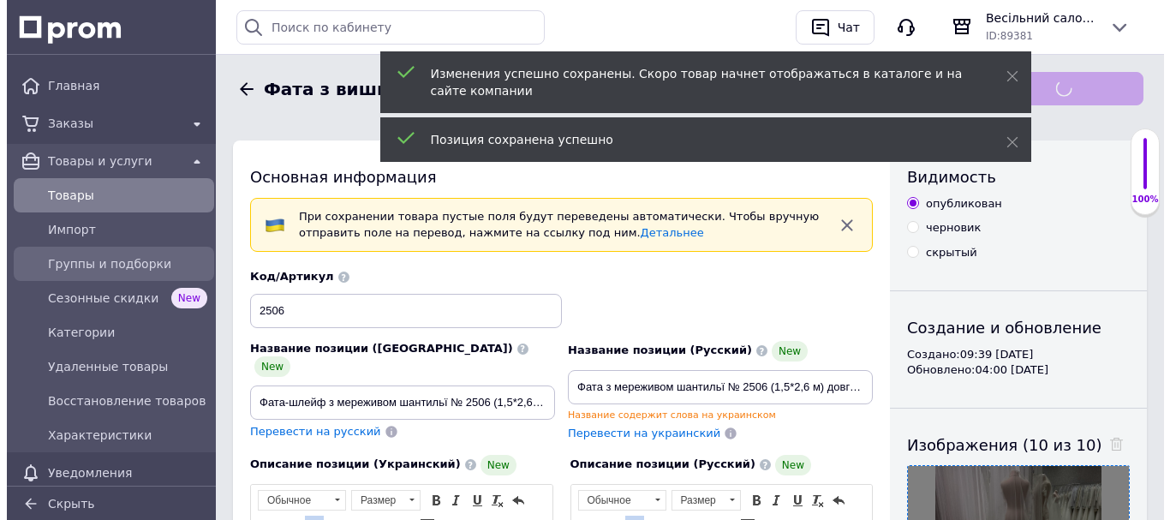
scroll to position [79, 0]
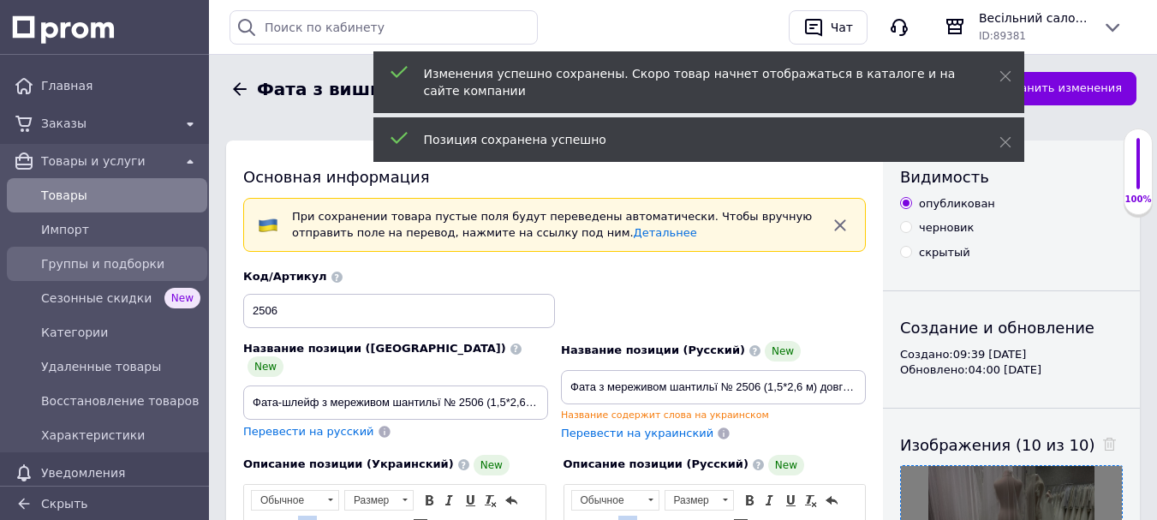
click at [79, 264] on span "Группы и подборки" at bounding box center [120, 263] width 159 height 17
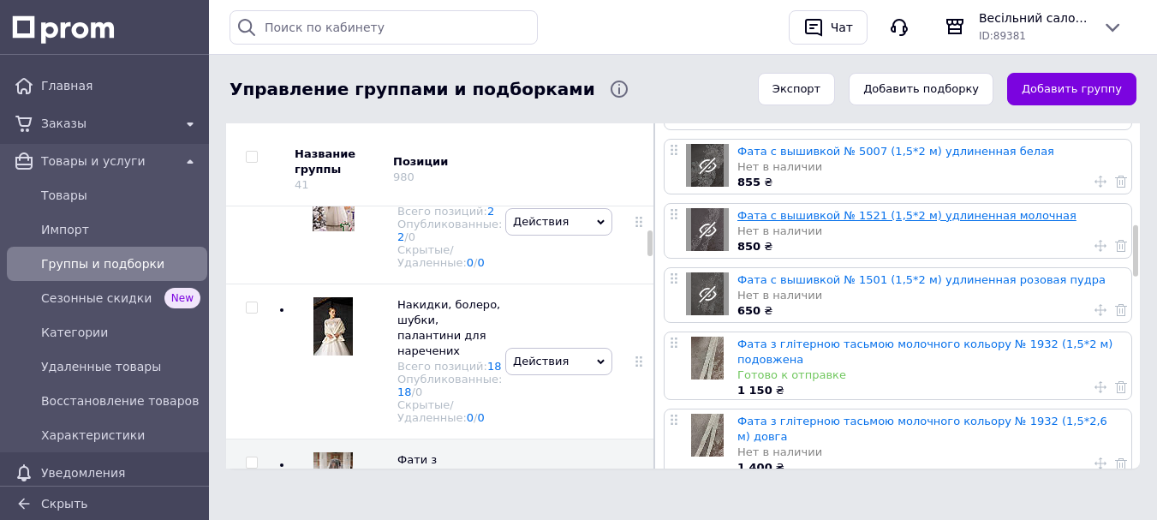
scroll to position [1199, 0]
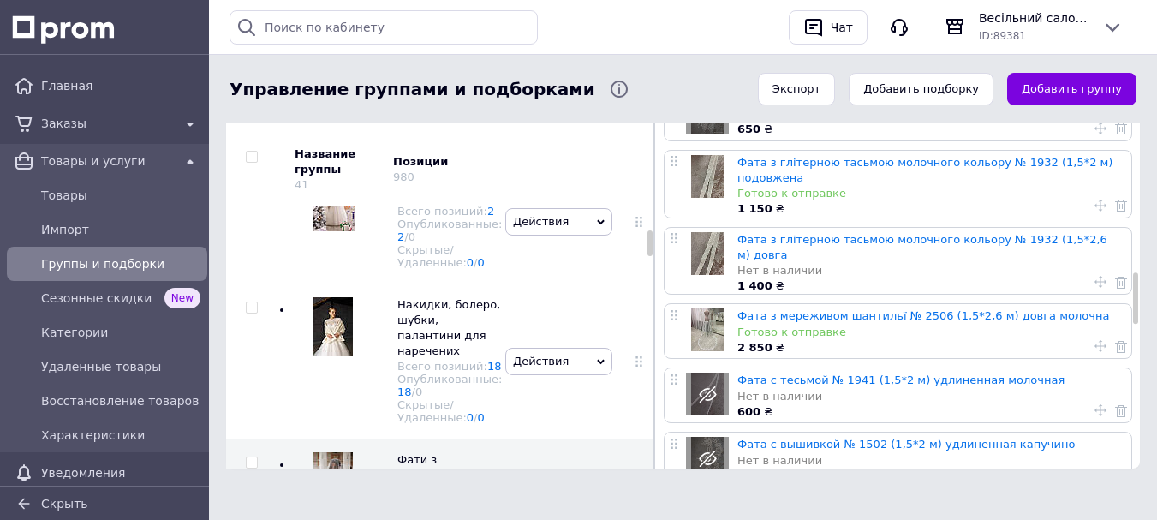
click at [1096, 340] on use at bounding box center [1101, 346] width 12 height 12
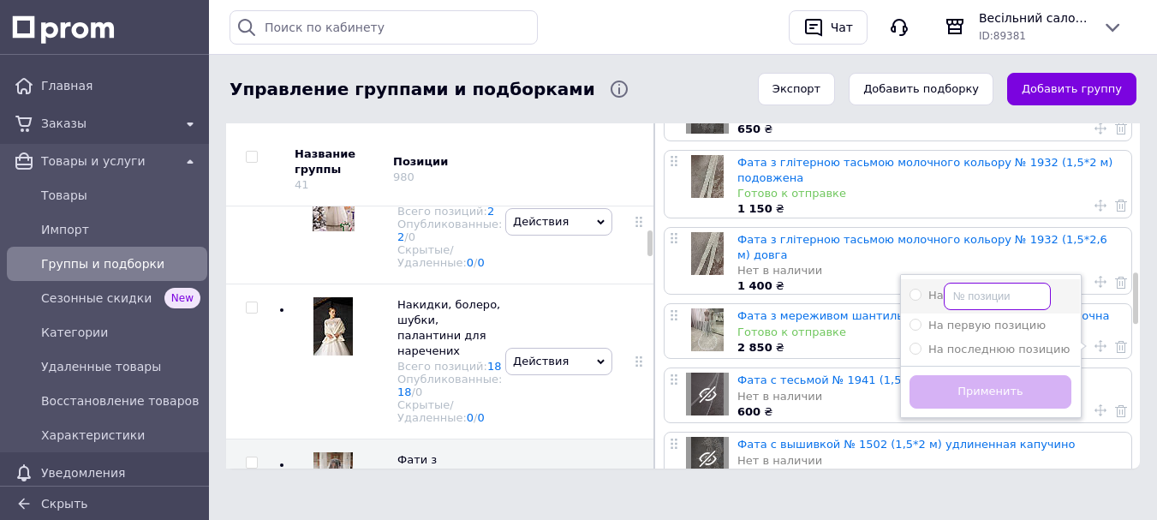
click at [971, 283] on input "На" at bounding box center [997, 296] width 107 height 27
radio input "true"
type input "3"
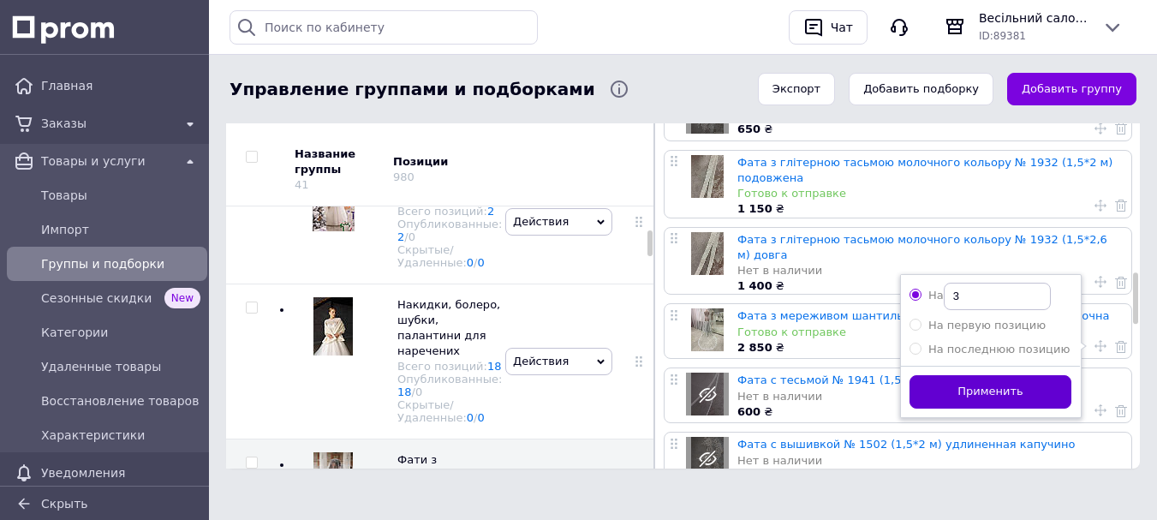
click at [960, 375] on button "Применить" at bounding box center [991, 391] width 162 height 33
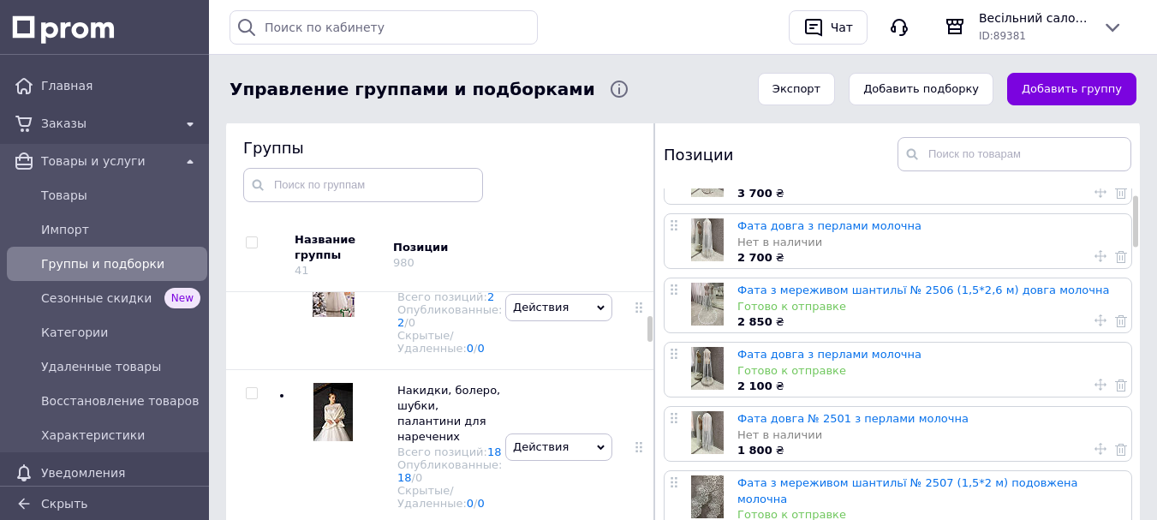
scroll to position [0, 0]
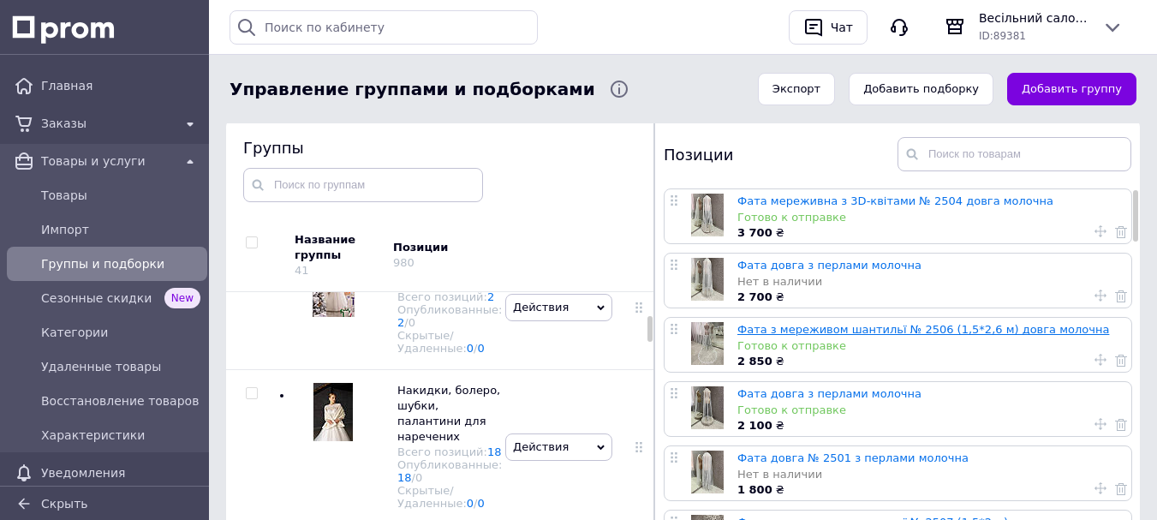
click at [913, 331] on link "Фата з мереживом шантильї № 2506 (1,5*2,6 м) довга молочна" at bounding box center [924, 329] width 372 height 13
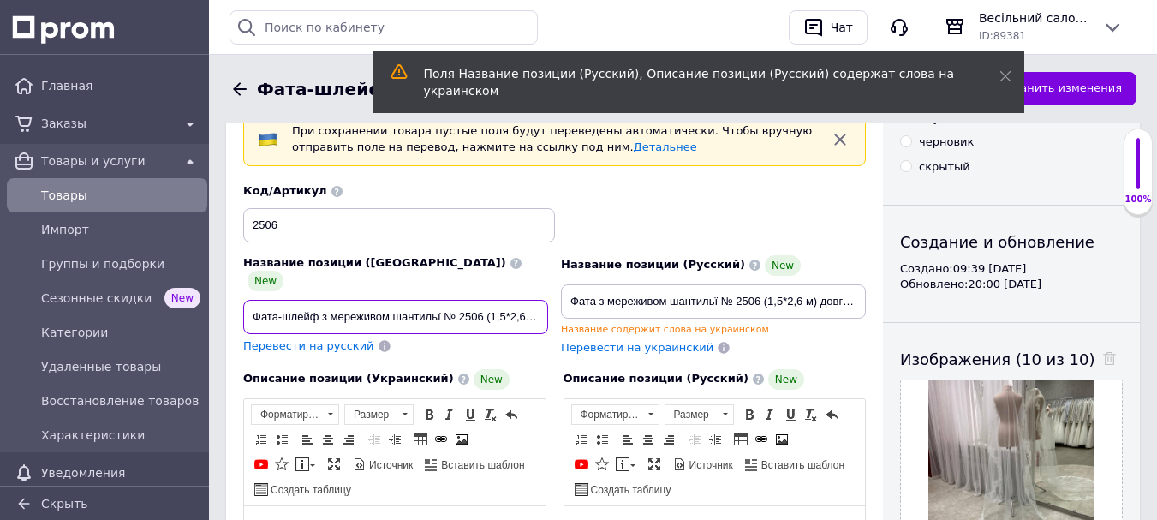
drag, startPoint x: 252, startPoint y: 300, endPoint x: 441, endPoint y: 305, distance: 189.4
click at [441, 305] on input "Фата-шлейф з мереживом шантильї № 2506 (1,5*2,6 м) довга молочна" at bounding box center [395, 317] width 305 height 34
click at [445, 308] on input "Фата-шлейф з мереживом шантильї № 2506 (1,5*2,6 м) довга молочна" at bounding box center [395, 317] width 305 height 34
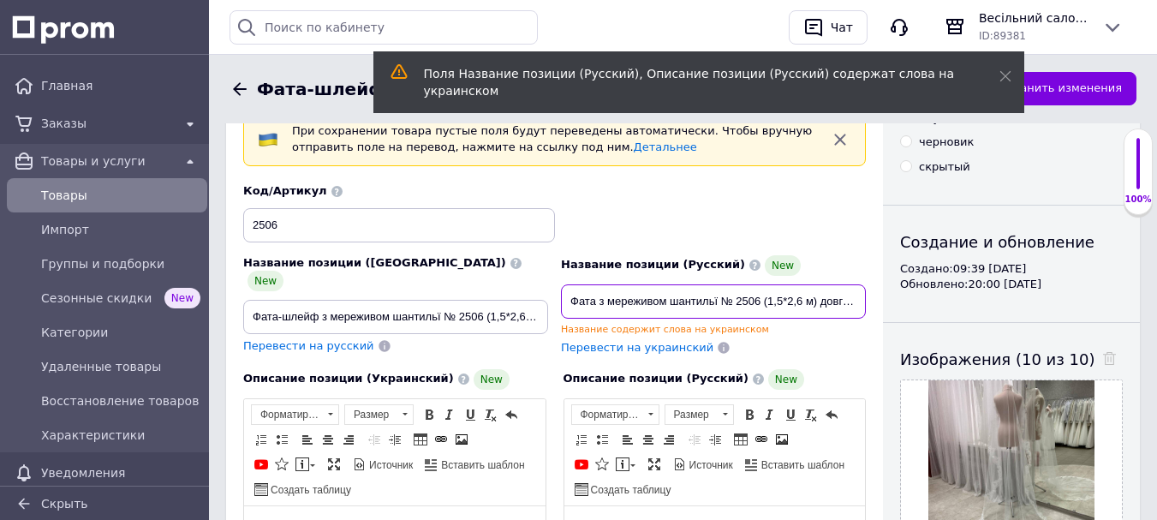
drag, startPoint x: 574, startPoint y: 300, endPoint x: 717, endPoint y: 306, distance: 143.2
click at [717, 306] on input "Фата з мереживом шантильї № 2506 (1,5*2,6 м) довга молочна" at bounding box center [713, 301] width 305 height 34
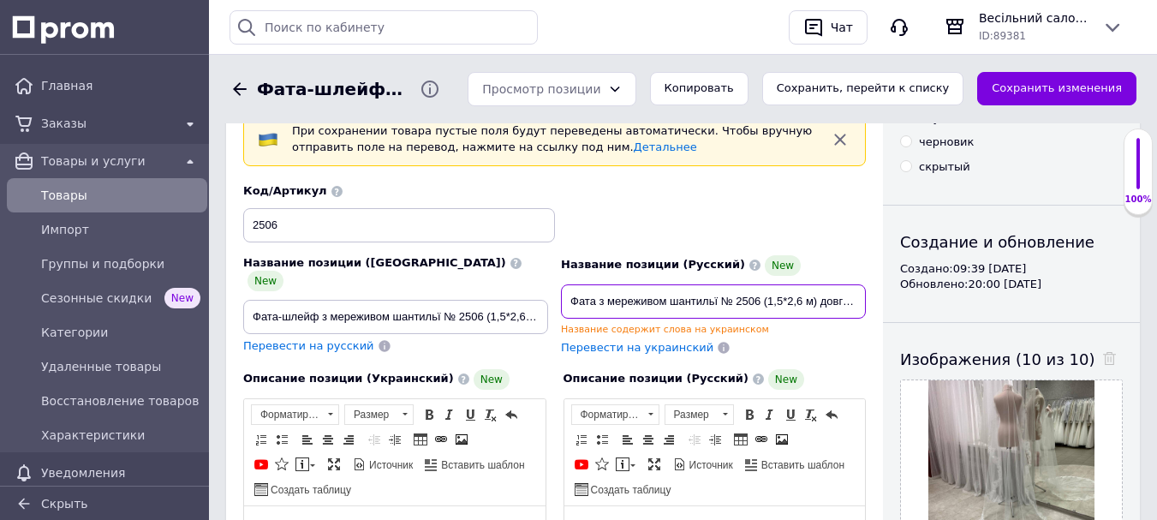
paste input "-шлейф"
type input "Фата-шлейф з мереживом шантильї № 2506 (1,5*2,6 м) довга молочна"
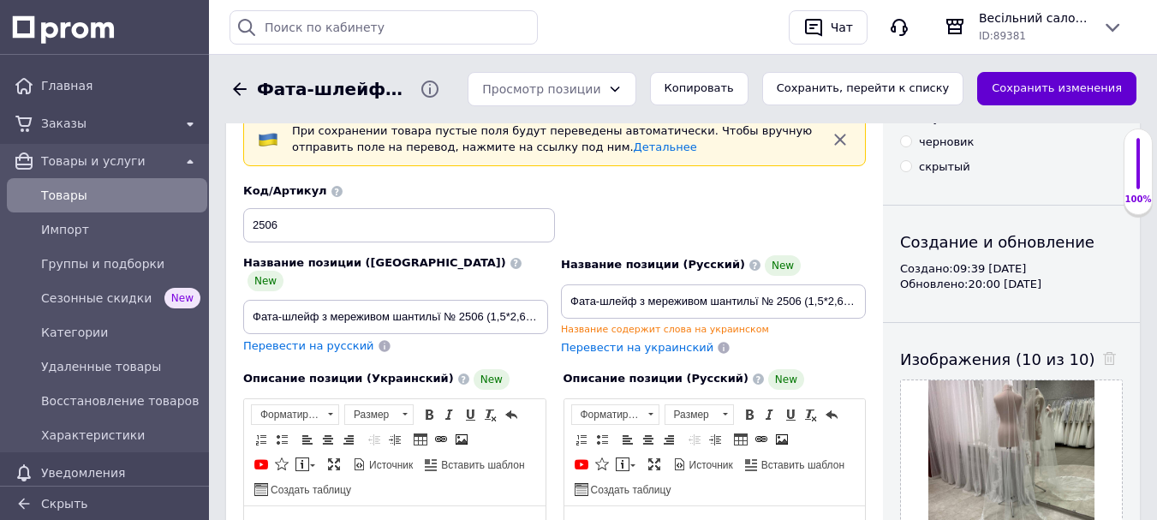
click at [1030, 88] on button "Сохранить изменения" at bounding box center [1056, 88] width 159 height 33
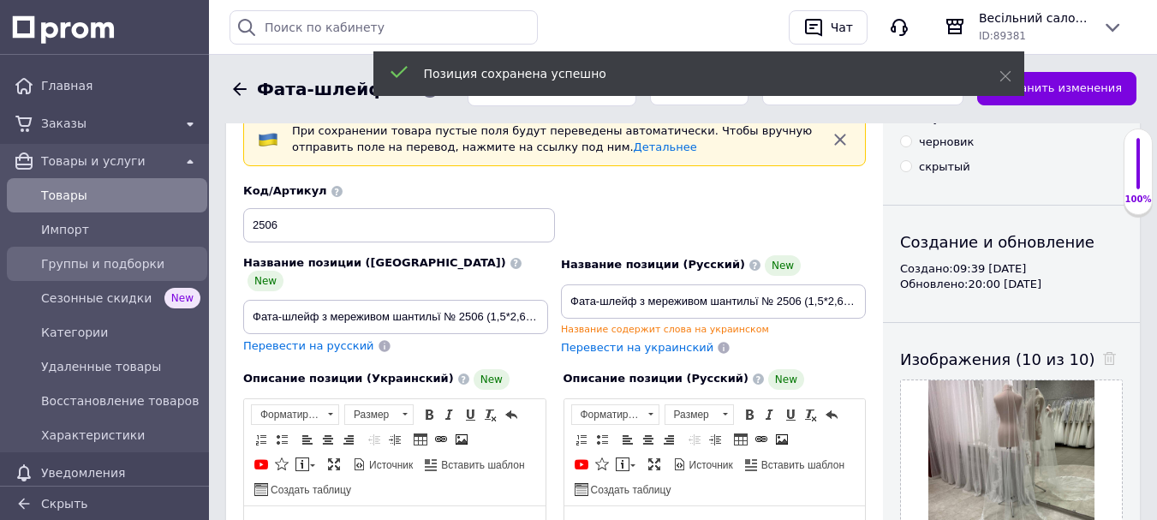
click at [119, 262] on span "Группы и подборки" at bounding box center [120, 263] width 159 height 17
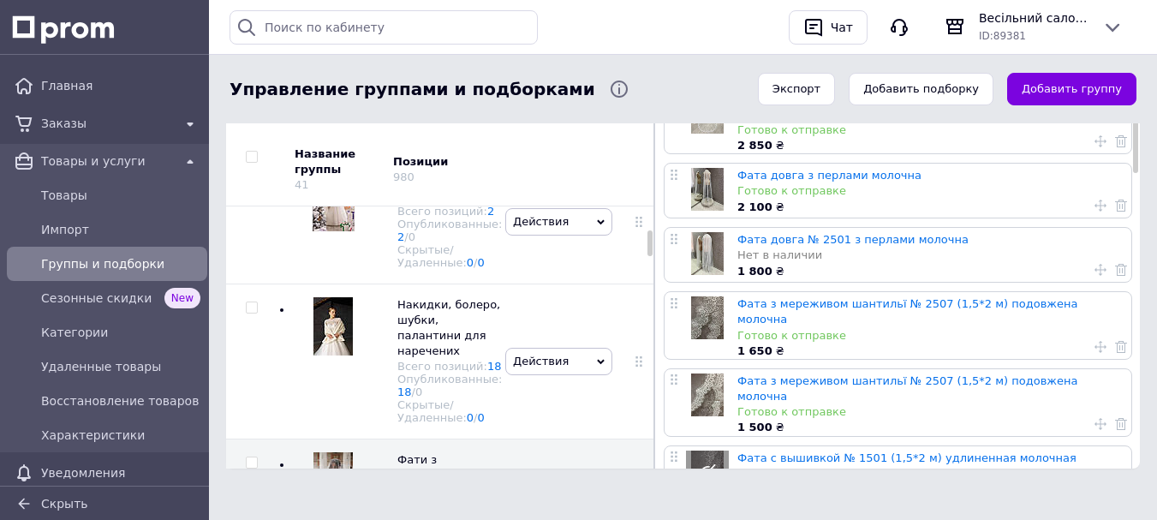
scroll to position [257, 0]
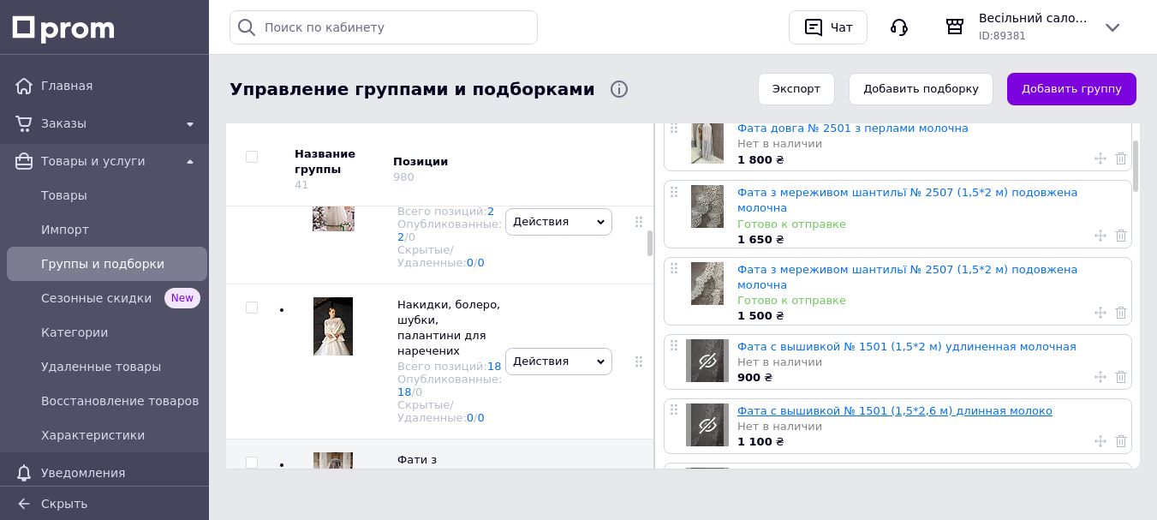
click at [912, 404] on link "Фата с вышивкой № 1501 (1,5*2,6 м) длинная молоко" at bounding box center [895, 410] width 315 height 13
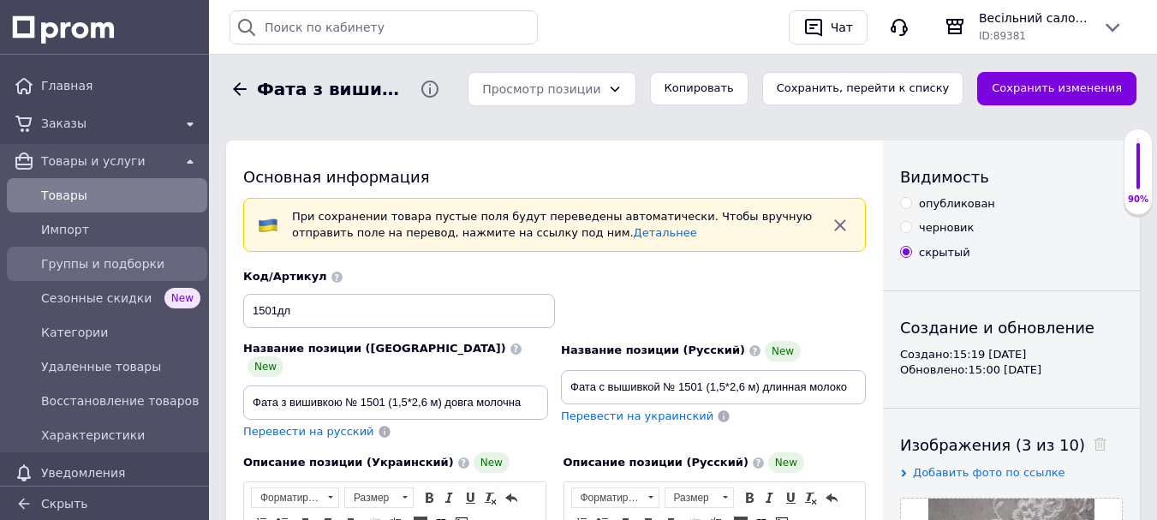
click at [142, 260] on span "Группы и подборки" at bounding box center [120, 263] width 159 height 17
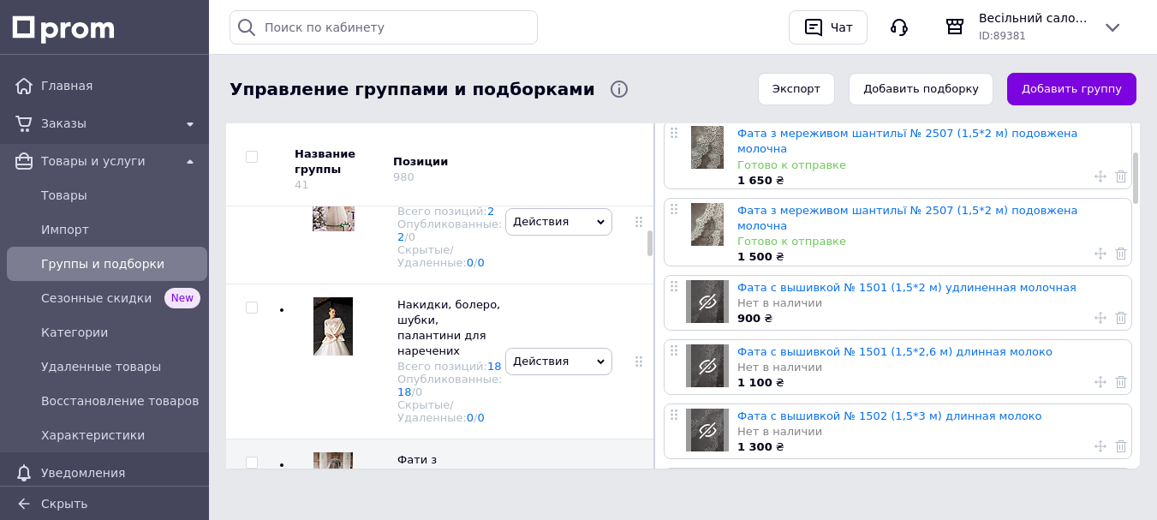
scroll to position [343, 0]
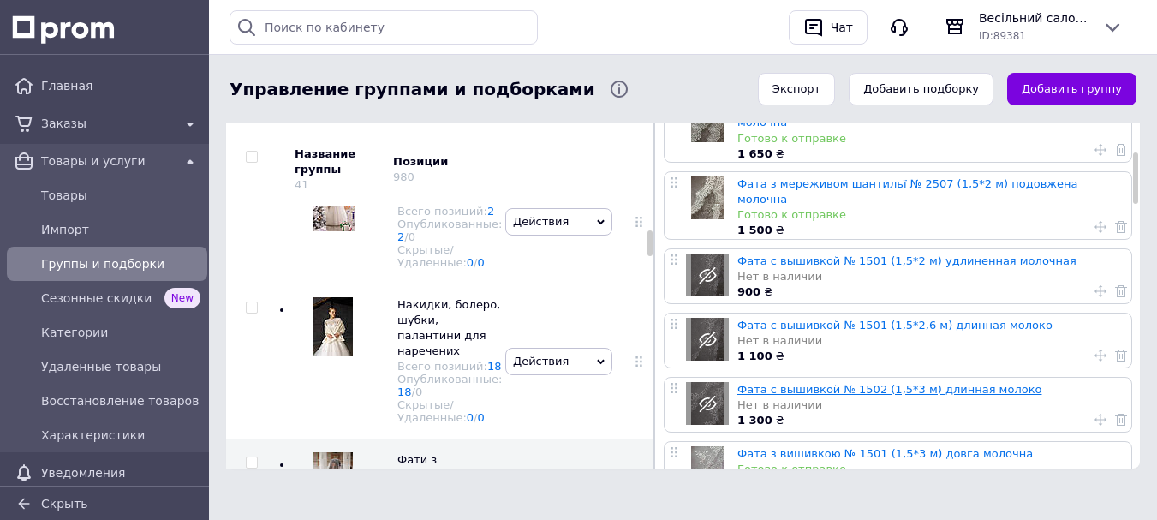
click at [837, 383] on link "Фата с вышивкой № 1502 (1,5*3 м) длинная молоко" at bounding box center [890, 389] width 304 height 13
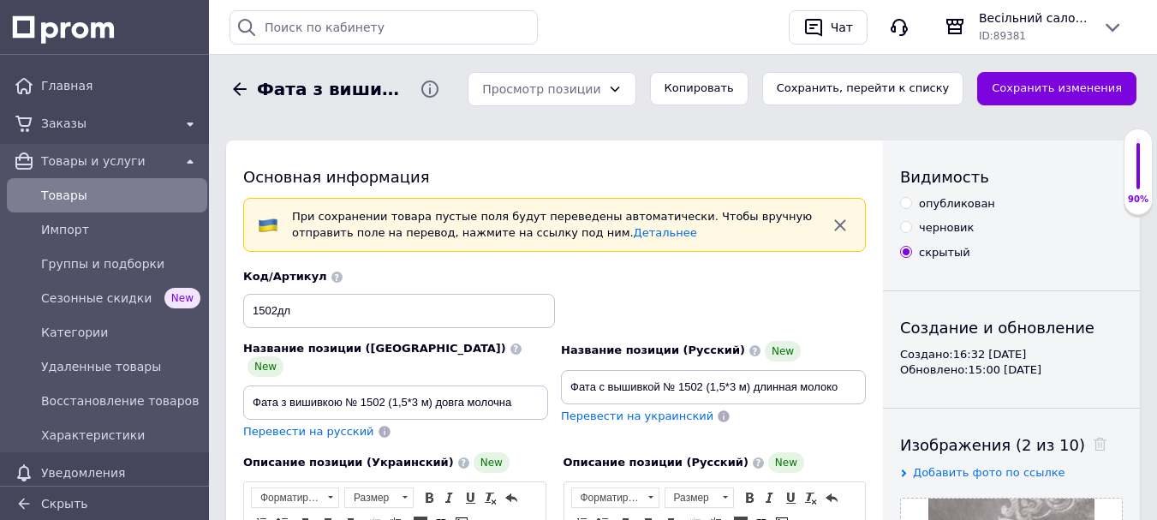
click at [906, 203] on input "опубликован" at bounding box center [905, 202] width 11 height 11
radio input "true"
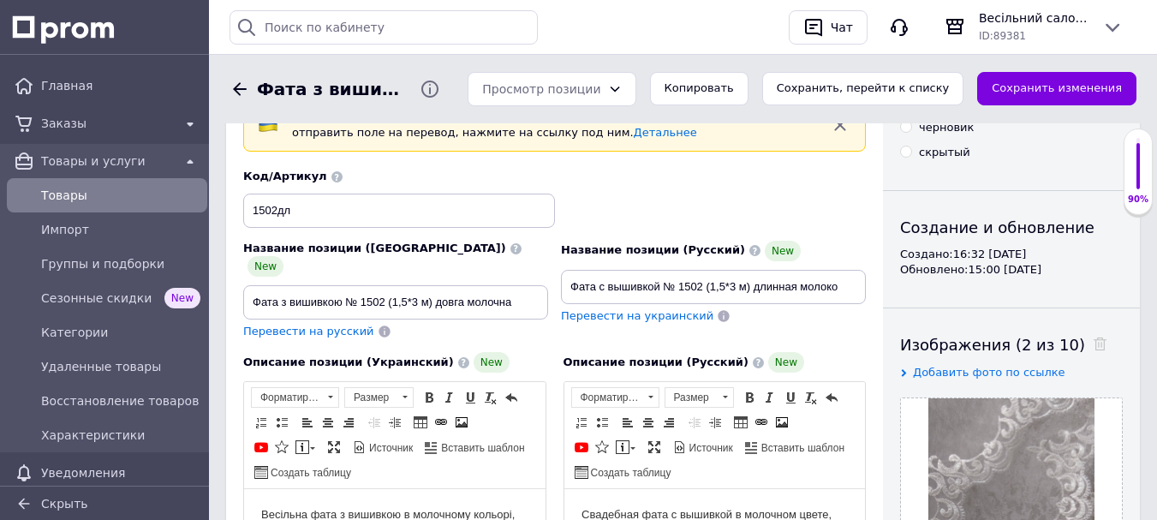
scroll to position [343, 0]
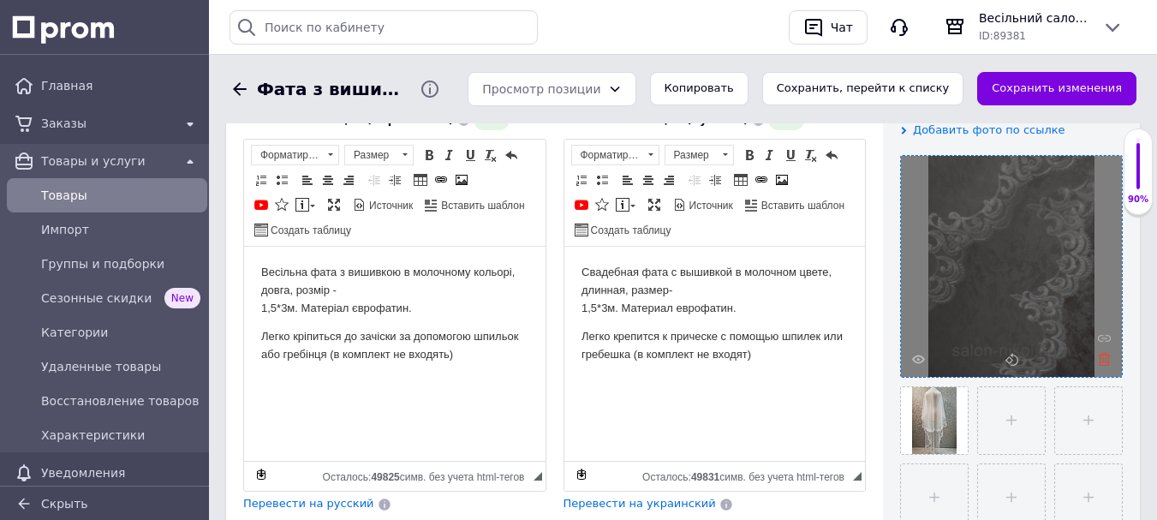
click at [1108, 361] on icon at bounding box center [1104, 359] width 13 height 13
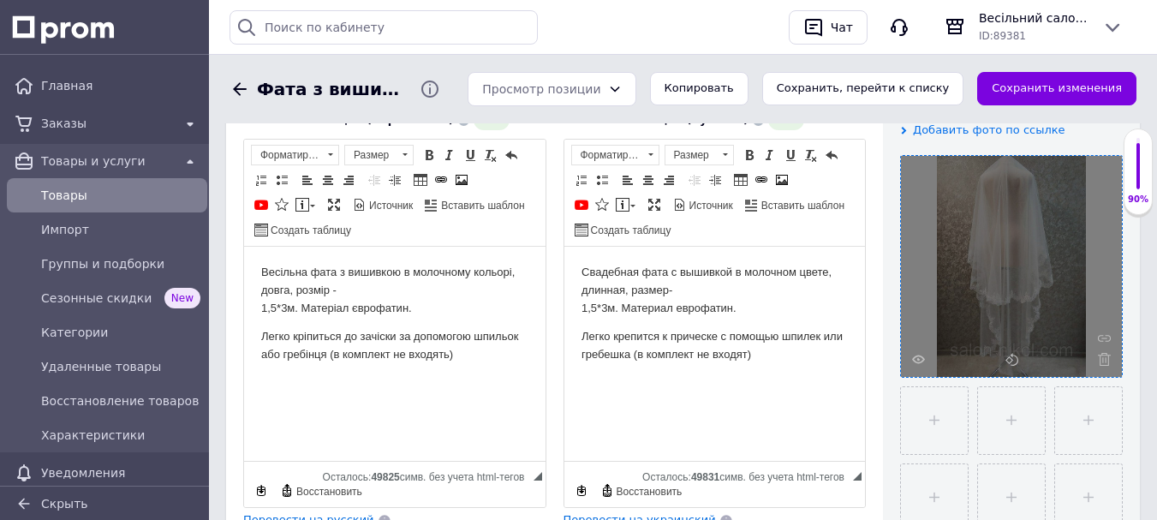
click at [1108, 361] on icon at bounding box center [1104, 359] width 13 height 13
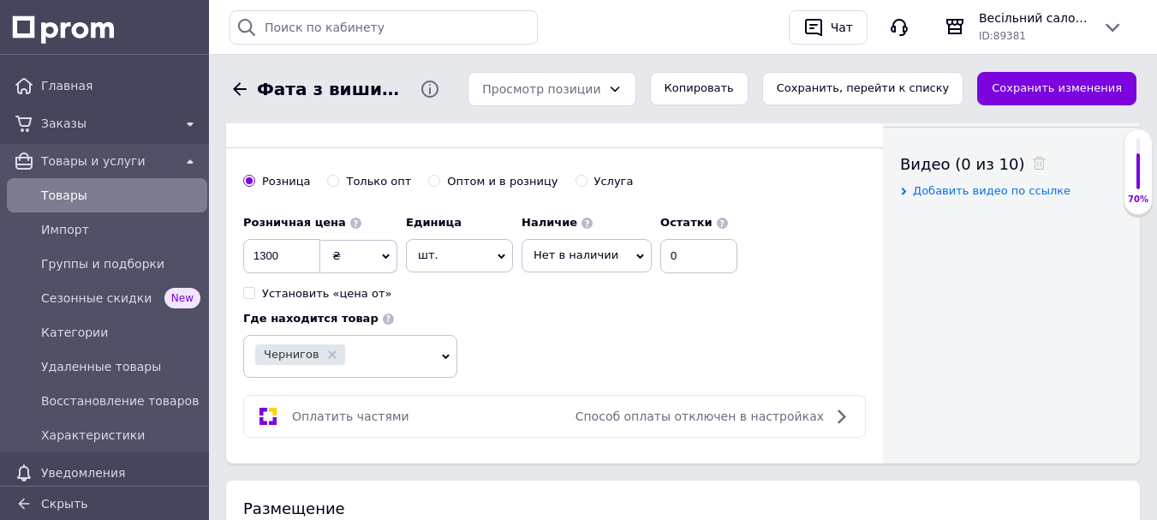
scroll to position [857, 0]
drag, startPoint x: 286, startPoint y: 235, endPoint x: 225, endPoint y: 224, distance: 61.8
type input "2650"
click at [571, 247] on span "Нет в наличии" at bounding box center [576, 253] width 85 height 13
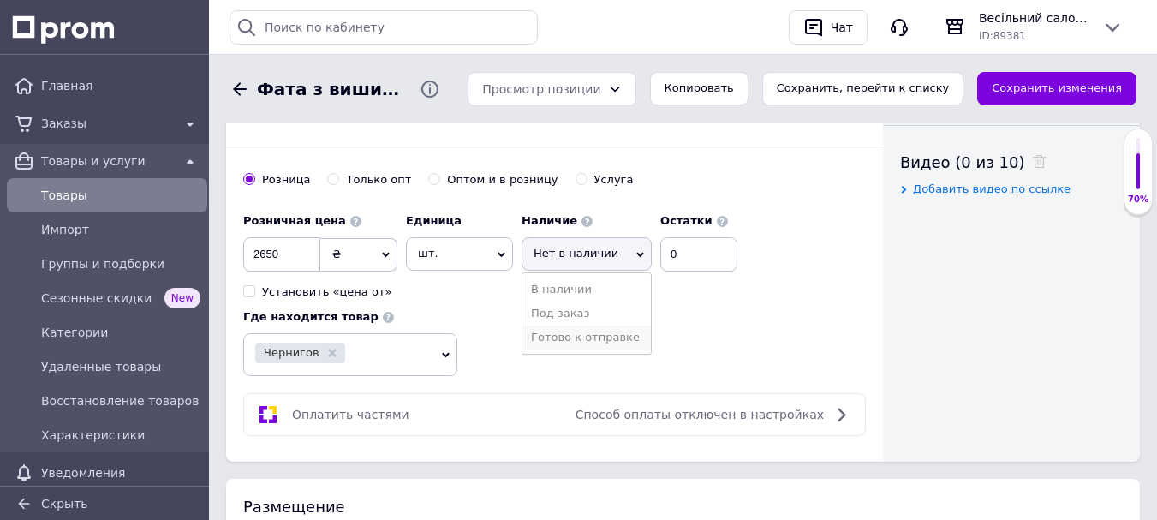
click at [582, 326] on li "Готово к отправке" at bounding box center [587, 338] width 129 height 24
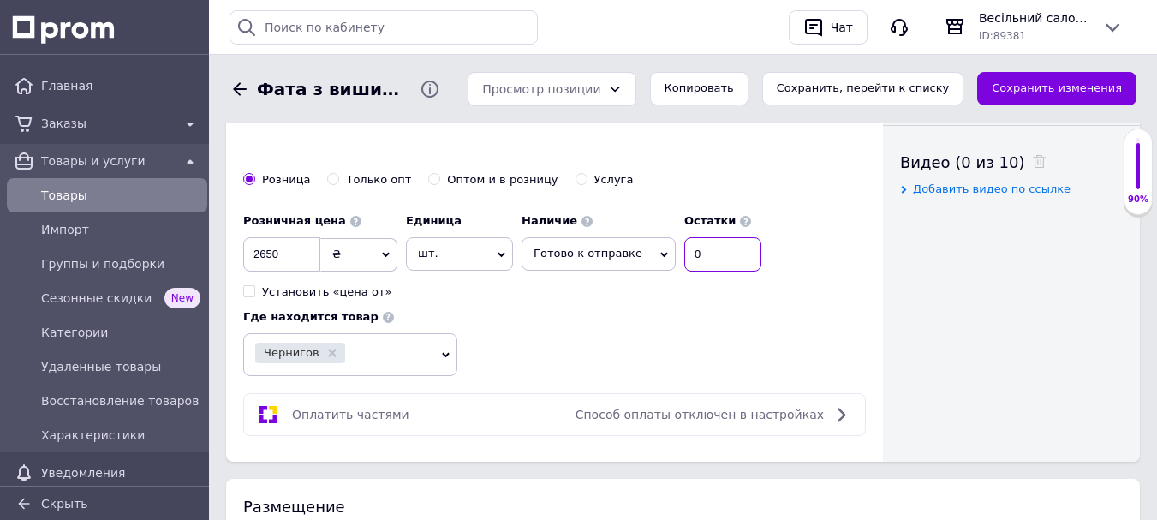
drag, startPoint x: 698, startPoint y: 238, endPoint x: 663, endPoint y: 228, distance: 36.6
click at [667, 234] on div "Наличие Готово к отправке В наличии Нет в наличии Под заказ Остатки 0" at bounding box center [642, 238] width 240 height 67
type input "1"
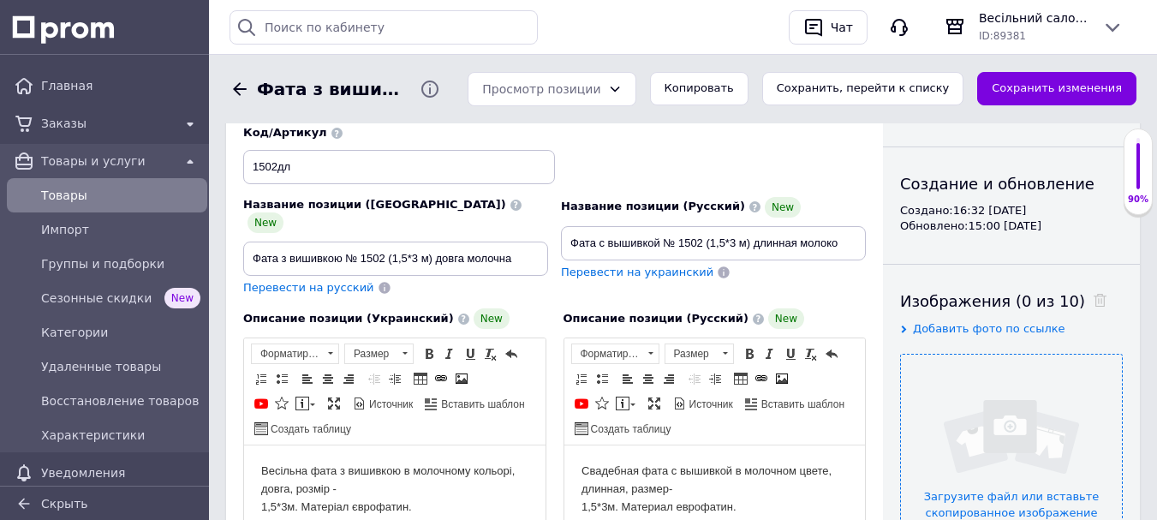
scroll to position [86, 0]
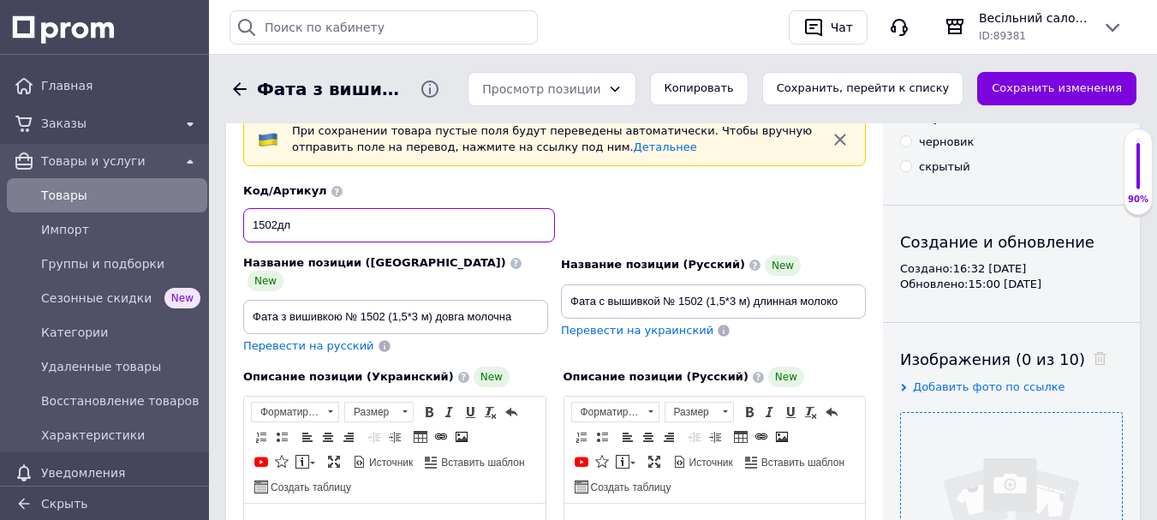
drag, startPoint x: 316, startPoint y: 233, endPoint x: 217, endPoint y: 218, distance: 100.6
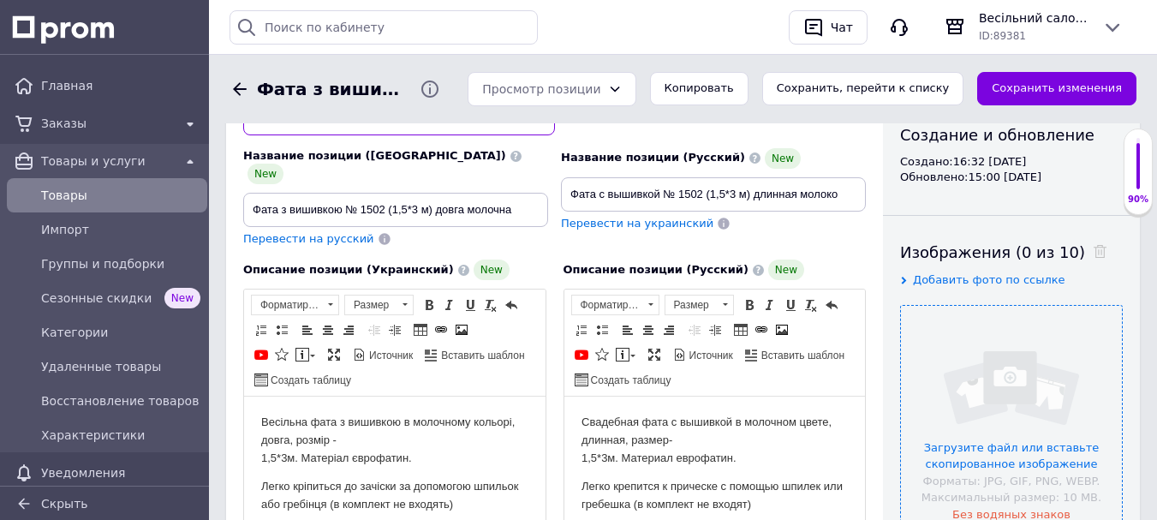
scroll to position [343, 0]
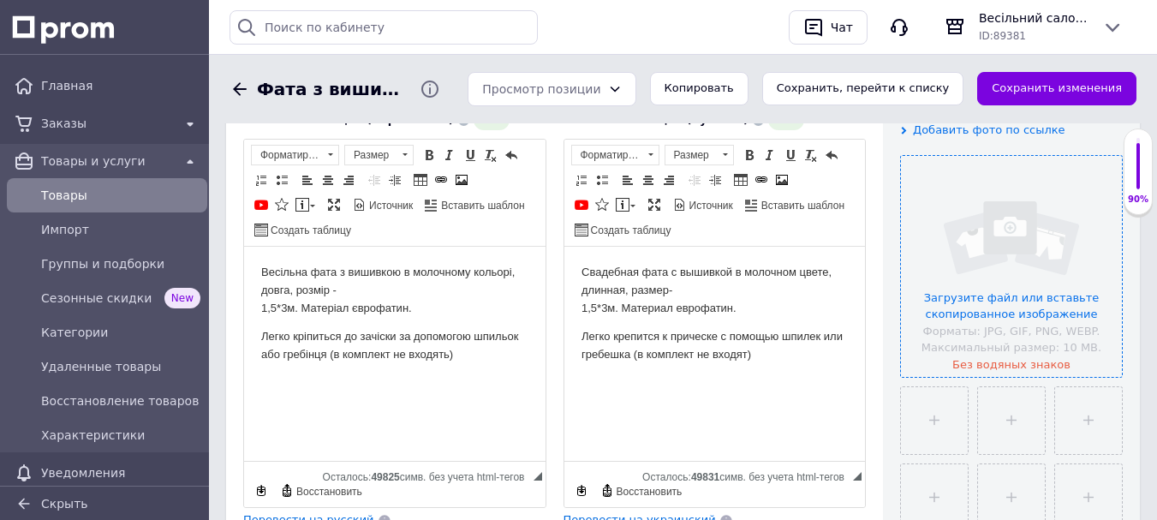
type input "2505"
drag, startPoint x: 972, startPoint y: 286, endPoint x: 963, endPoint y: 284, distance: 9.6
click at [972, 284] on input "file" at bounding box center [1011, 266] width 221 height 221
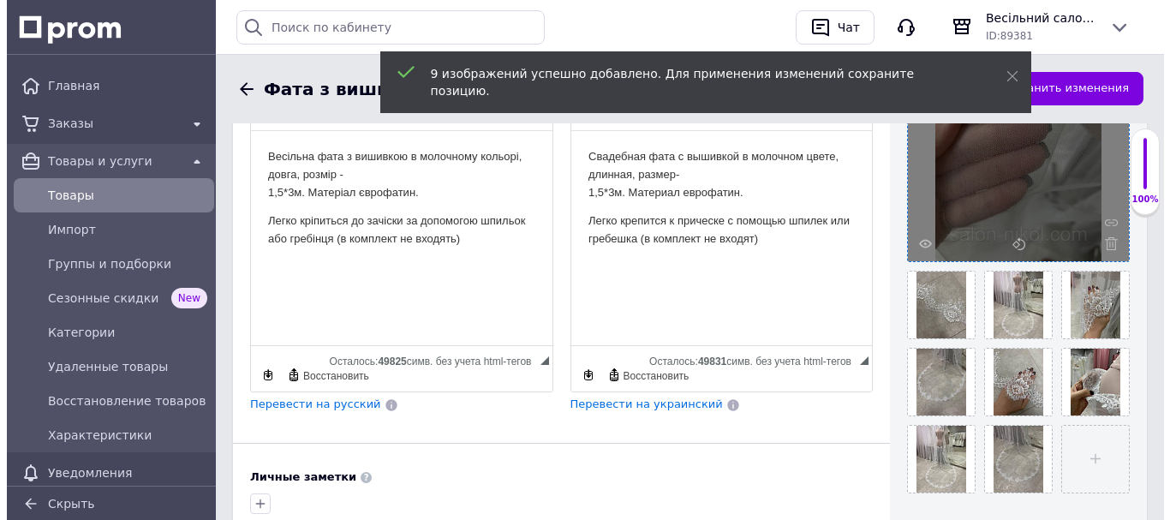
scroll to position [428, 0]
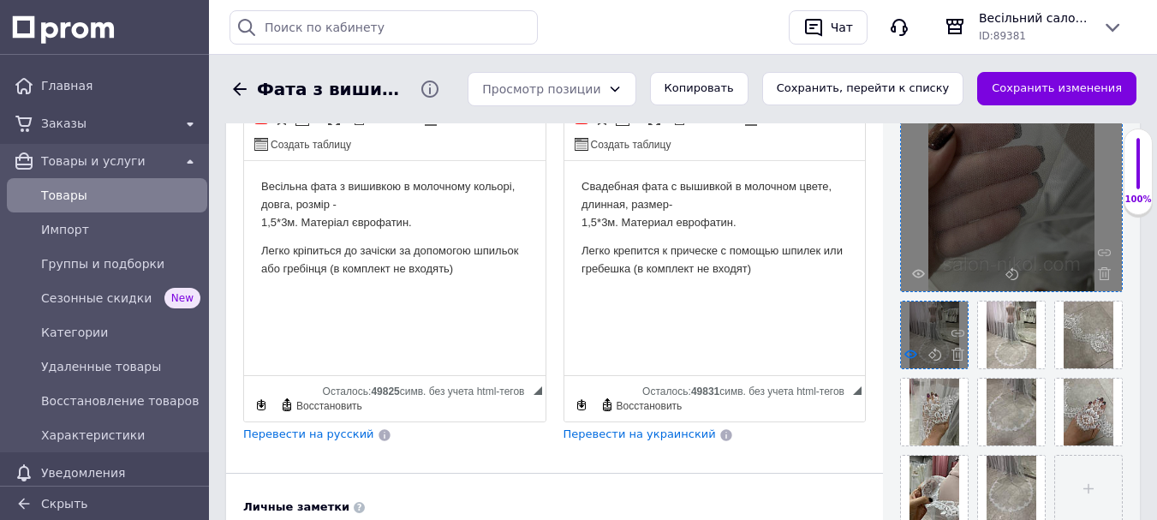
click at [912, 358] on use at bounding box center [911, 354] width 13 height 9
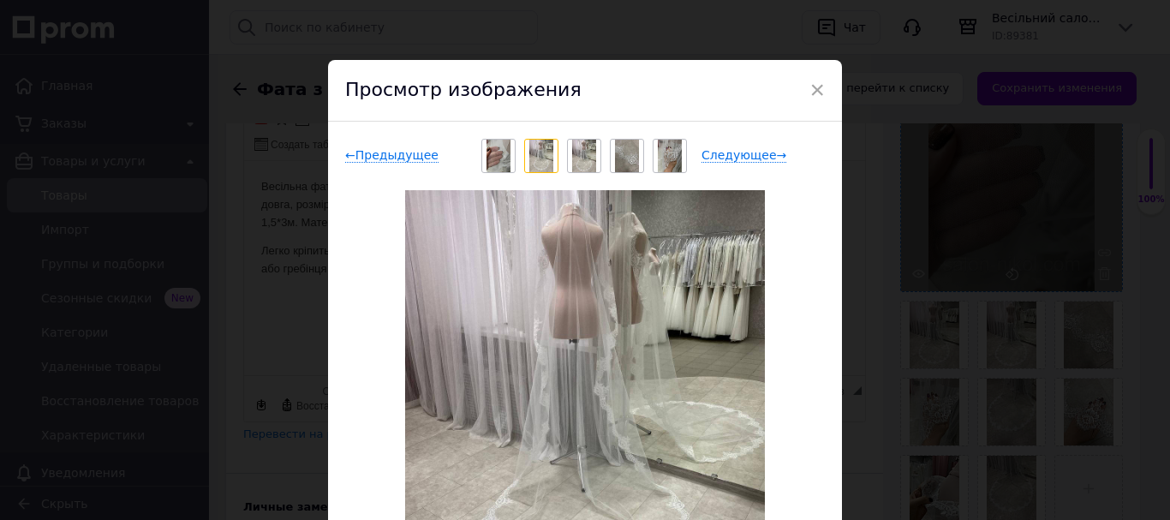
scroll to position [86, 0]
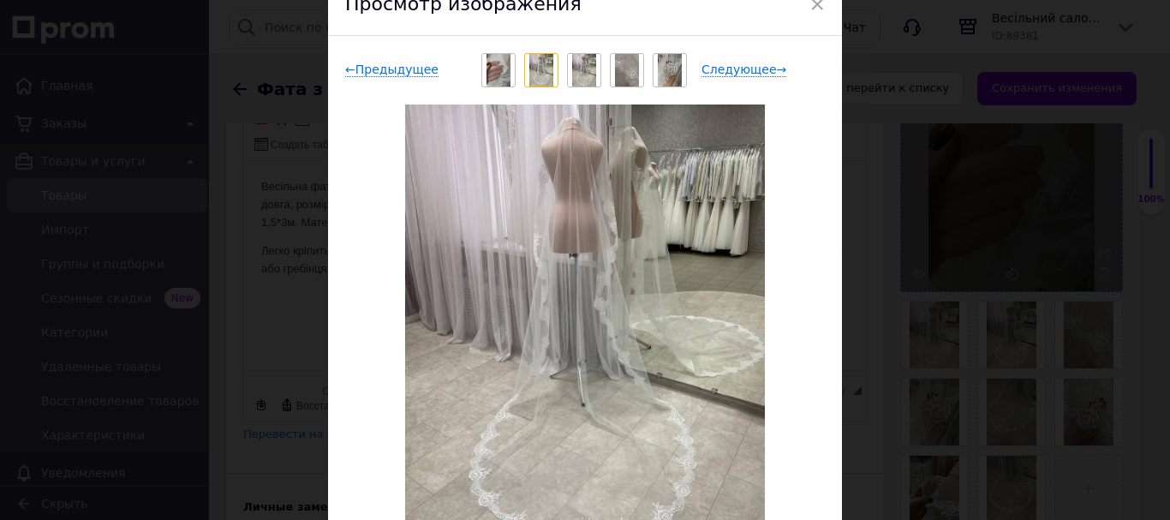
click at [580, 64] on img at bounding box center [584, 70] width 25 height 33
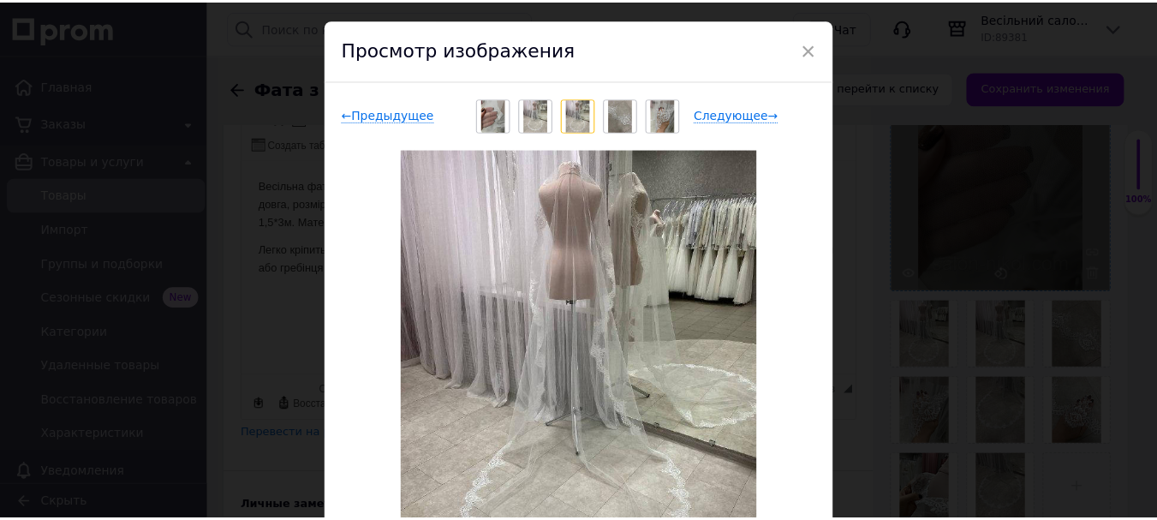
scroll to position [0, 0]
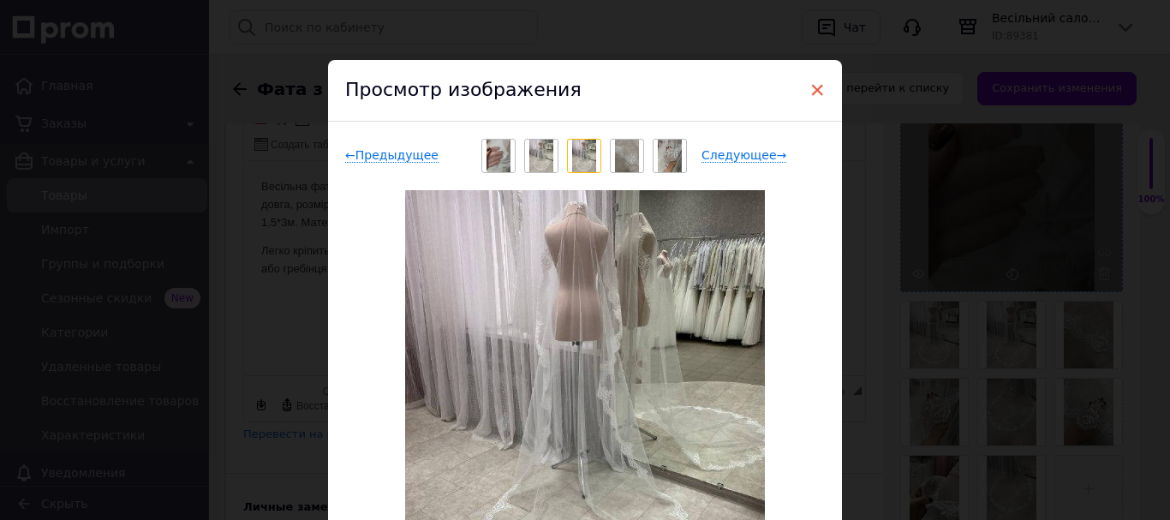
click at [818, 92] on span "×" at bounding box center [817, 89] width 15 height 29
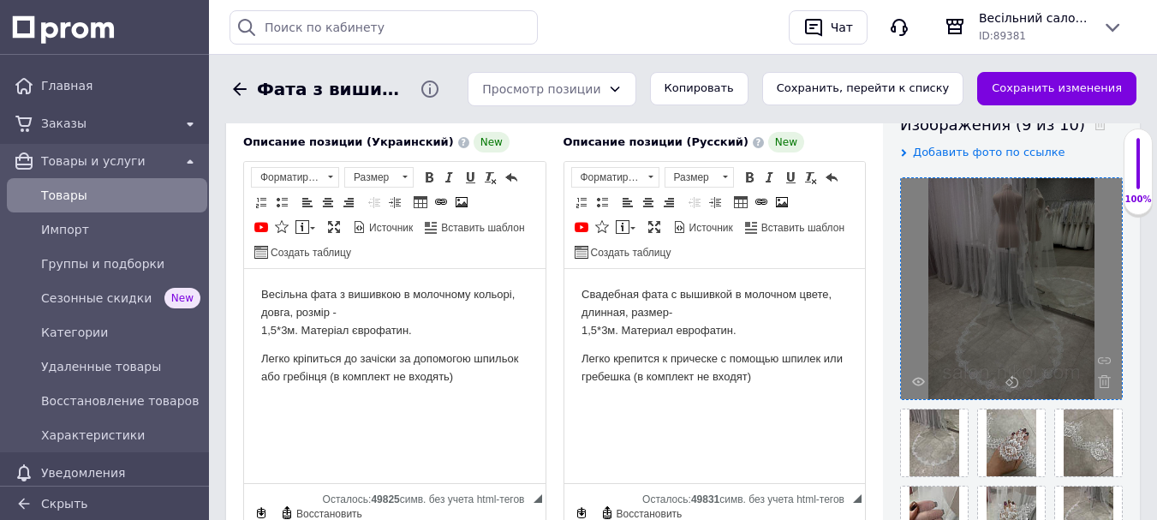
scroll to position [171, 0]
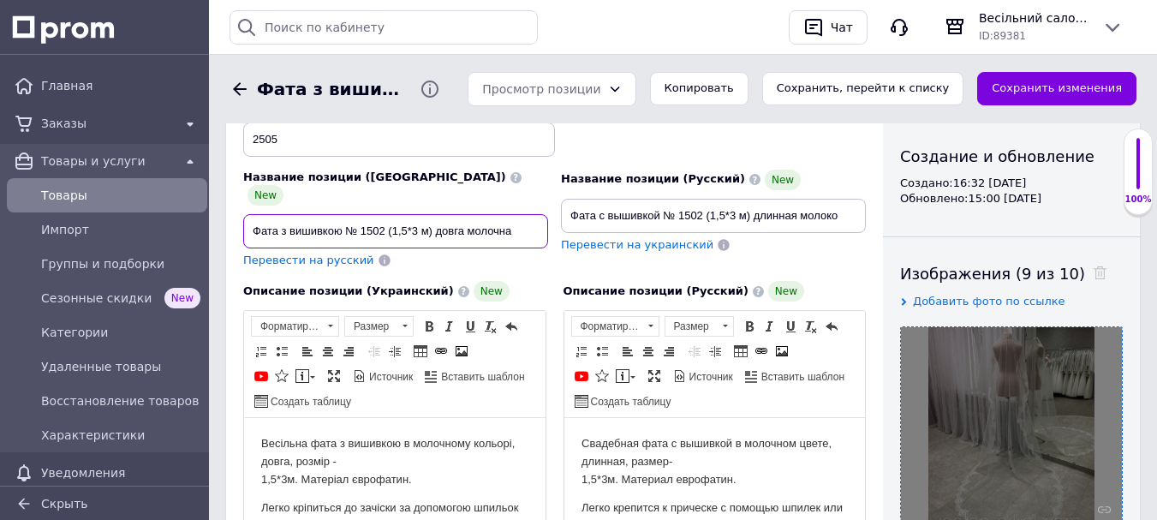
drag, startPoint x: 344, startPoint y: 213, endPoint x: 537, endPoint y: 211, distance: 193.6
click at [536, 214] on input "Фата з вишивкою № 1502 (1,5*3 м) довга молочна" at bounding box center [395, 231] width 305 height 34
paste input "-шлейф з мереживом шантильї № 2506 (1,5*2,6"
type input "Фата-шлейф з мереживом шантильї № 2506 (1,5*2,6 м) довга молочна"
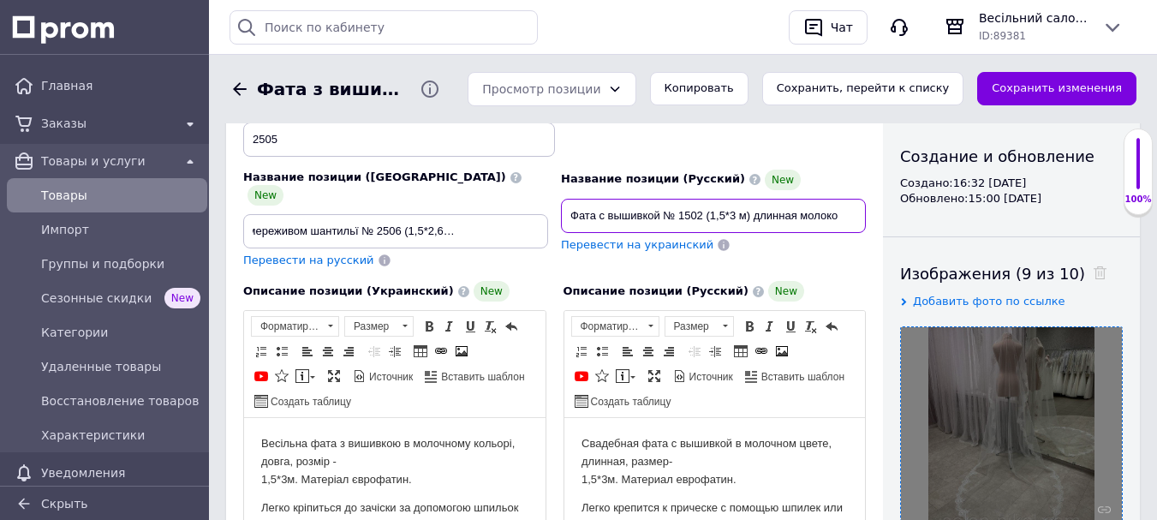
scroll to position [0, 0]
drag, startPoint x: 571, startPoint y: 218, endPoint x: 865, endPoint y: 217, distance: 294.7
click at [865, 217] on input "Фата с вышивкой № 1502 (1,5*3 м) длинная молоко" at bounding box center [713, 216] width 305 height 34
paste input "-шлейф з мереживом шантильї № 2506 (1,5*2,6 м) довга молочна"
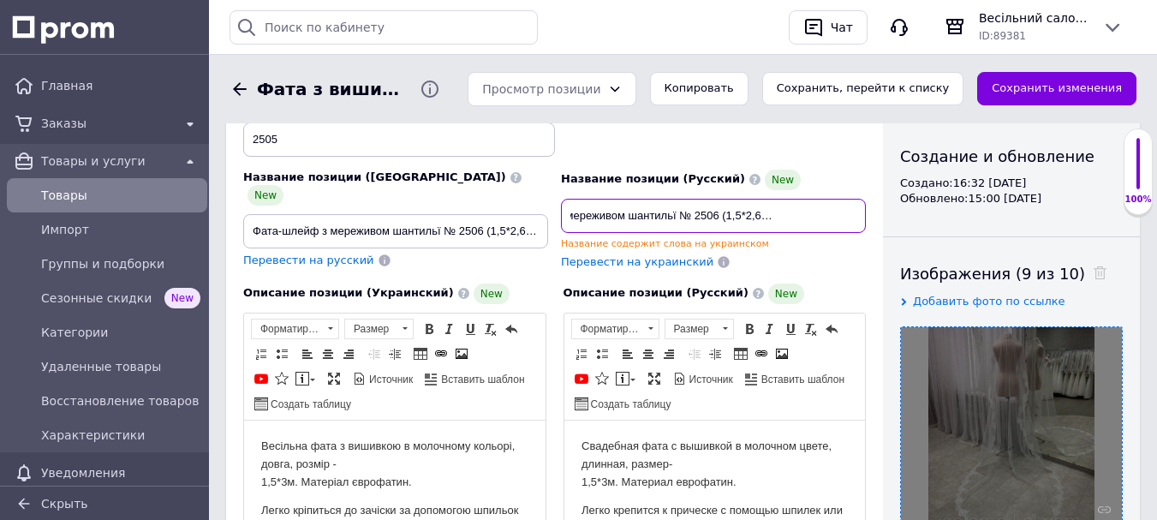
type input "Фата-шлейф з мереживом шантильї № 2506 (1,5*2,6 м) довга молочна"
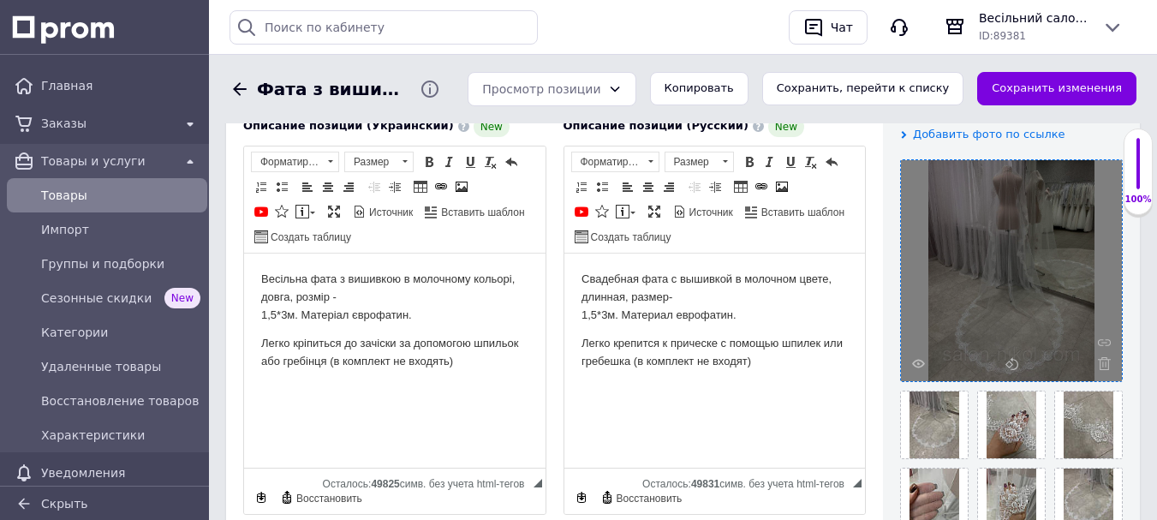
scroll to position [343, 0]
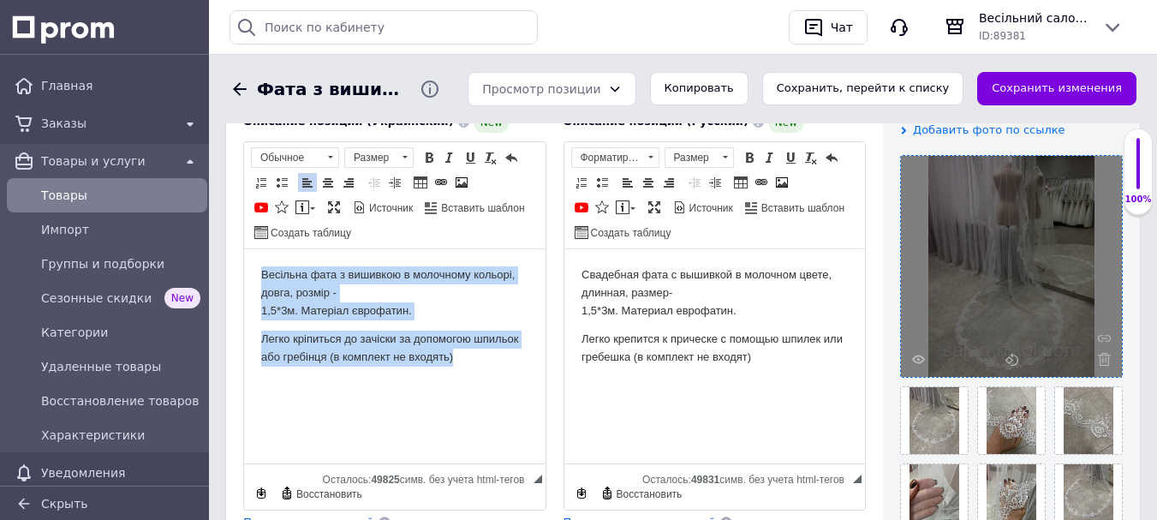
drag, startPoint x: 465, startPoint y: 367, endPoint x: 238, endPoint y: 249, distance: 255.6
click at [244, 249] on html "Весільна фата з вишивкою в молочному кольорі, довга, розмір - 1,5*3м. Матеріал …" at bounding box center [395, 315] width 302 height 135
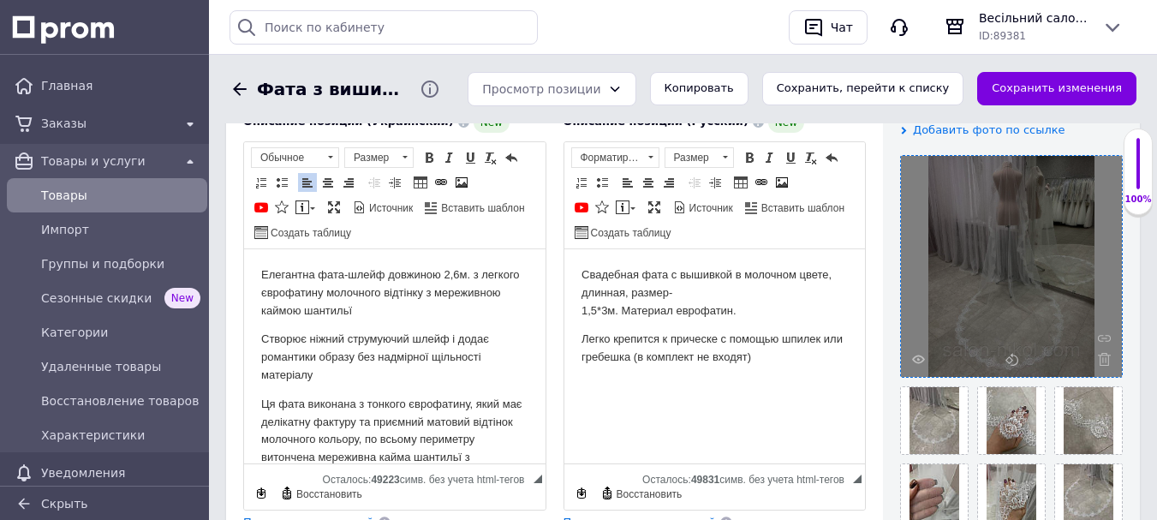
scroll to position [207, 0]
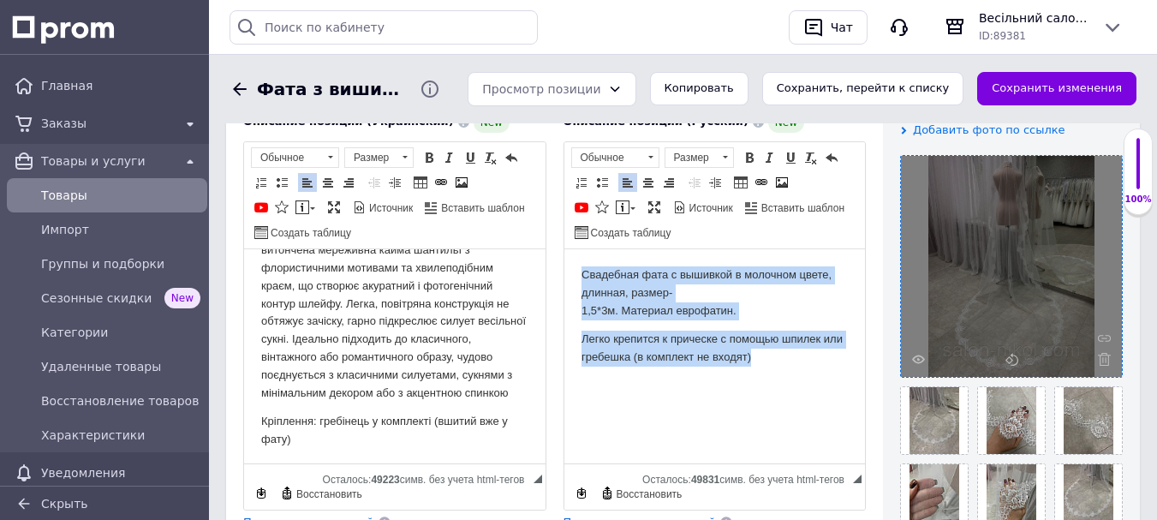
drag, startPoint x: 764, startPoint y: 367, endPoint x: 521, endPoint y: 243, distance: 272.8
click at [564, 248] on html "Свадебная фата с вышивкой в молочном цвете, длинная, размер- 1,5*3м. Материал е…" at bounding box center [715, 315] width 302 height 135
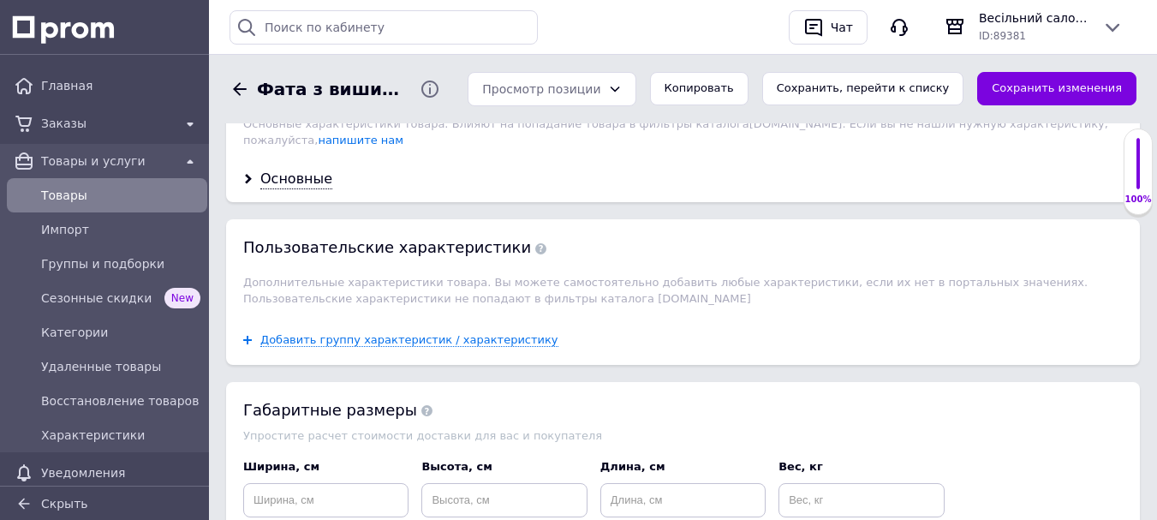
scroll to position [1713, 0]
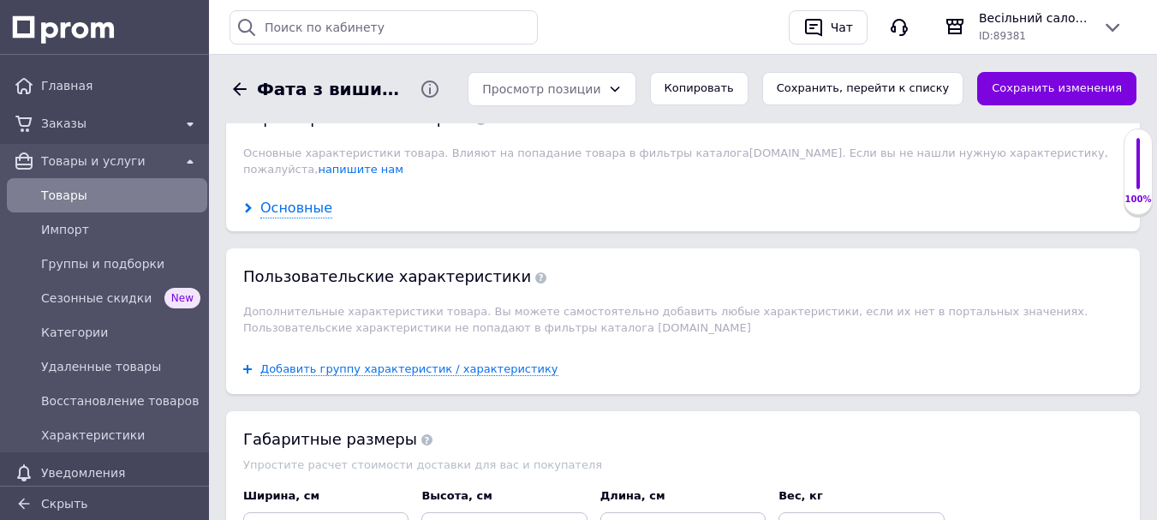
click at [308, 199] on div "Основные" at bounding box center [296, 209] width 72 height 20
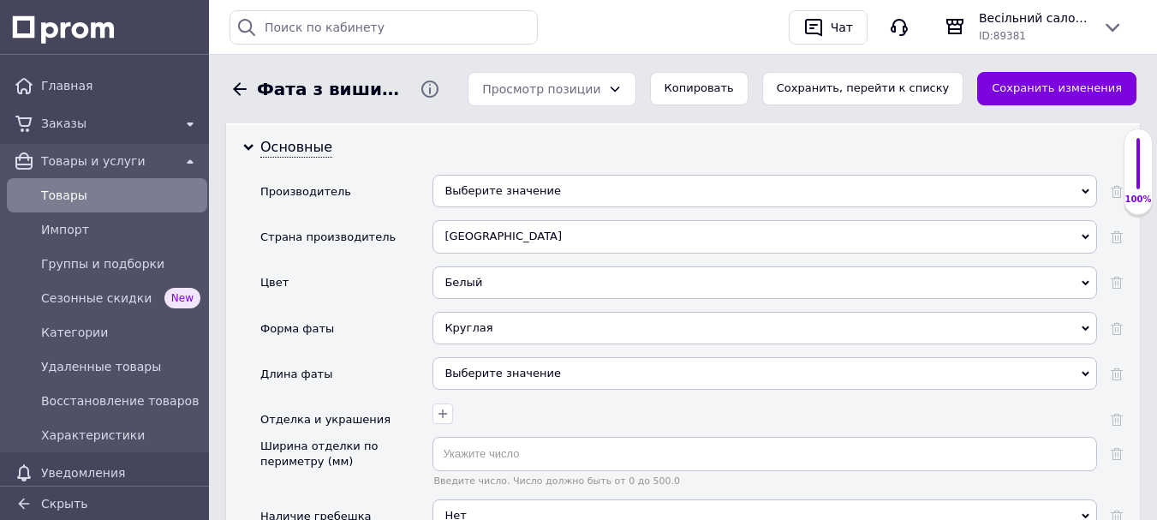
scroll to position [1799, 0]
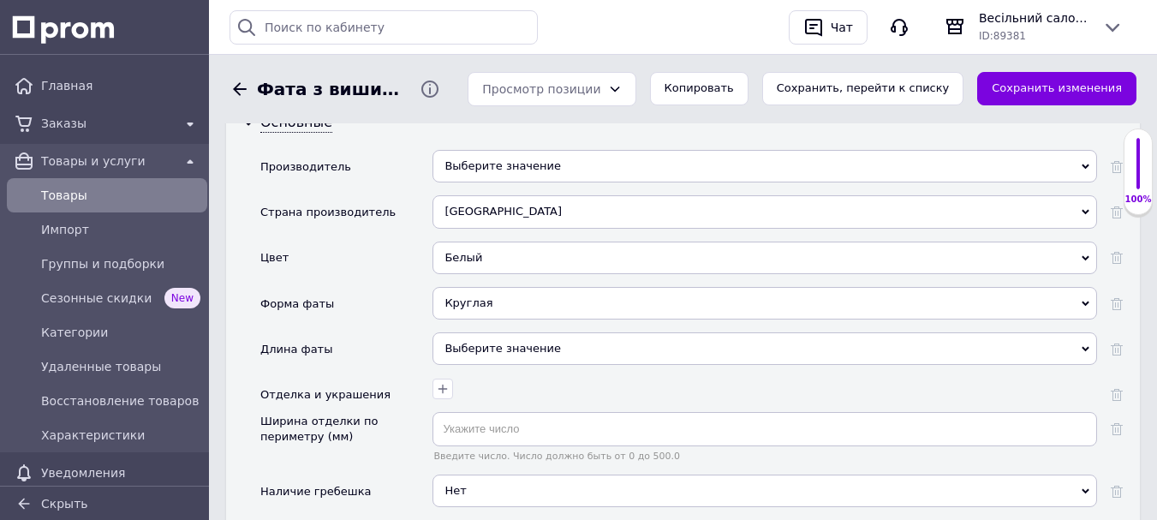
click at [493, 242] on div "Белый" at bounding box center [765, 258] width 665 height 33
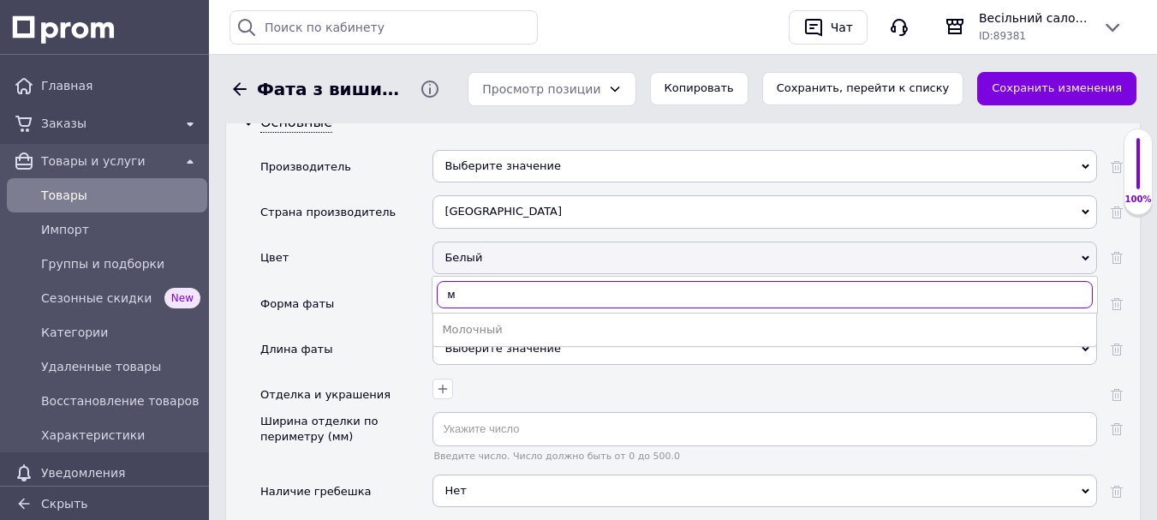
type input "м"
click at [474, 322] on div "Молочный" at bounding box center [765, 329] width 646 height 15
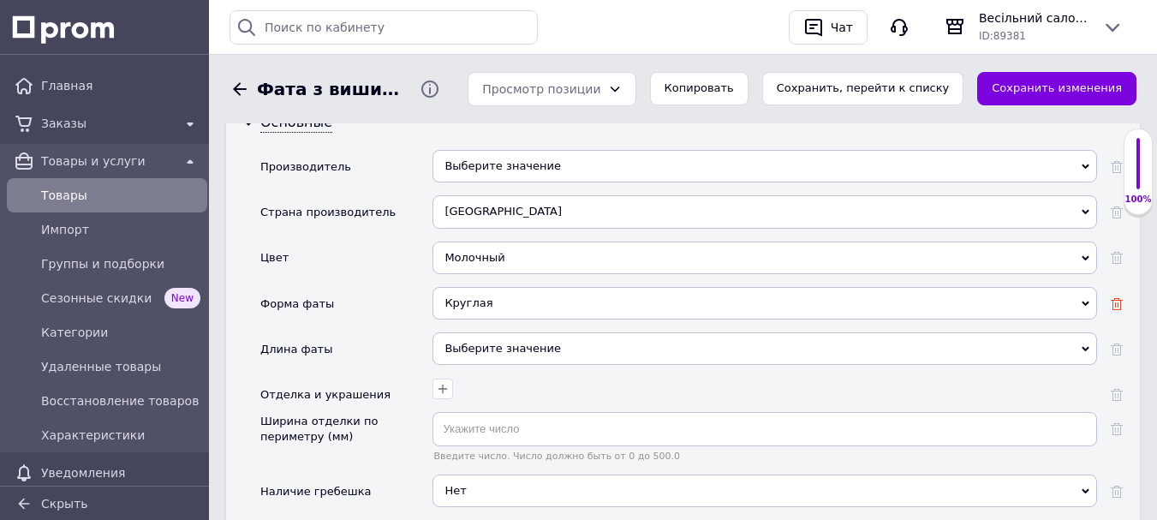
click at [1117, 298] on icon at bounding box center [1117, 304] width 12 height 12
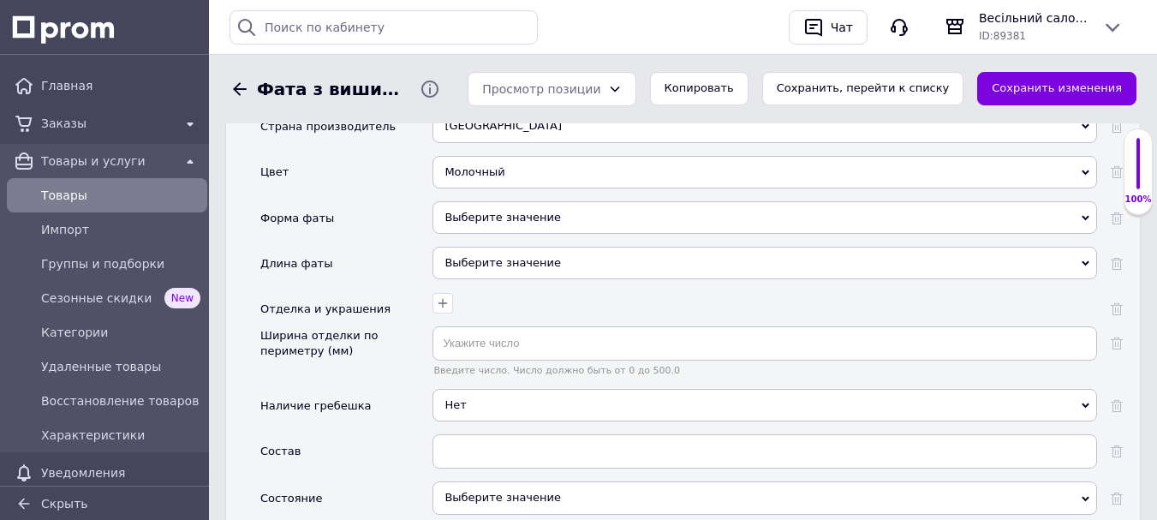
click at [514, 253] on div "Выберите значение" at bounding box center [765, 263] width 665 height 33
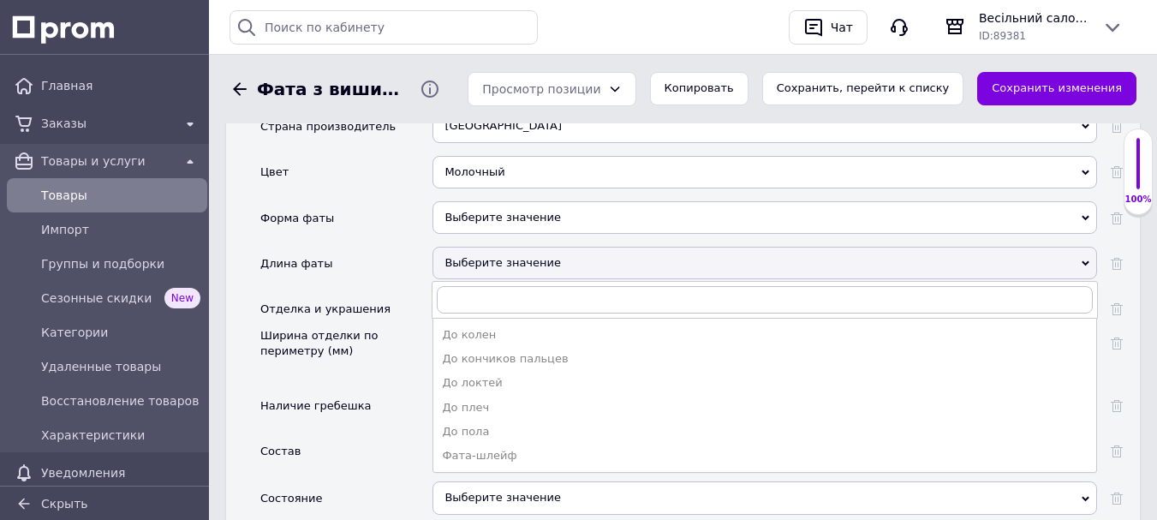
click at [503, 448] on div "Фата-шлейф" at bounding box center [765, 455] width 646 height 15
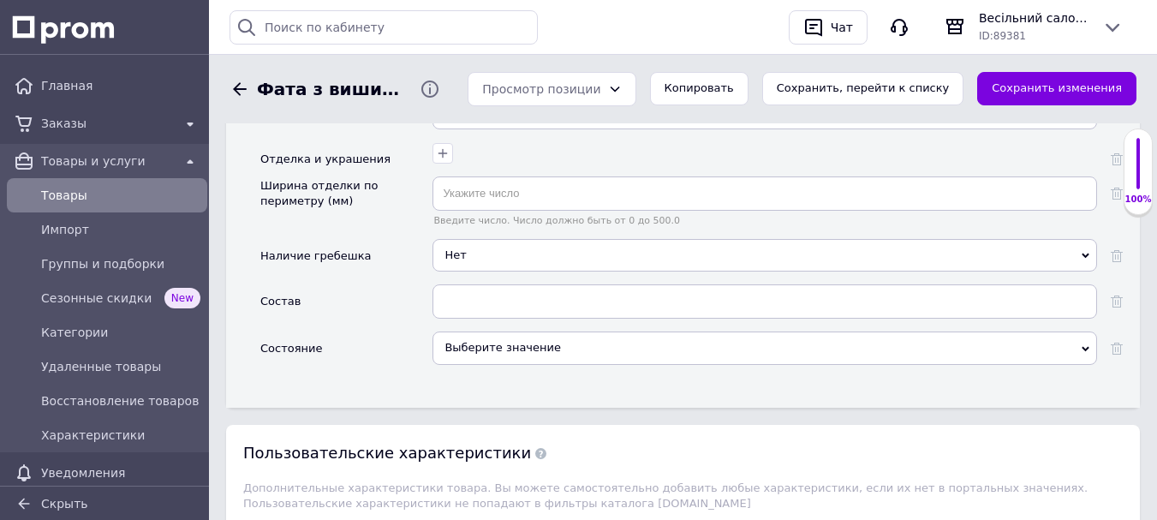
scroll to position [2056, 0]
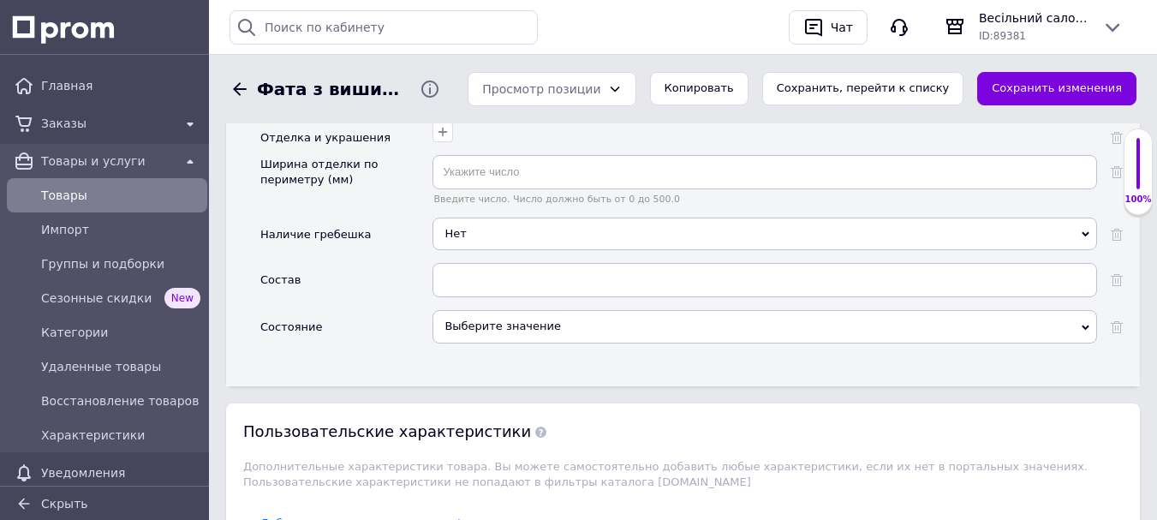
click at [468, 220] on span "Нет" at bounding box center [765, 234] width 665 height 33
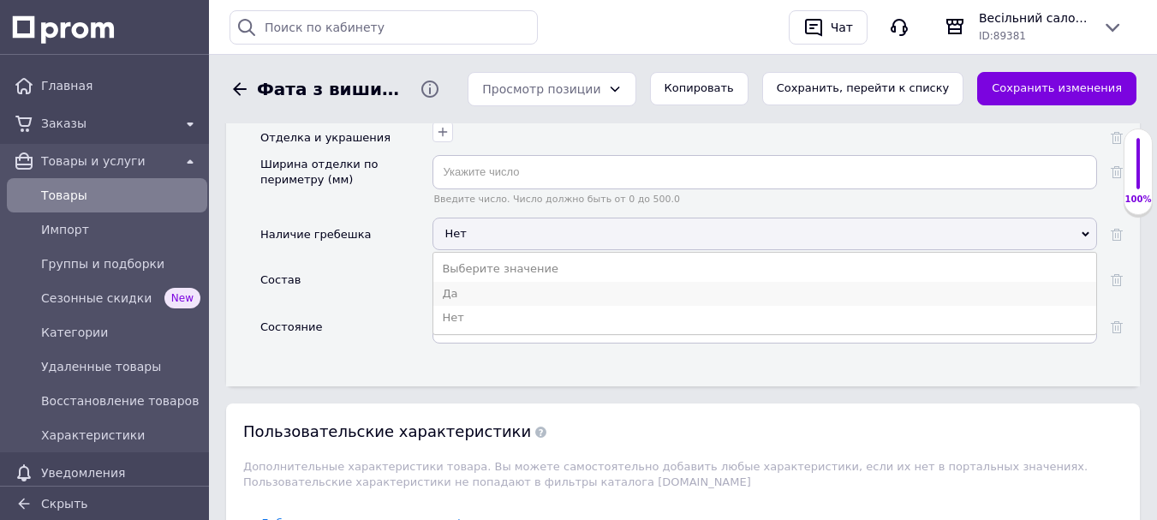
click at [463, 282] on li "Да" at bounding box center [764, 294] width 663 height 24
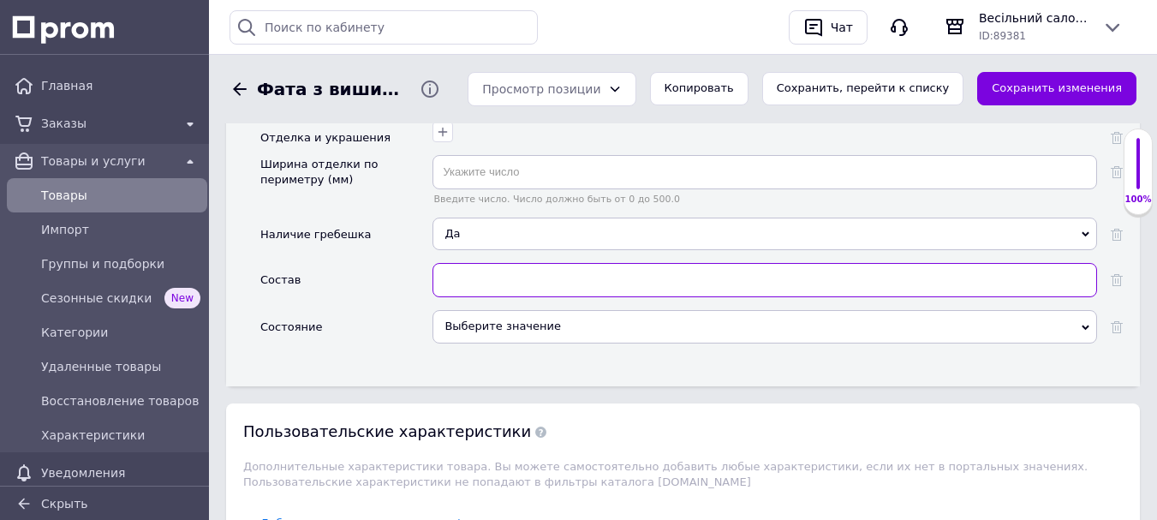
click at [467, 264] on input "text" at bounding box center [765, 280] width 665 height 34
type input "е"
type input "єврофатин, [PERSON_NAME]"
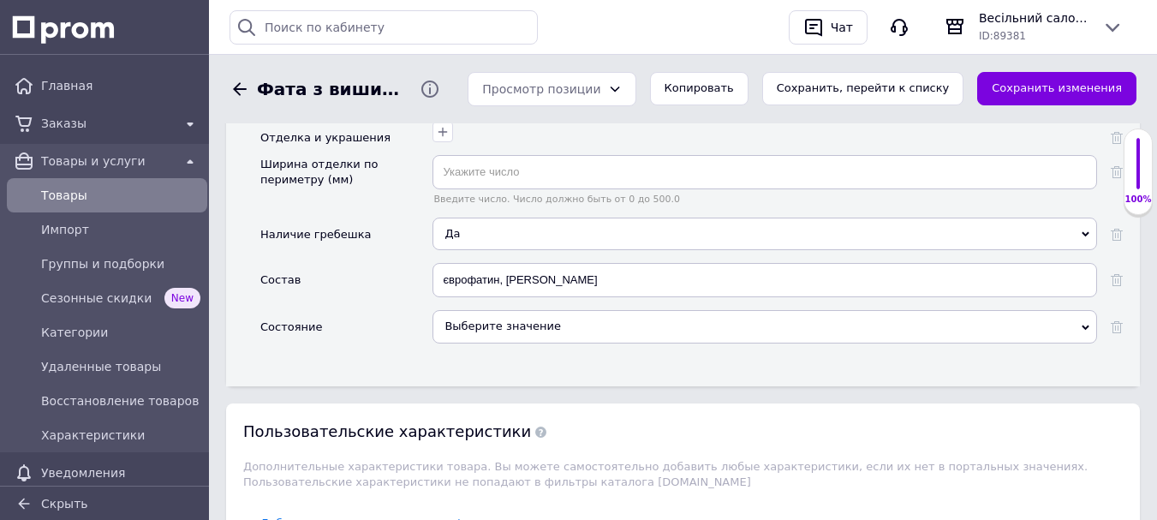
click at [511, 312] on div "Выберите значение" at bounding box center [765, 326] width 665 height 33
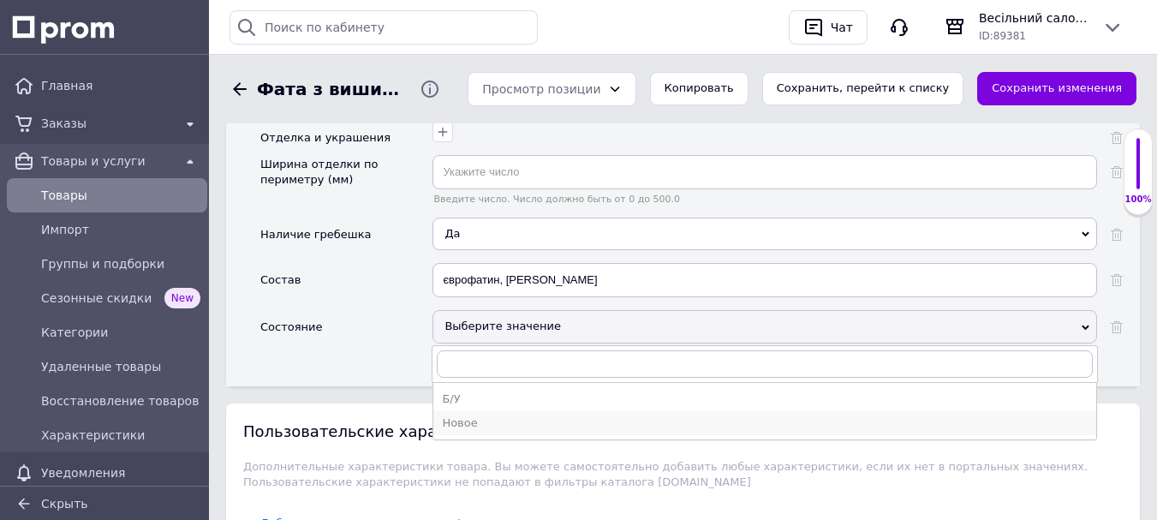
click at [498, 415] on div "Новое" at bounding box center [765, 422] width 646 height 15
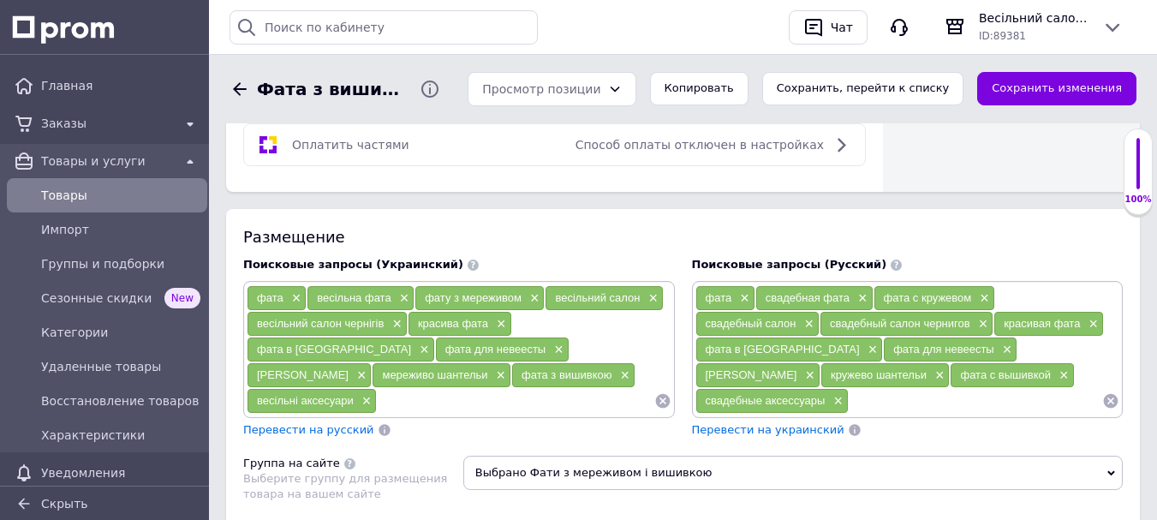
scroll to position [1199, 0]
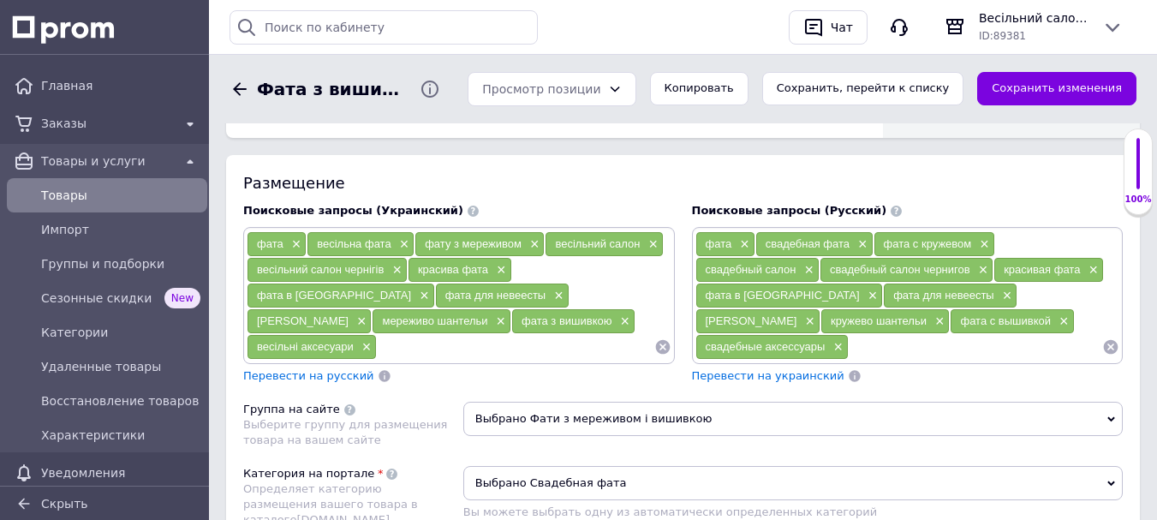
click at [377, 344] on input at bounding box center [515, 347] width 277 height 26
type input "фата з мереживом"
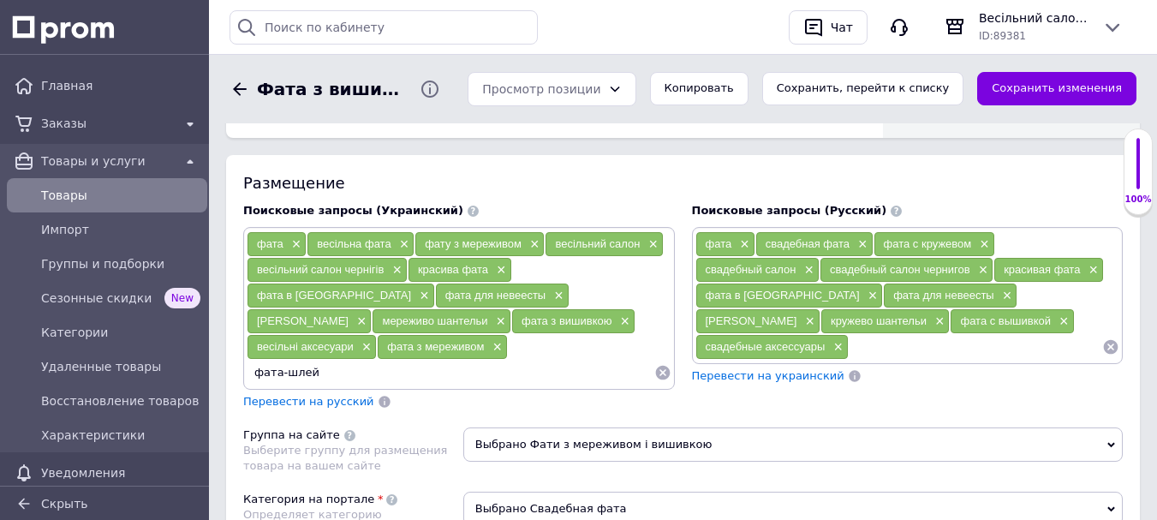
type input "фата-шлейф"
type input "фата шлейф"
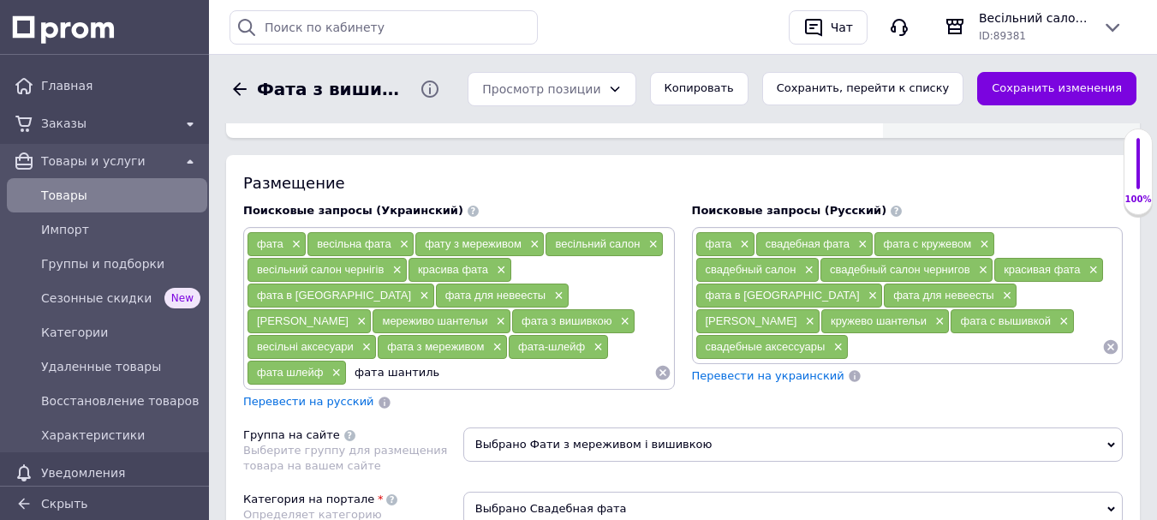
type input "[PERSON_NAME]"
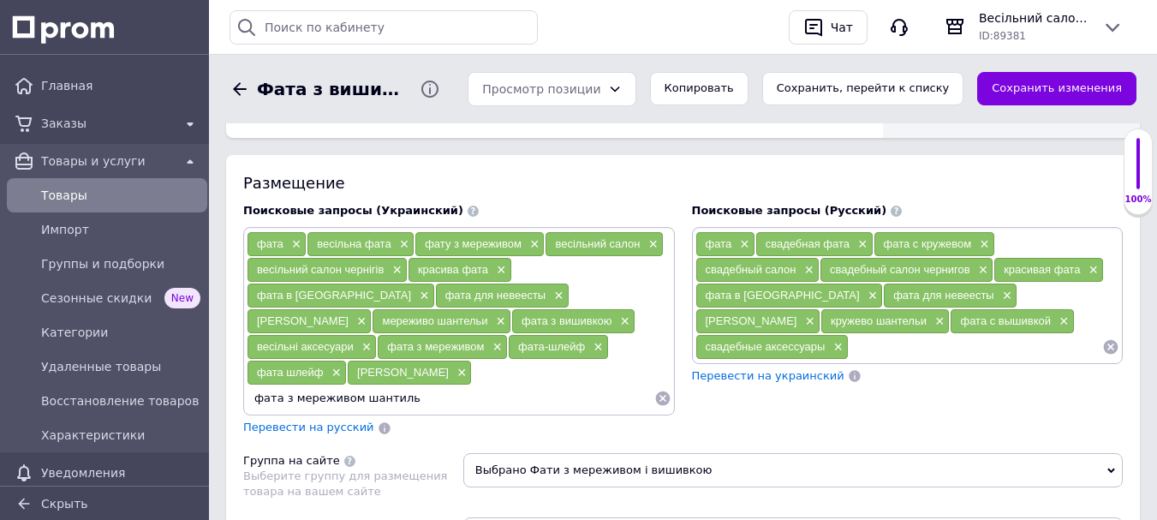
type input "фата з мереживом шантильї"
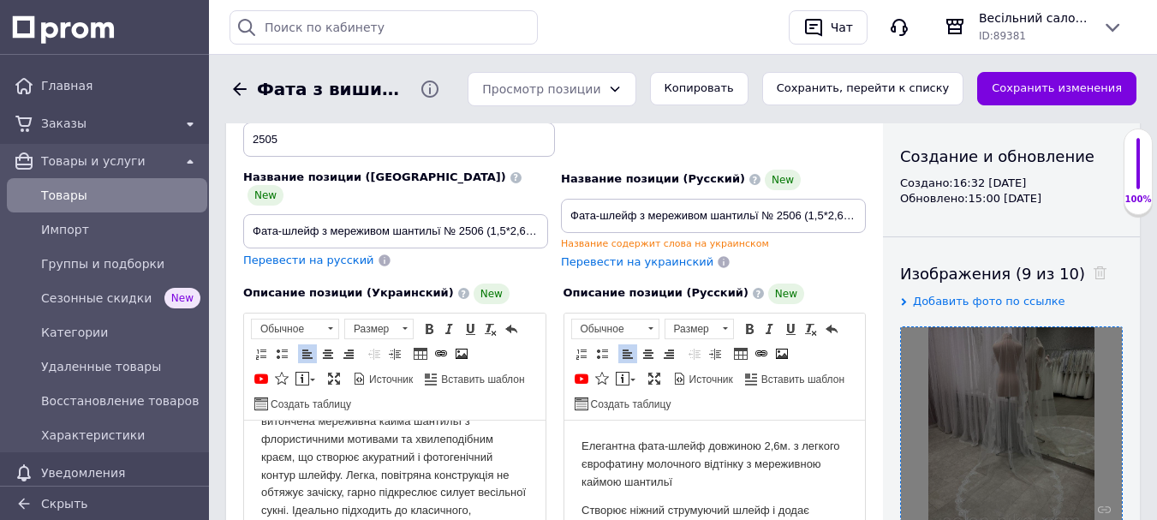
scroll to position [0, 0]
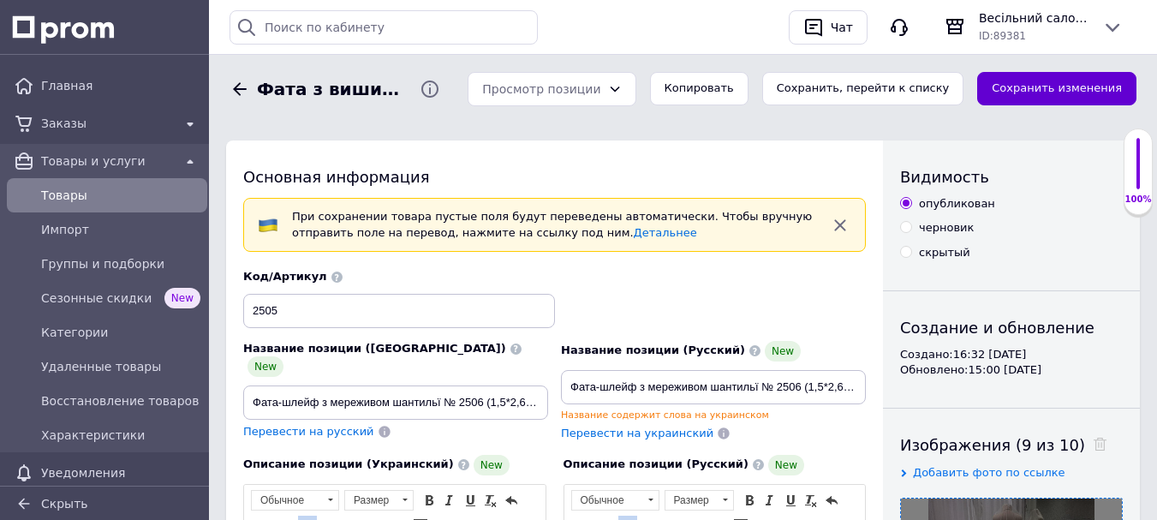
click at [1064, 96] on button "Сохранить изменения" at bounding box center [1056, 88] width 159 height 33
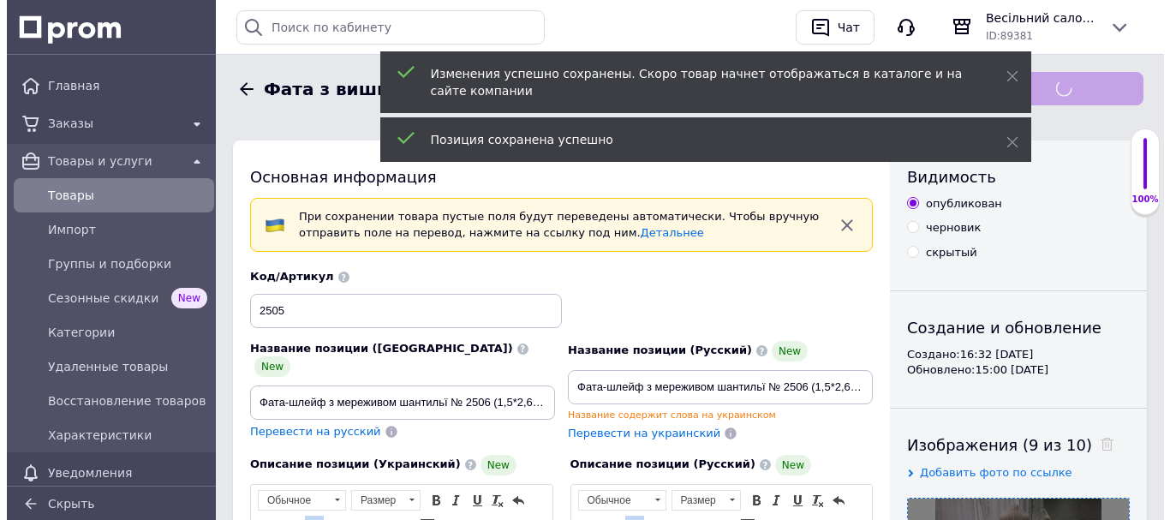
scroll to position [79, 0]
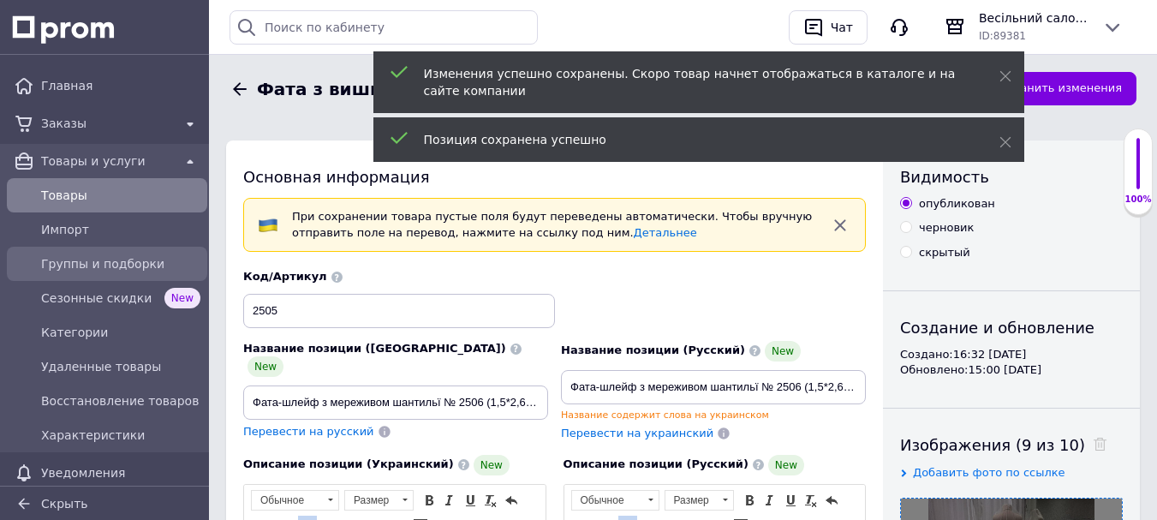
click at [129, 259] on span "Группы и подборки" at bounding box center [120, 263] width 159 height 17
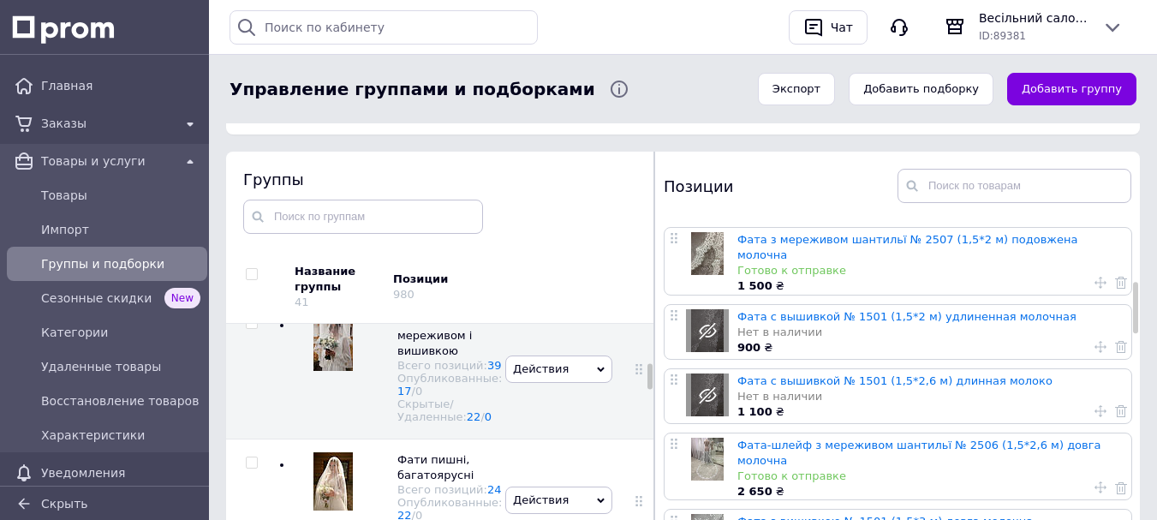
scroll to position [428, 0]
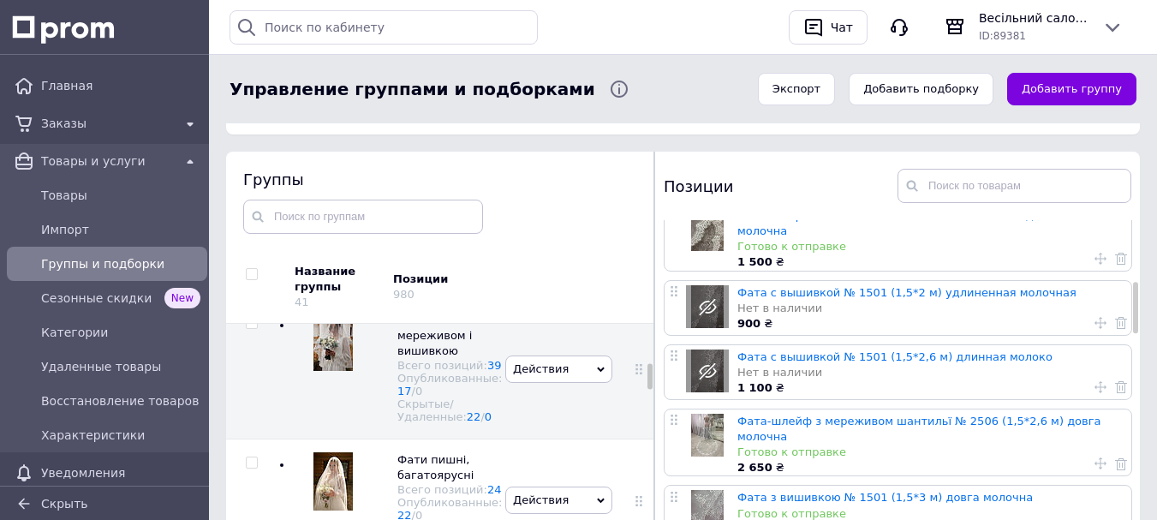
click at [1095, 457] on icon at bounding box center [1101, 463] width 12 height 12
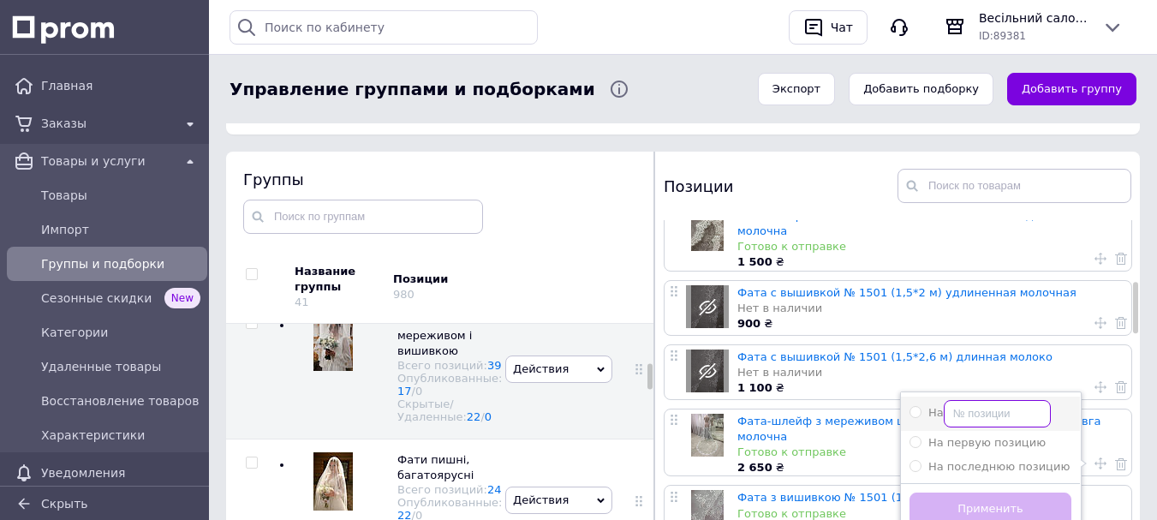
click at [982, 400] on input "На" at bounding box center [997, 413] width 107 height 27
radio input "true"
type input "2"
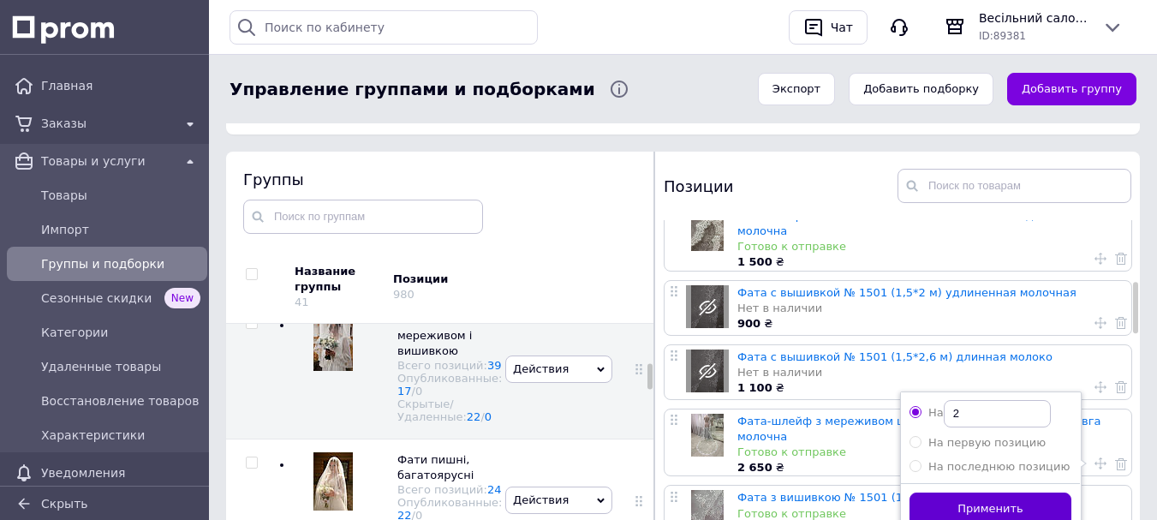
click at [1001, 493] on button "Применить" at bounding box center [991, 509] width 162 height 33
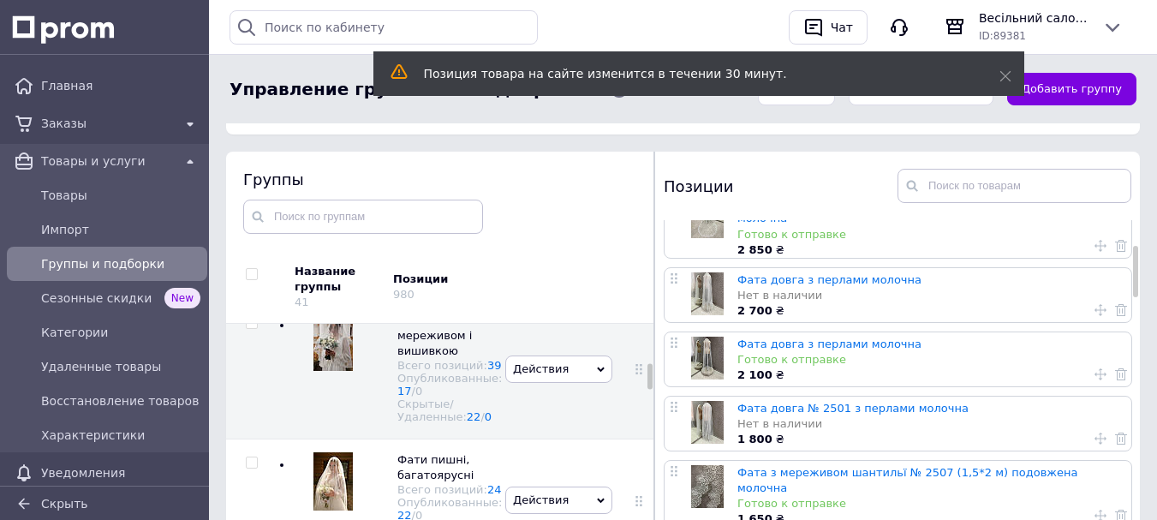
scroll to position [0, 0]
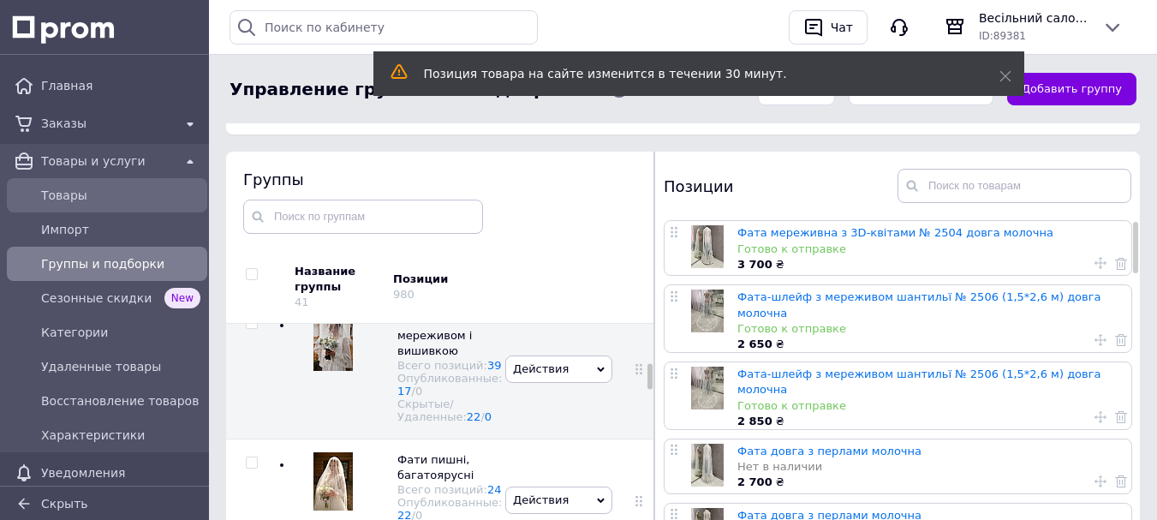
click at [113, 198] on span "Товары" at bounding box center [120, 195] width 159 height 17
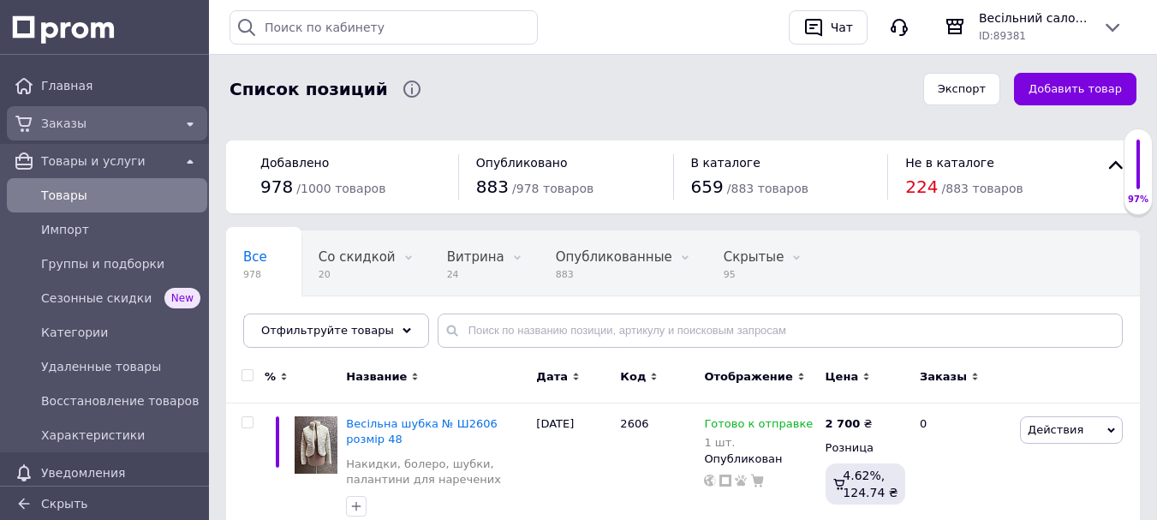
click at [120, 128] on span "Заказы" at bounding box center [107, 123] width 132 height 17
